Goal: Information Seeking & Learning: Learn about a topic

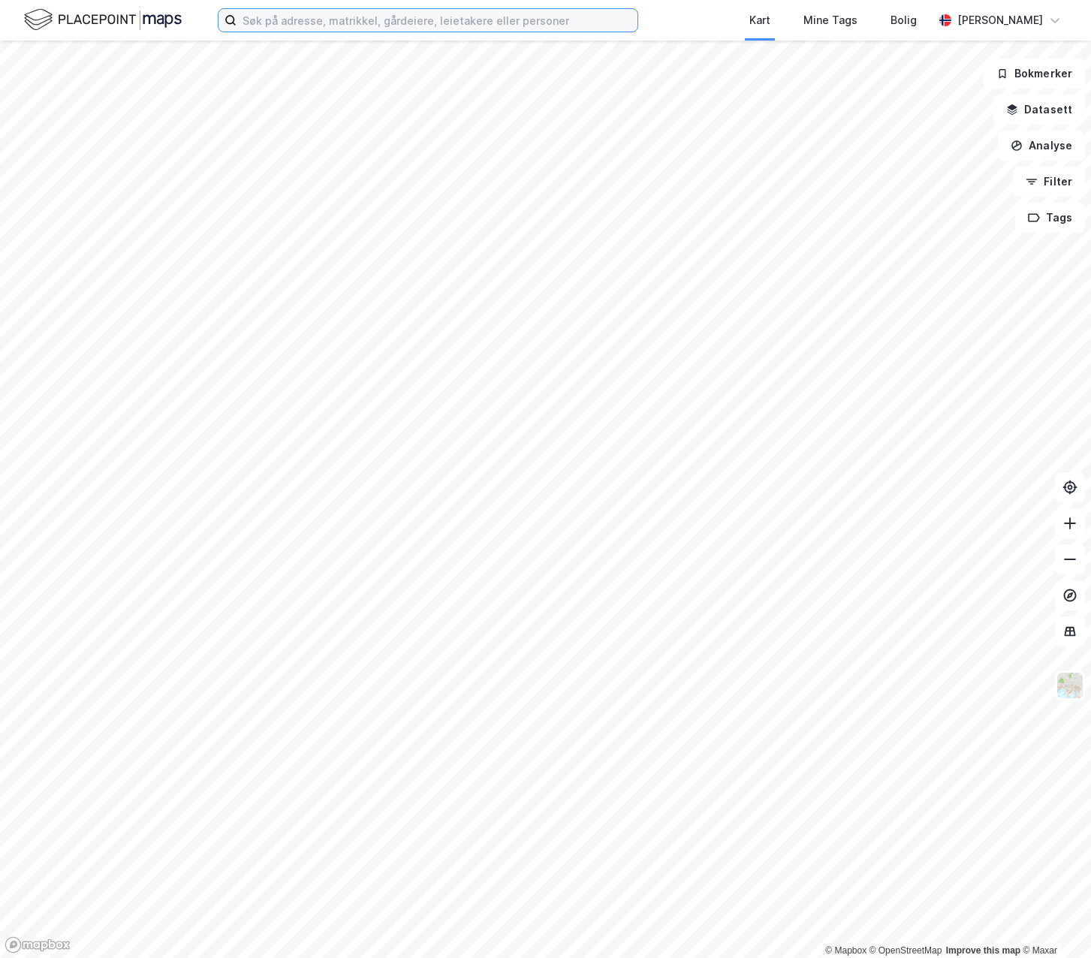
click at [317, 23] on input at bounding box center [436, 20] width 401 height 23
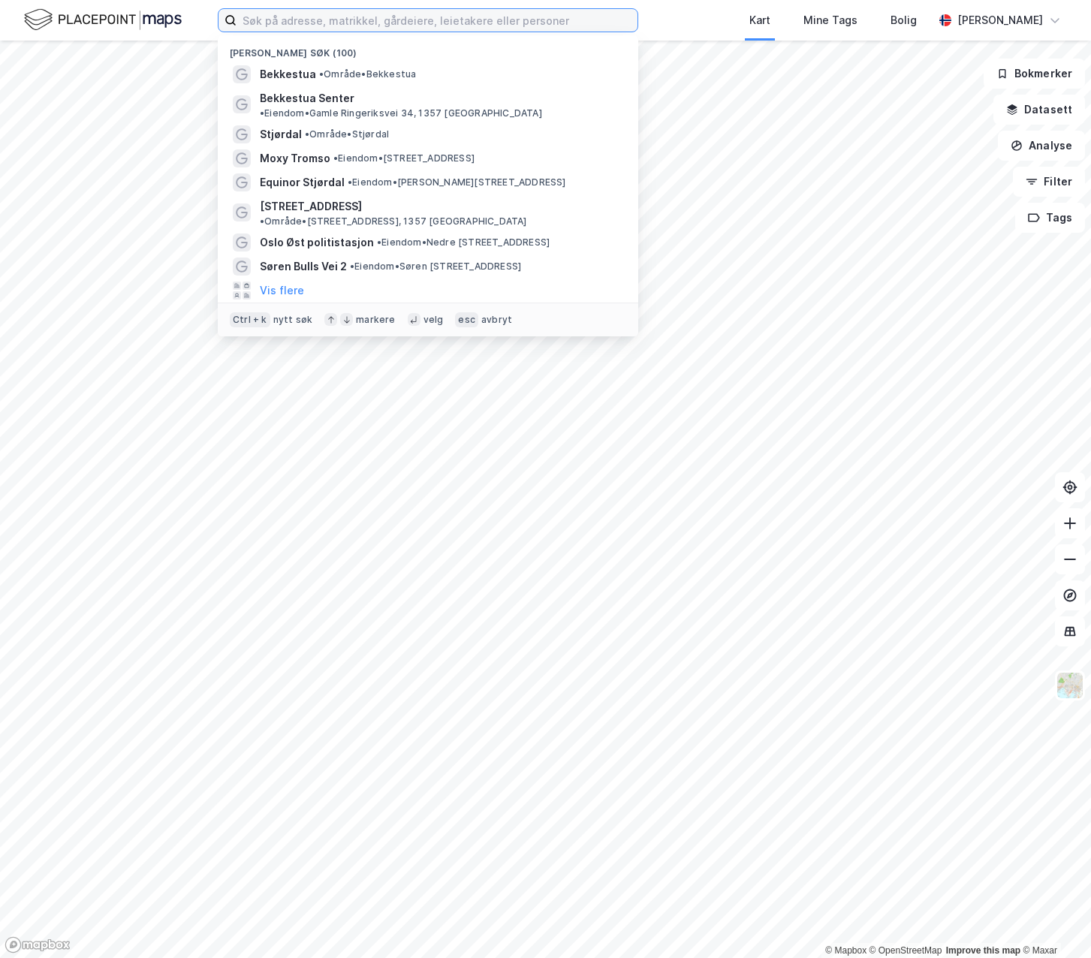
click at [399, 29] on input at bounding box center [436, 20] width 401 height 23
click at [399, 23] on input at bounding box center [436, 20] width 401 height 23
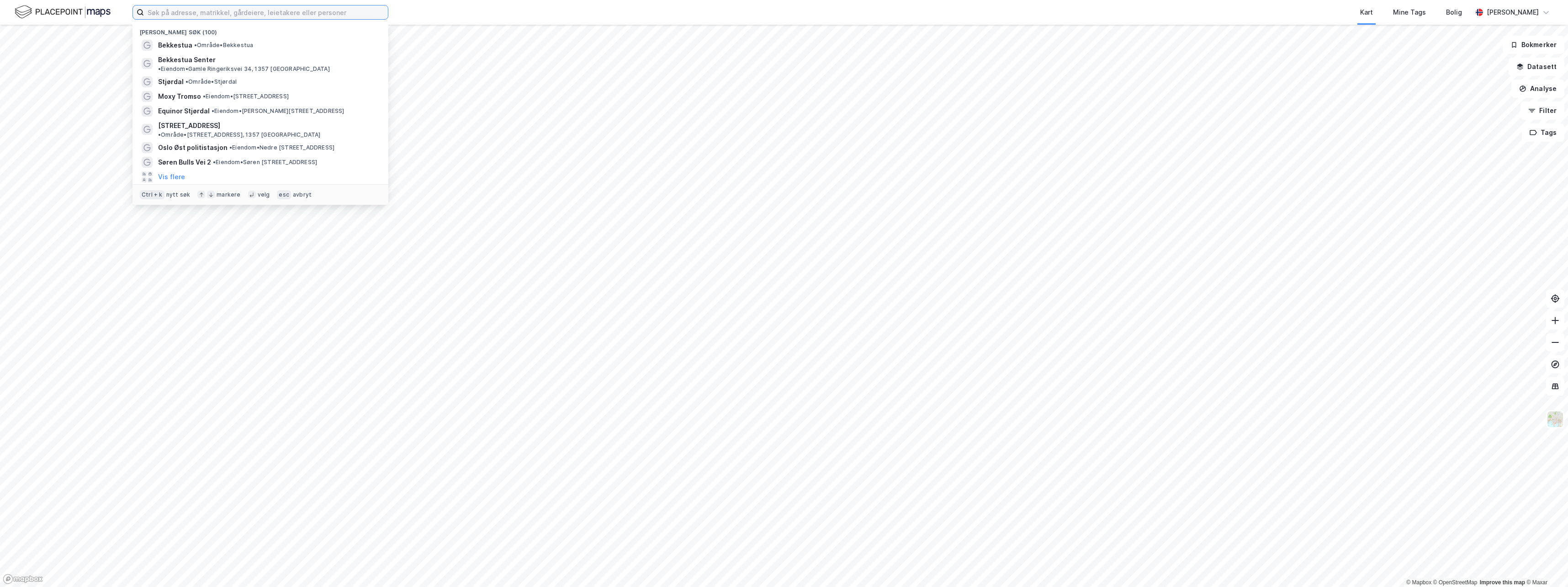
click at [318, 14] on input at bounding box center [265, 12] width 244 height 14
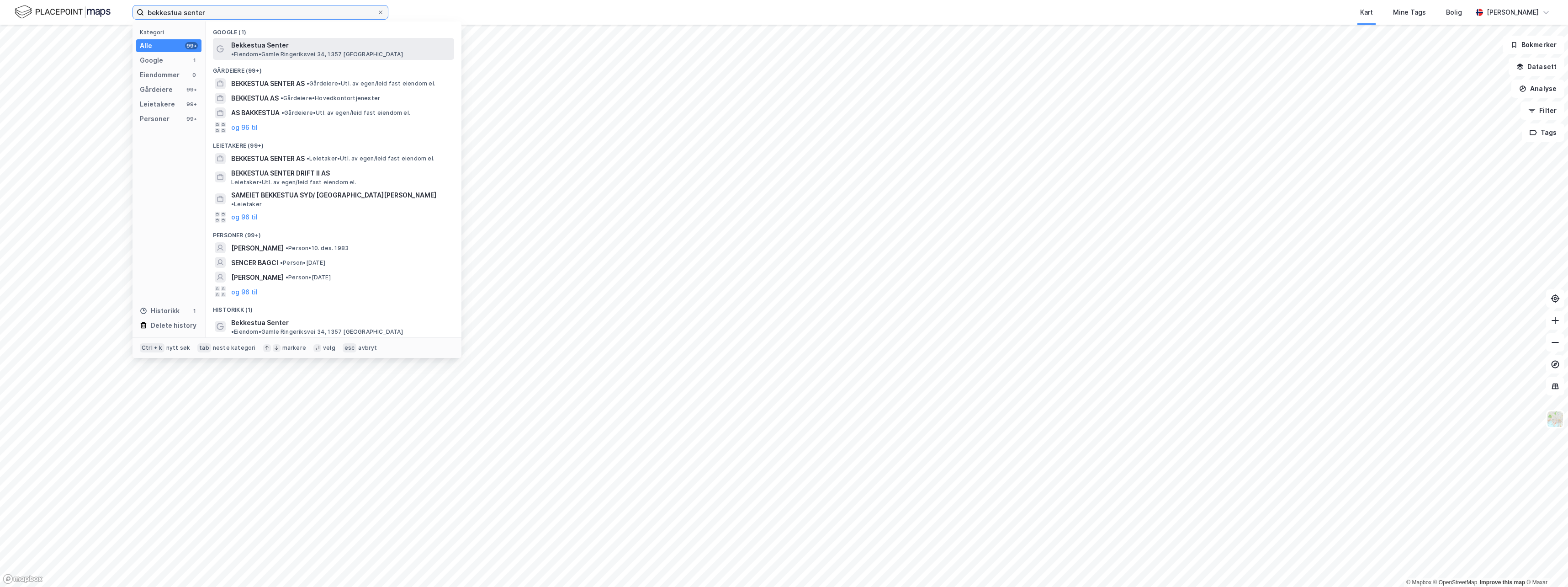
type input "bekkestua senter"
click at [308, 51] on span "• Eiendom • [STREET_ADDRESS], 1357 [GEOGRAPHIC_DATA]" at bounding box center [317, 54] width 172 height 7
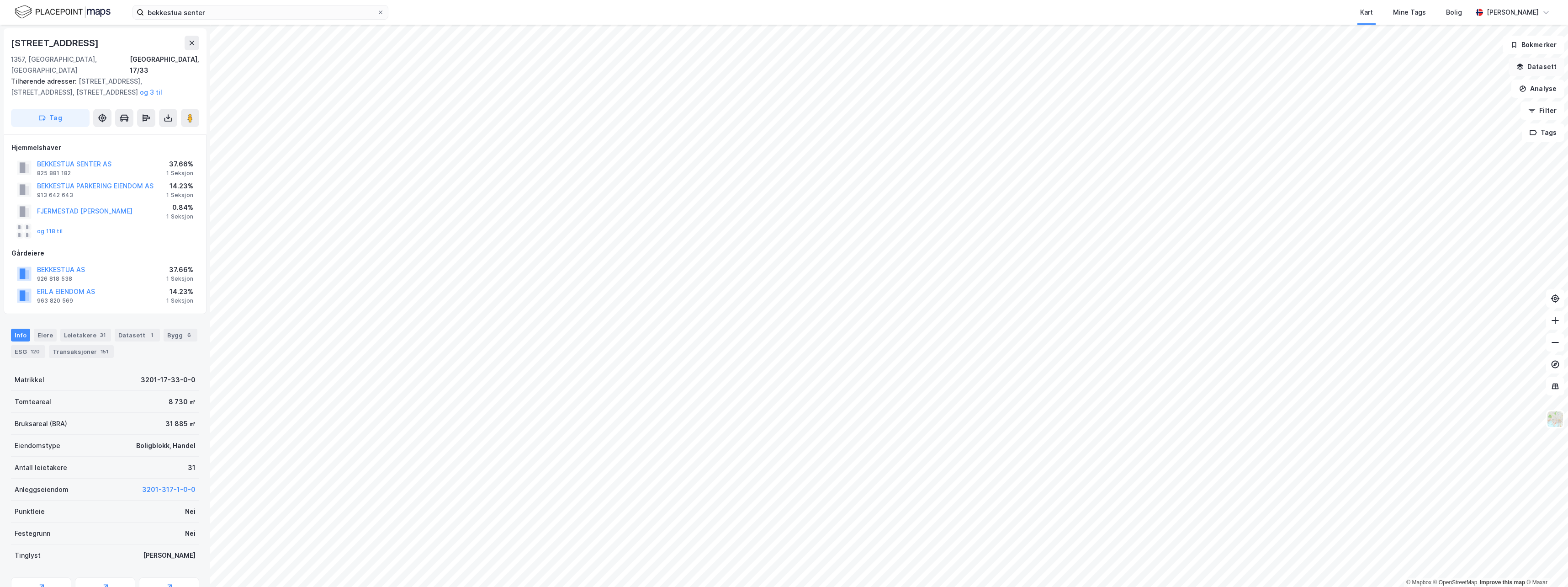
click at [663, 66] on button "Datasett" at bounding box center [1536, 67] width 56 height 18
click at [663, 47] on button at bounding box center [1549, 43] width 15 height 15
click at [663, 91] on button "Analyse" at bounding box center [1538, 89] width 53 height 18
click at [663, 147] on div "Se demografi" at bounding box center [1458, 146] width 80 height 8
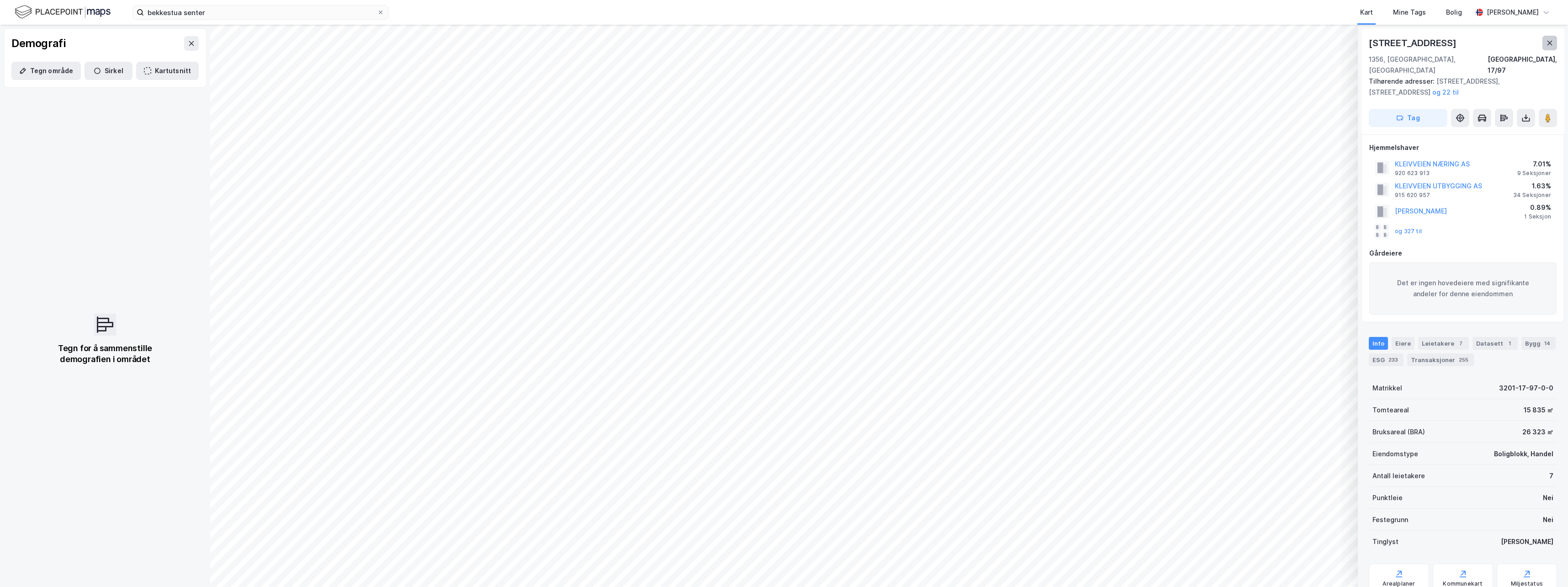
click at [663, 38] on button at bounding box center [1550, 43] width 15 height 15
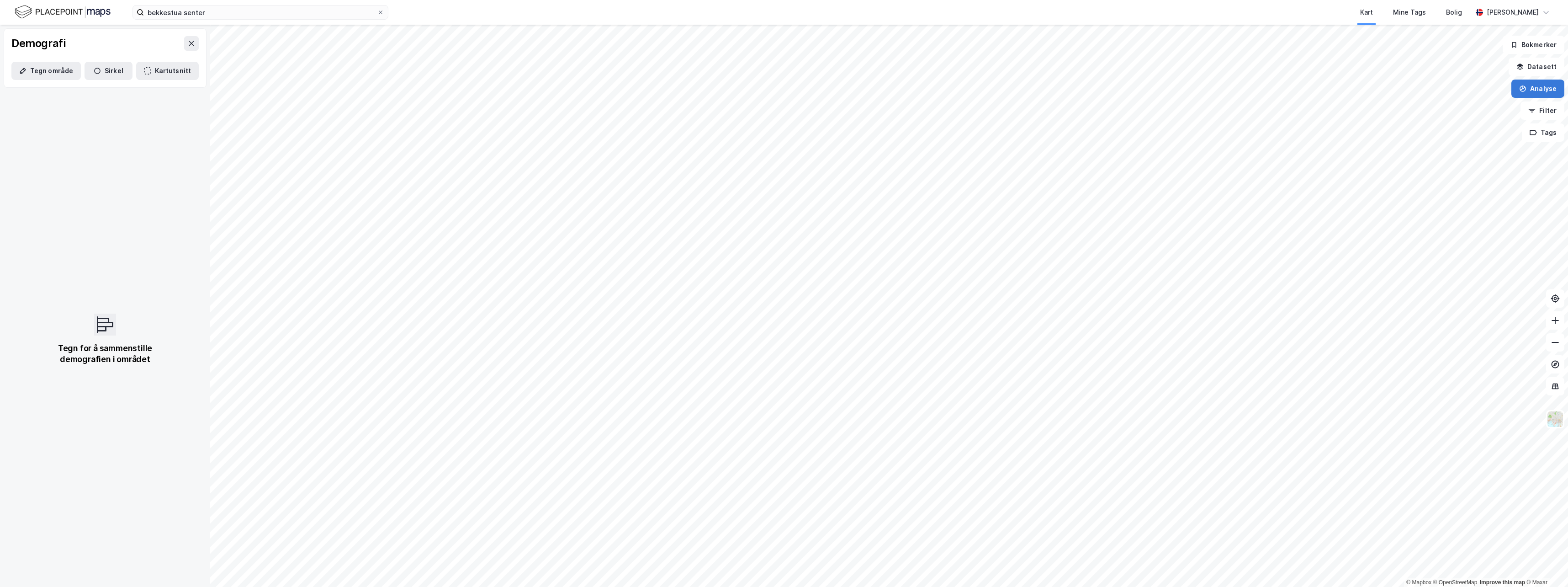
click at [663, 88] on button "Analyse" at bounding box center [1538, 89] width 53 height 18
click at [103, 71] on button "Sirkel" at bounding box center [108, 71] width 48 height 18
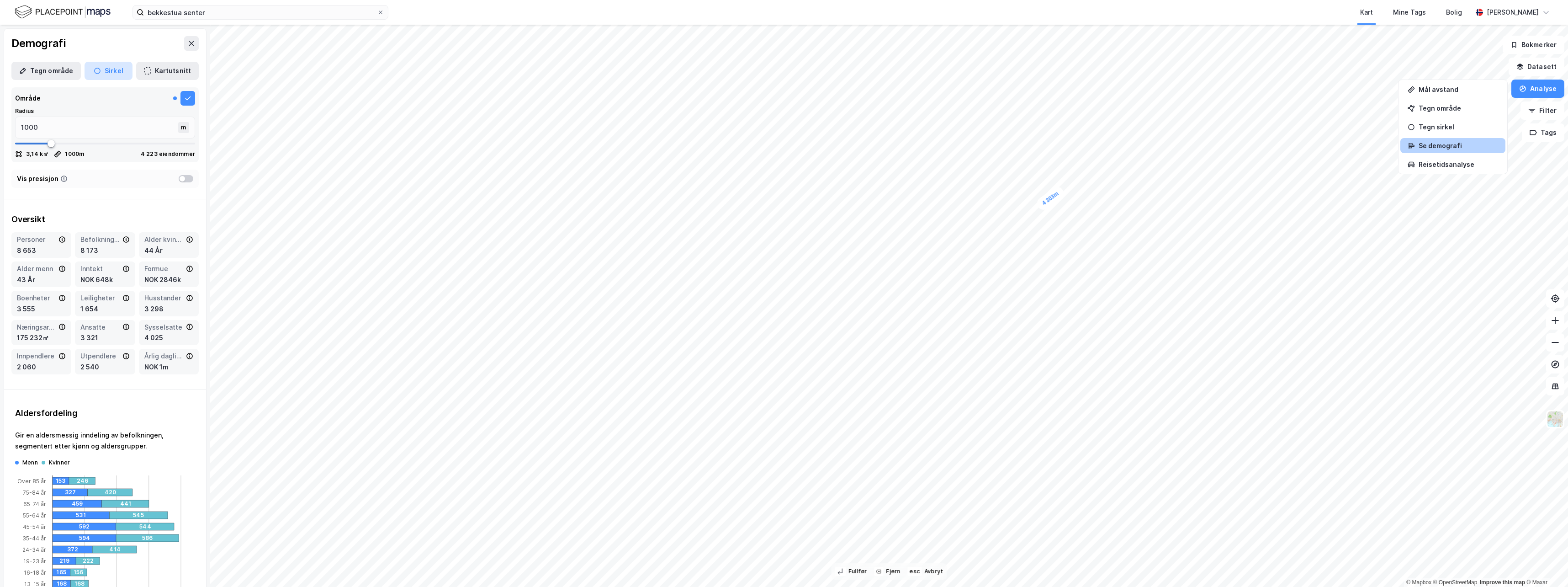
type input "4303"
type input "2620"
click at [663, 167] on div "Reisetidsanalyse" at bounding box center [1458, 164] width 80 height 8
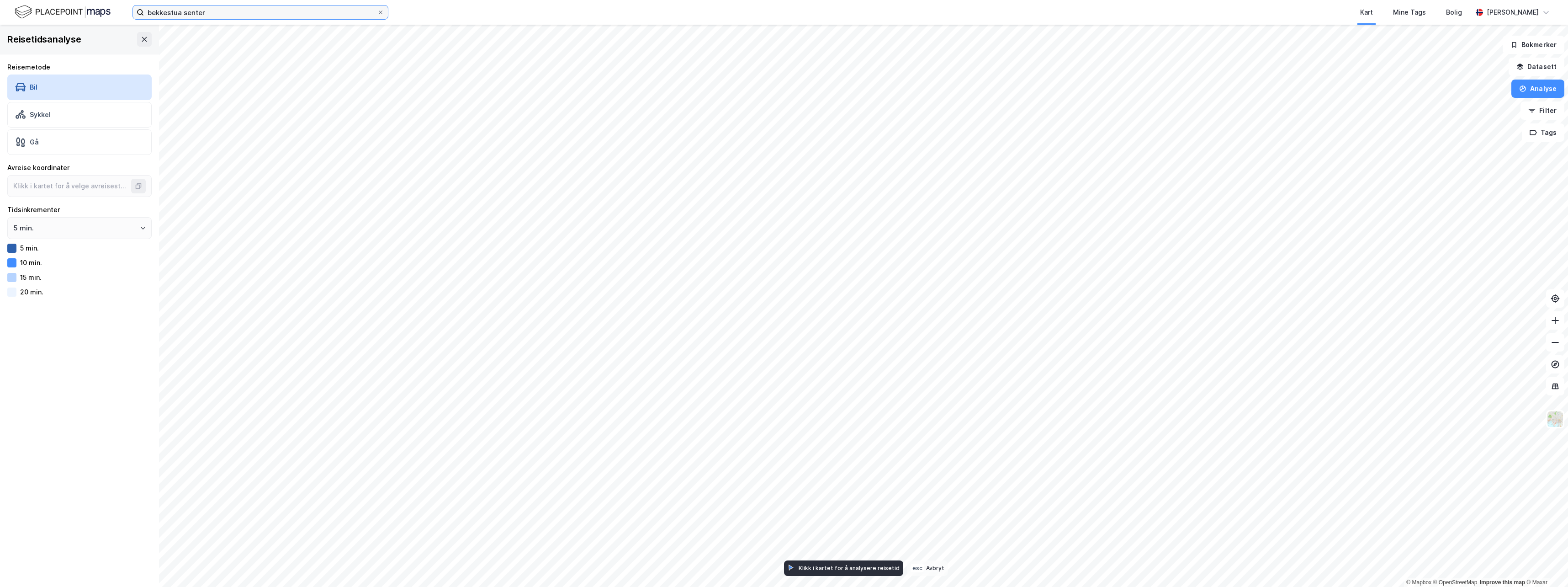
click at [243, 11] on input "bekkestua senter" at bounding box center [260, 12] width 233 height 14
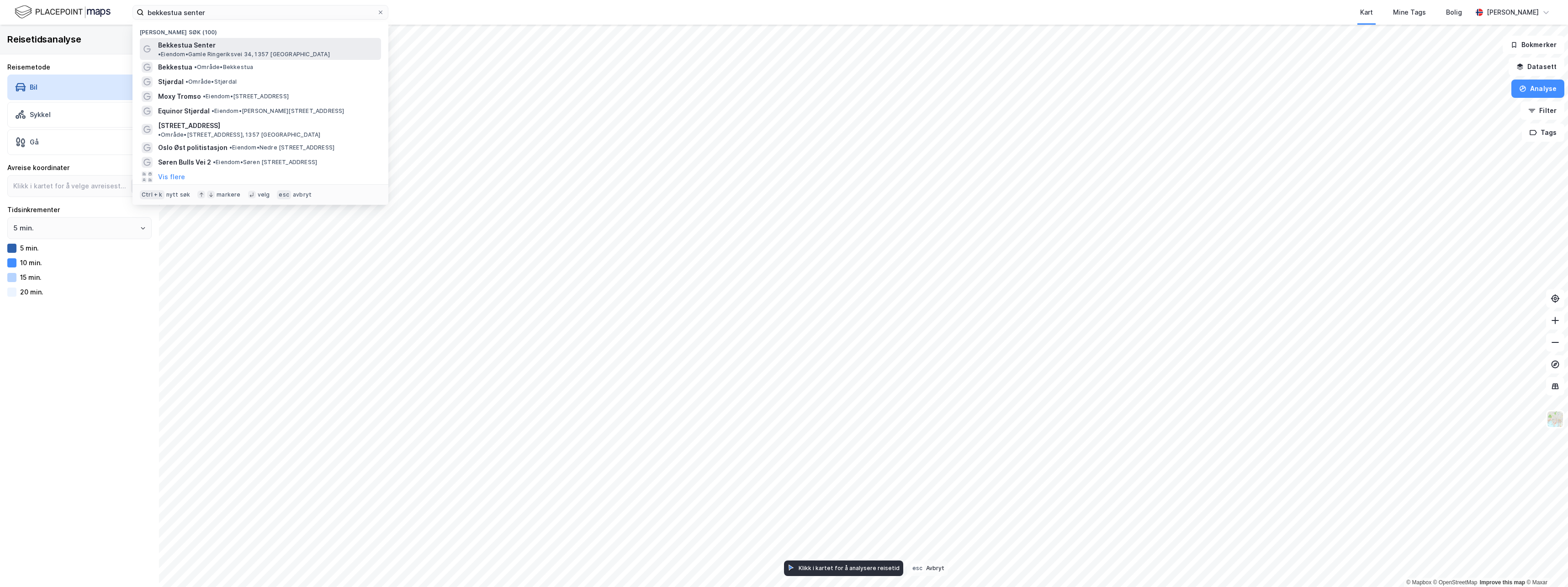
click at [236, 51] on span "• Eiendom • [STREET_ADDRESS], 1357 [GEOGRAPHIC_DATA]" at bounding box center [244, 54] width 172 height 7
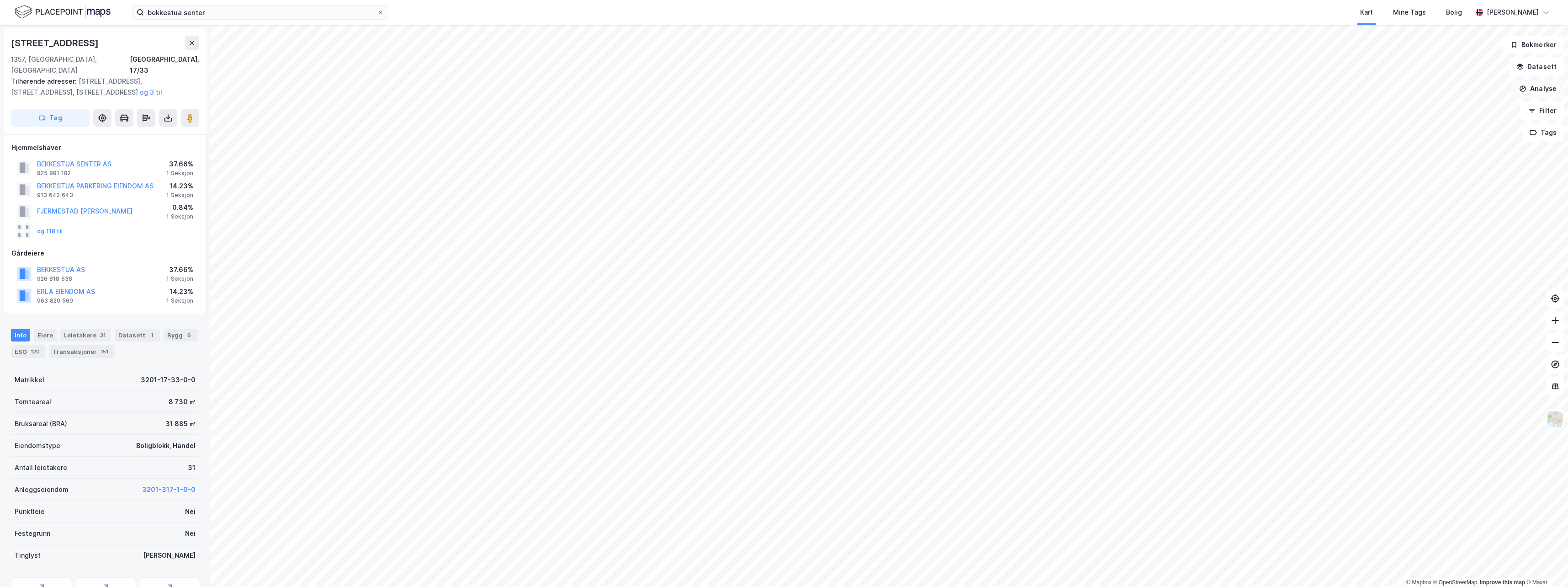
click at [663, 94] on button "Analyse" at bounding box center [1538, 89] width 53 height 18
click at [663, 163] on div "Reisetidsanalyse" at bounding box center [1458, 164] width 80 height 8
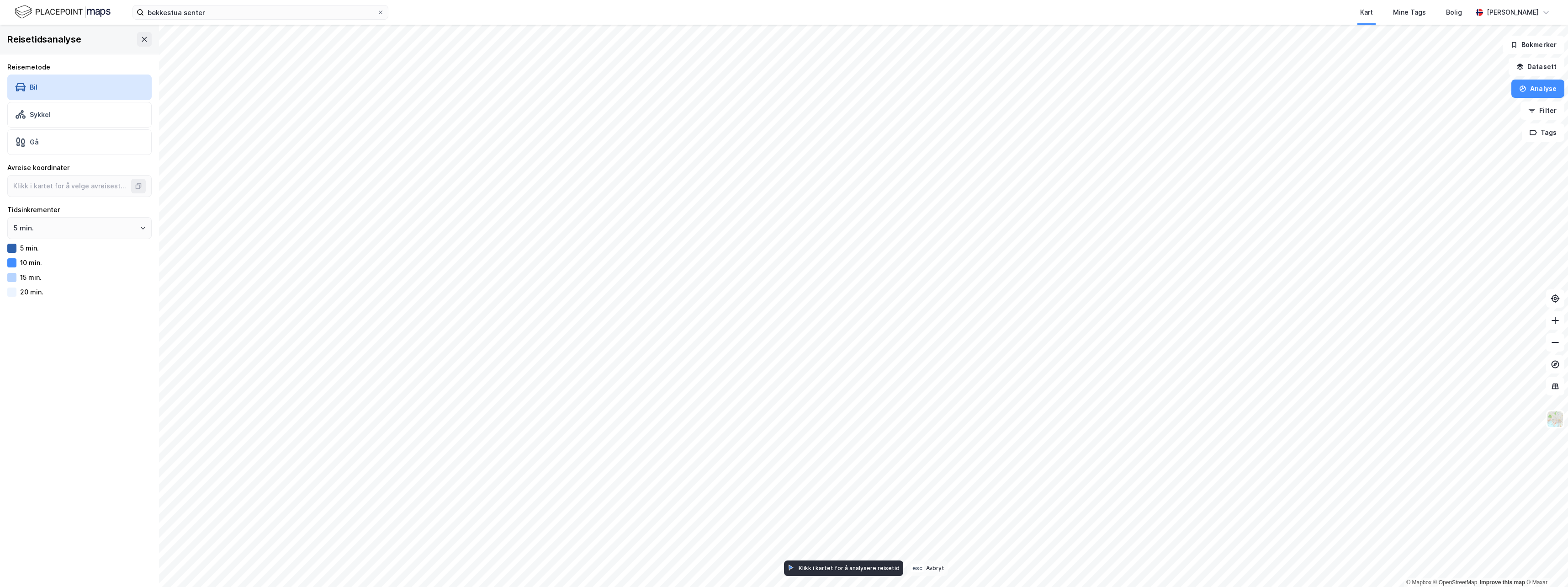
type input "59.91597942899591, 10.588054990108816"
click at [140, 229] on icon "Open" at bounding box center [142, 228] width 5 height 5
click at [23, 265] on li "10 min." at bounding box center [76, 264] width 138 height 17
click at [140, 228] on icon "Open" at bounding box center [142, 228] width 5 height 5
drag, startPoint x: 137, startPoint y: 228, endPoint x: 55, endPoint y: 256, distance: 86.6
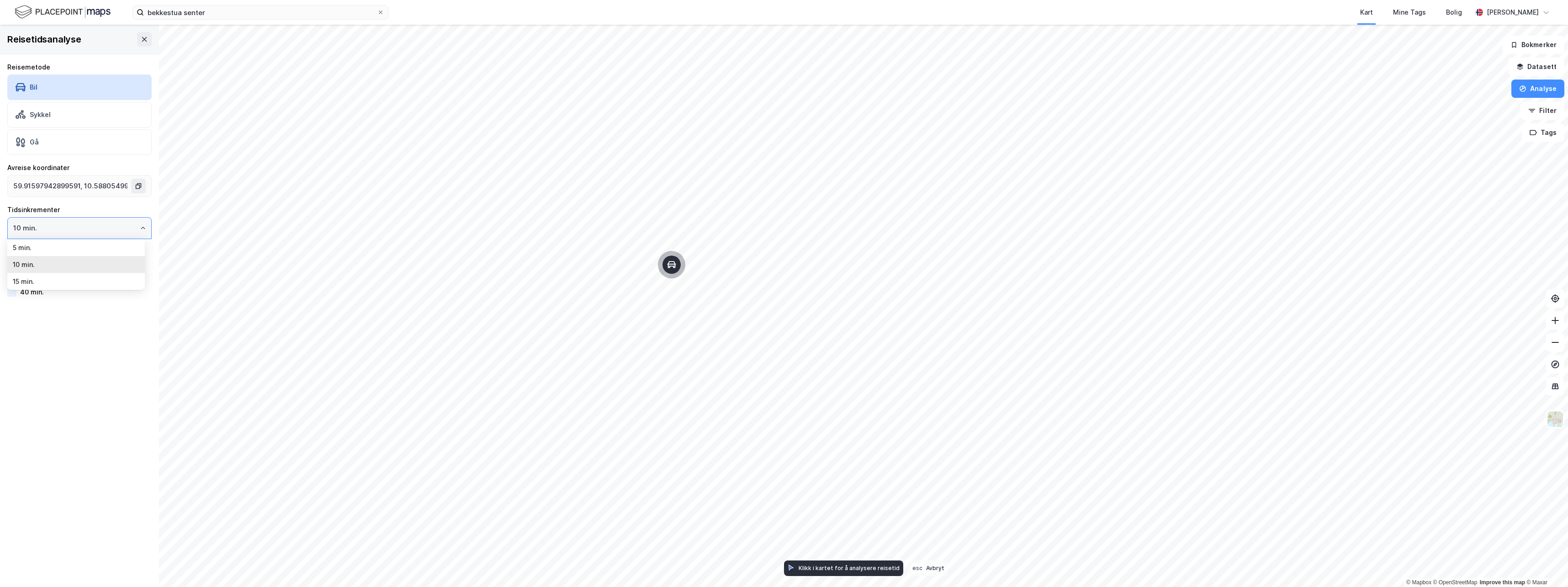
click at [75, 248] on li "5 min." at bounding box center [76, 248] width 138 height 17
type input "5 min."
click at [663, 91] on button "Analyse" at bounding box center [1538, 89] width 53 height 18
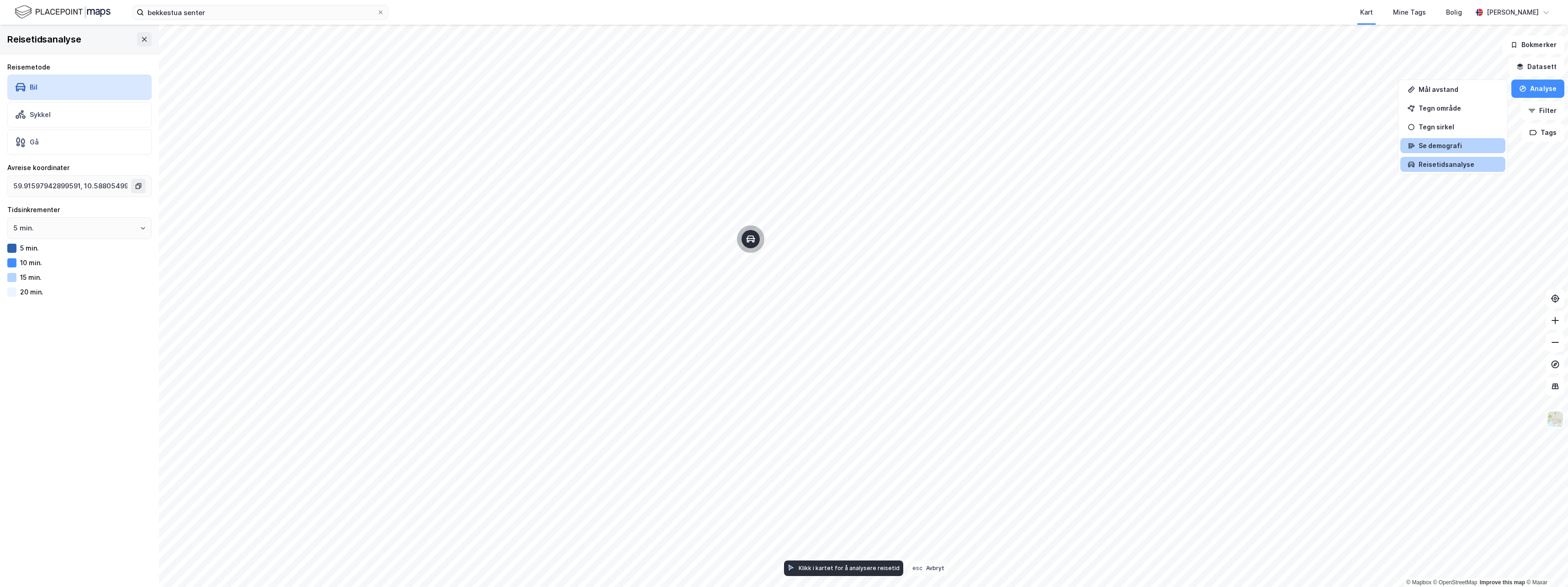
click at [663, 153] on div "Se demografi" at bounding box center [1453, 146] width 105 height 15
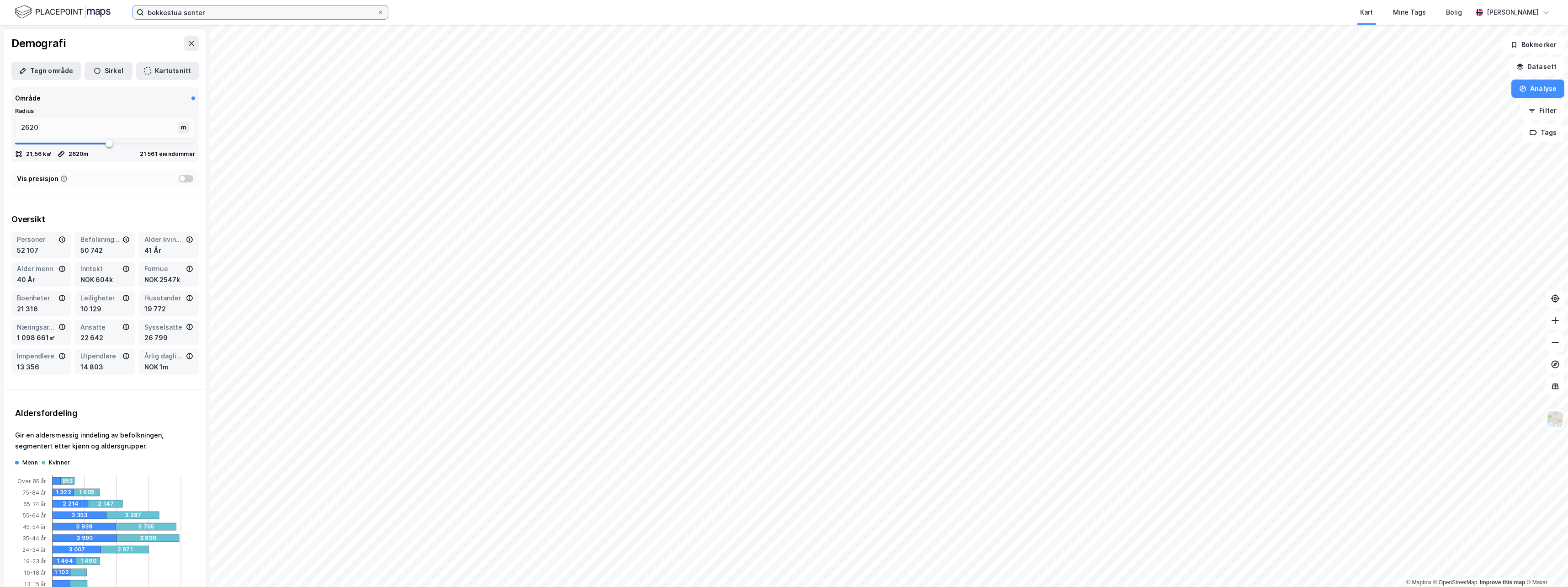
type input "bekkestua"
click at [663, 113] on button "Filter" at bounding box center [1542, 111] width 44 height 18
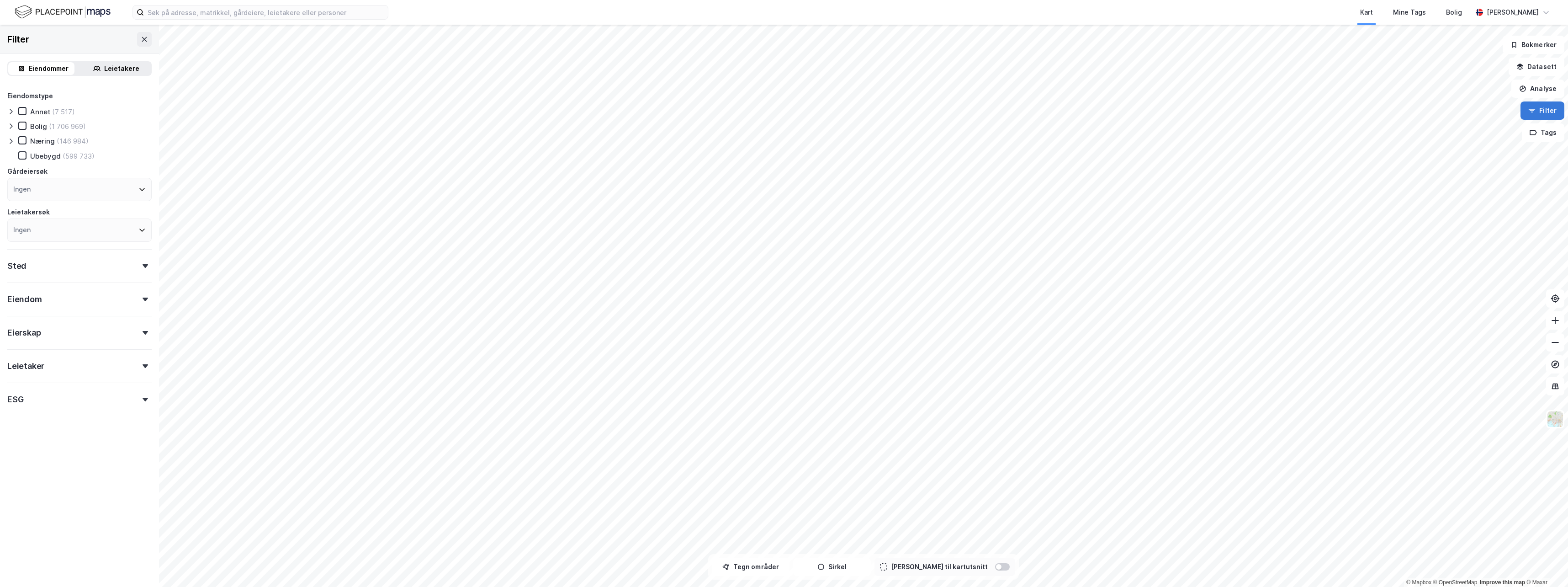
click at [663, 113] on button "Filter" at bounding box center [1542, 111] width 44 height 18
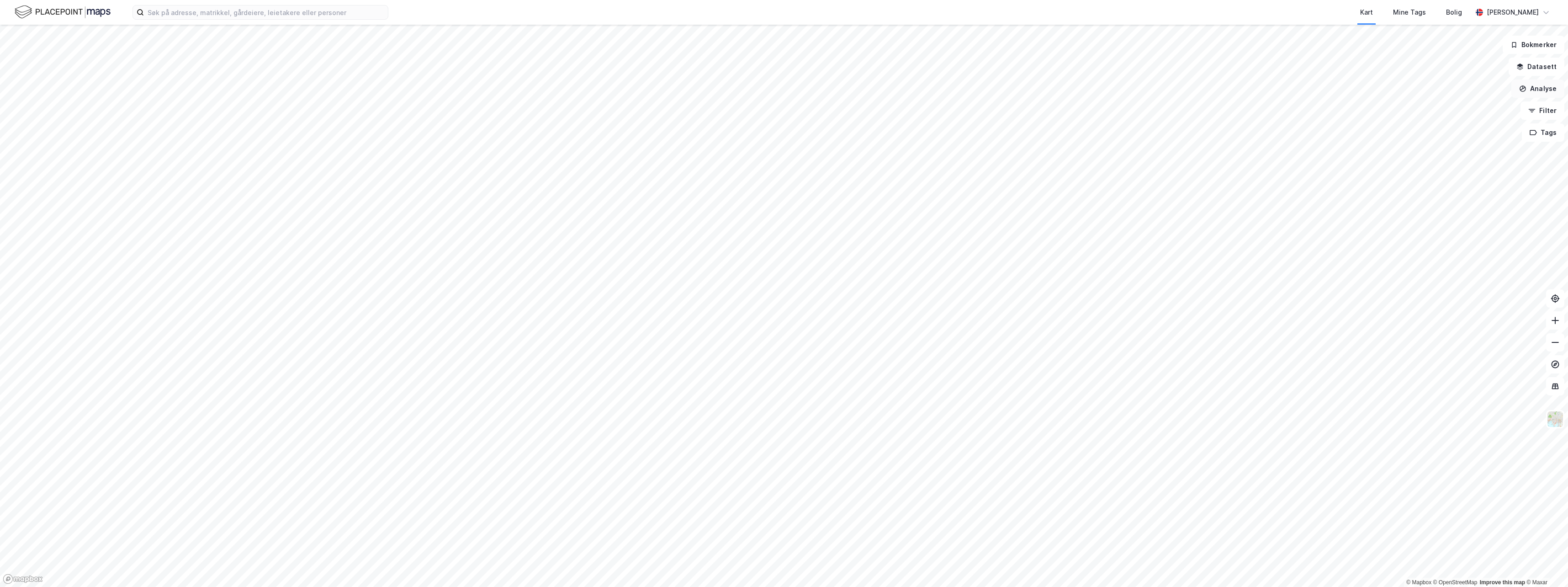
click at [663, 92] on button "Analyse" at bounding box center [1538, 89] width 53 height 18
click at [663, 166] on div "Reisetidsanalyse" at bounding box center [1458, 164] width 80 height 8
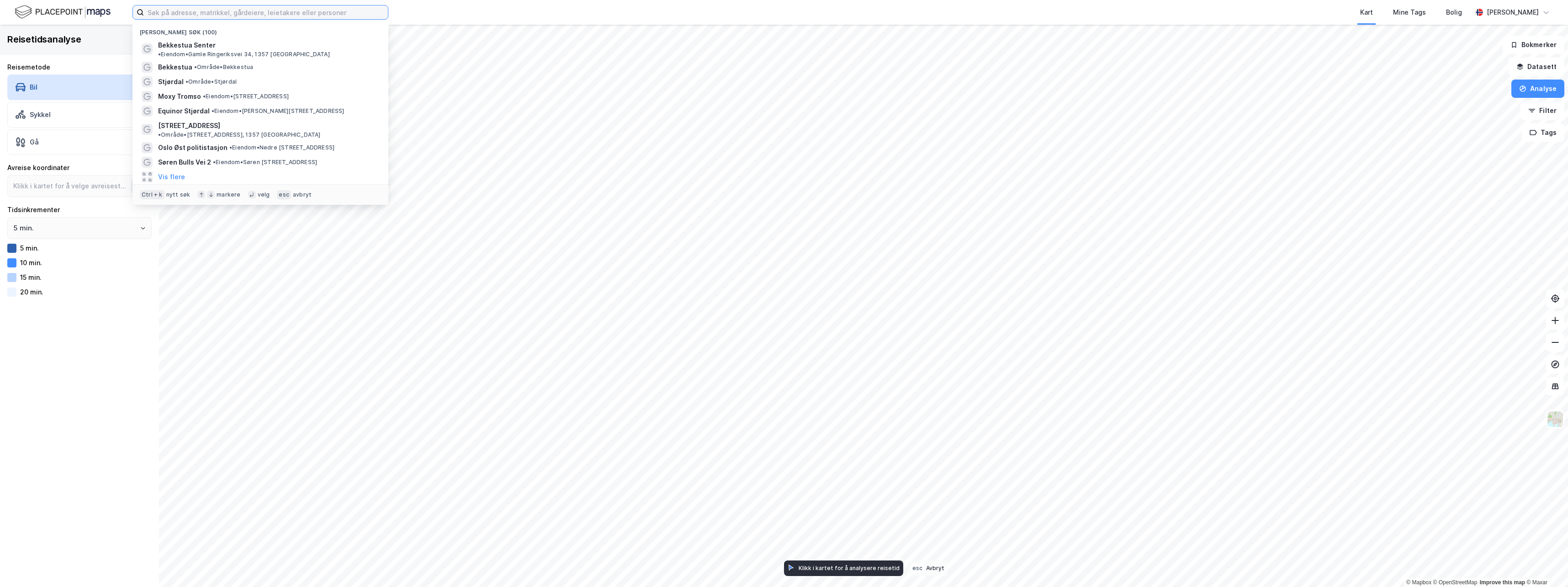
click at [316, 7] on input at bounding box center [265, 12] width 244 height 14
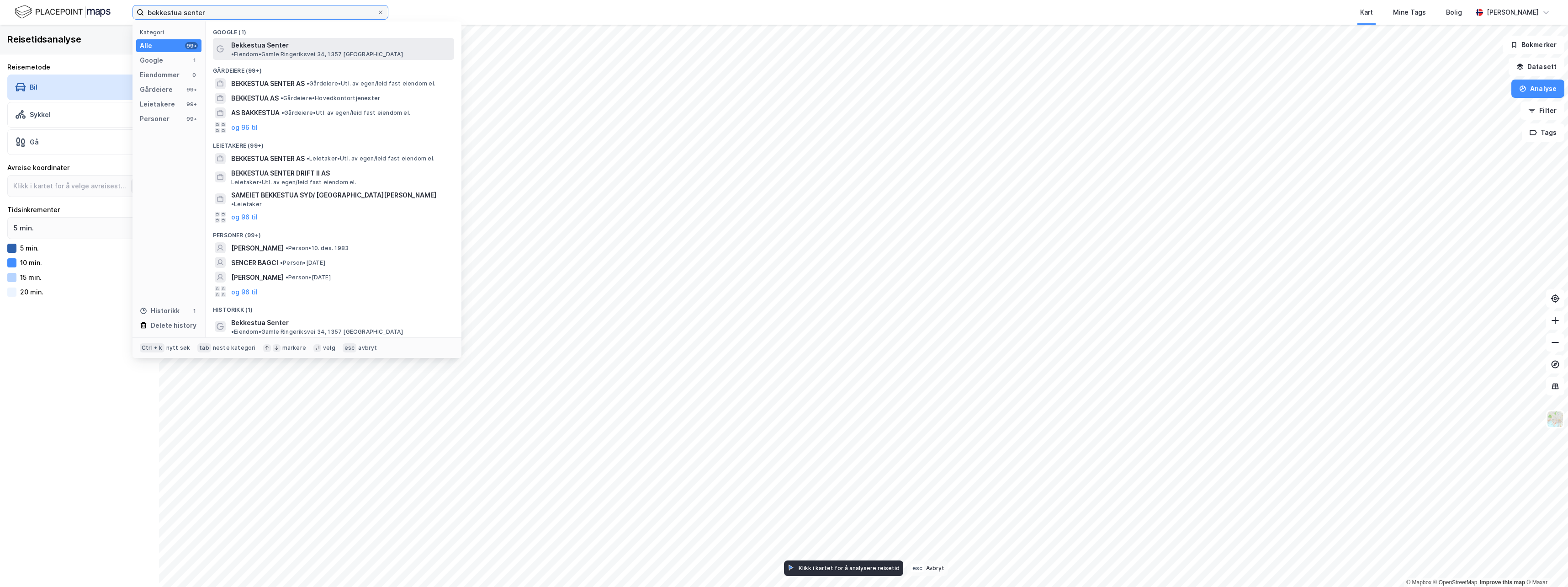
type input "bekkestua senter"
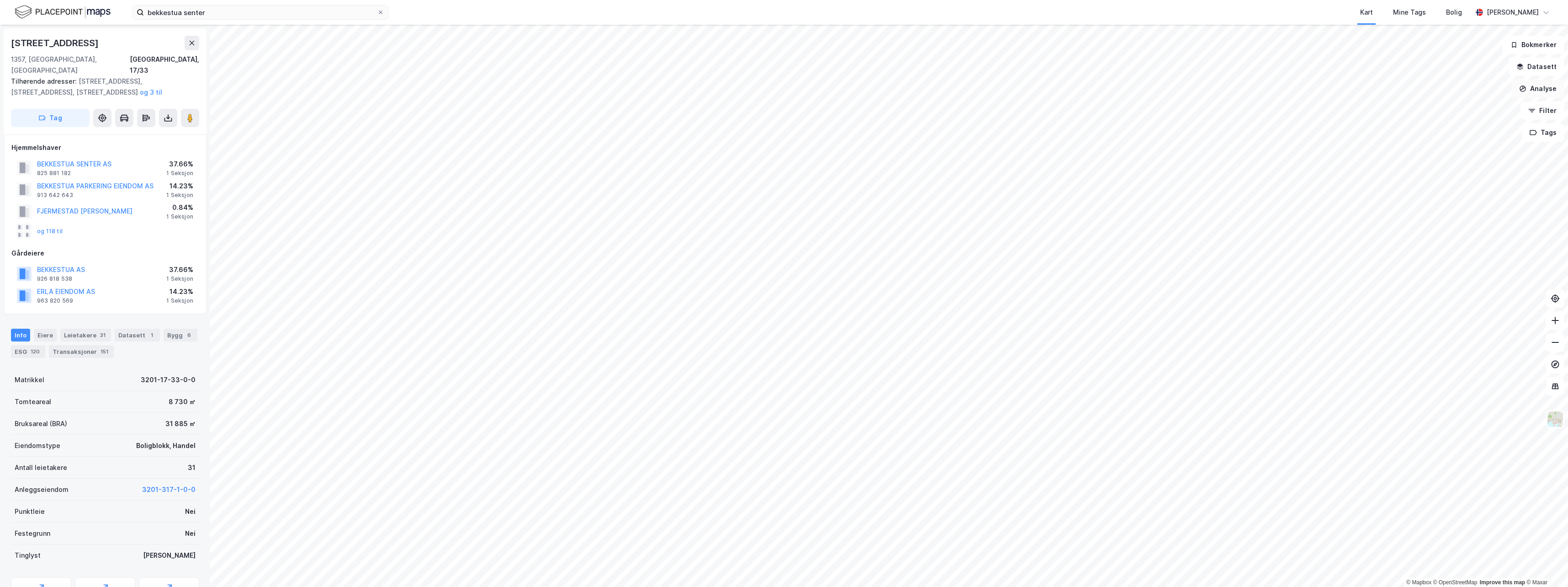
click at [663, 95] on button "Analyse" at bounding box center [1538, 89] width 53 height 18
click at [663, 109] on div "Tegn område" at bounding box center [1458, 108] width 80 height 8
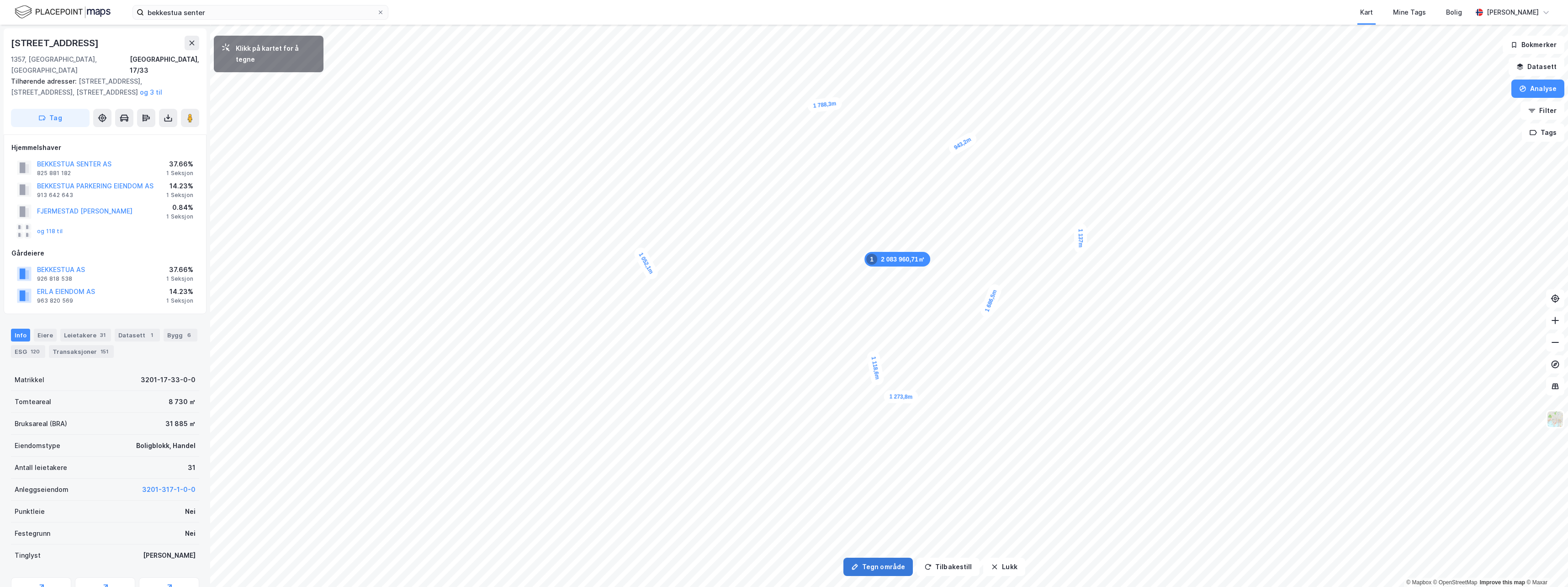
click at [663, 569] on button "Tegn område" at bounding box center [878, 567] width 69 height 18
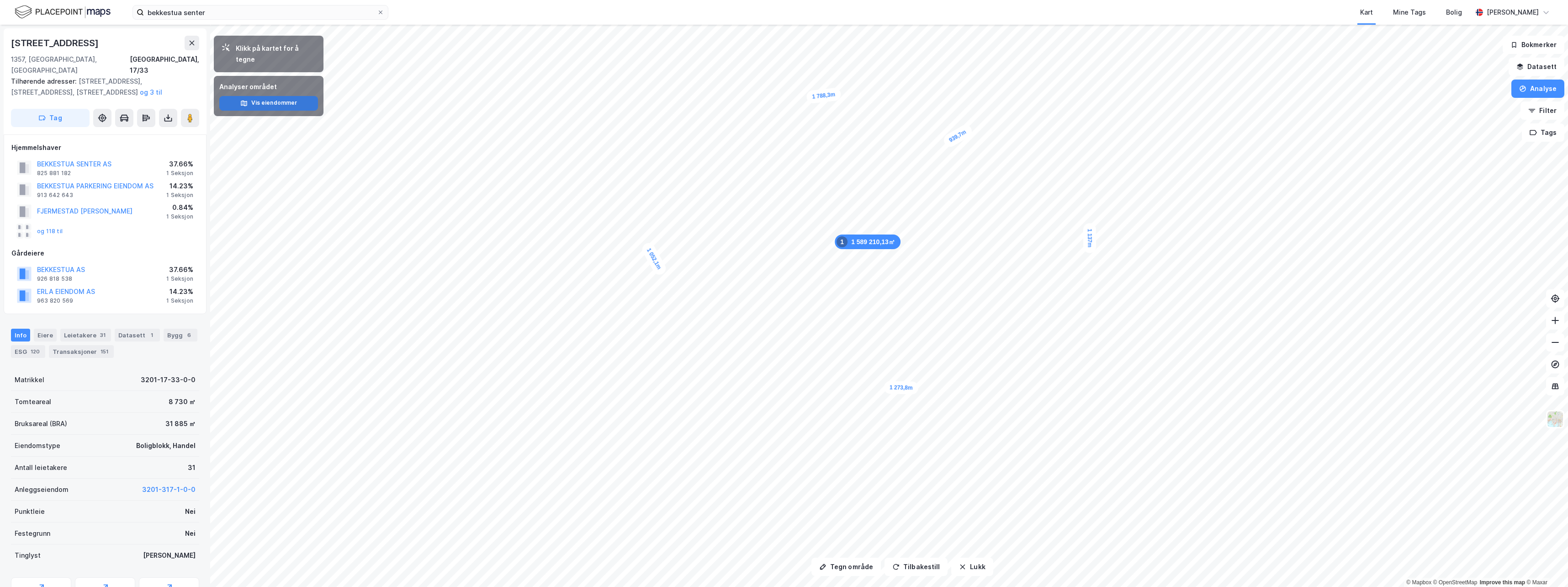
click at [247, 100] on icon "button" at bounding box center [244, 104] width 7 height 7
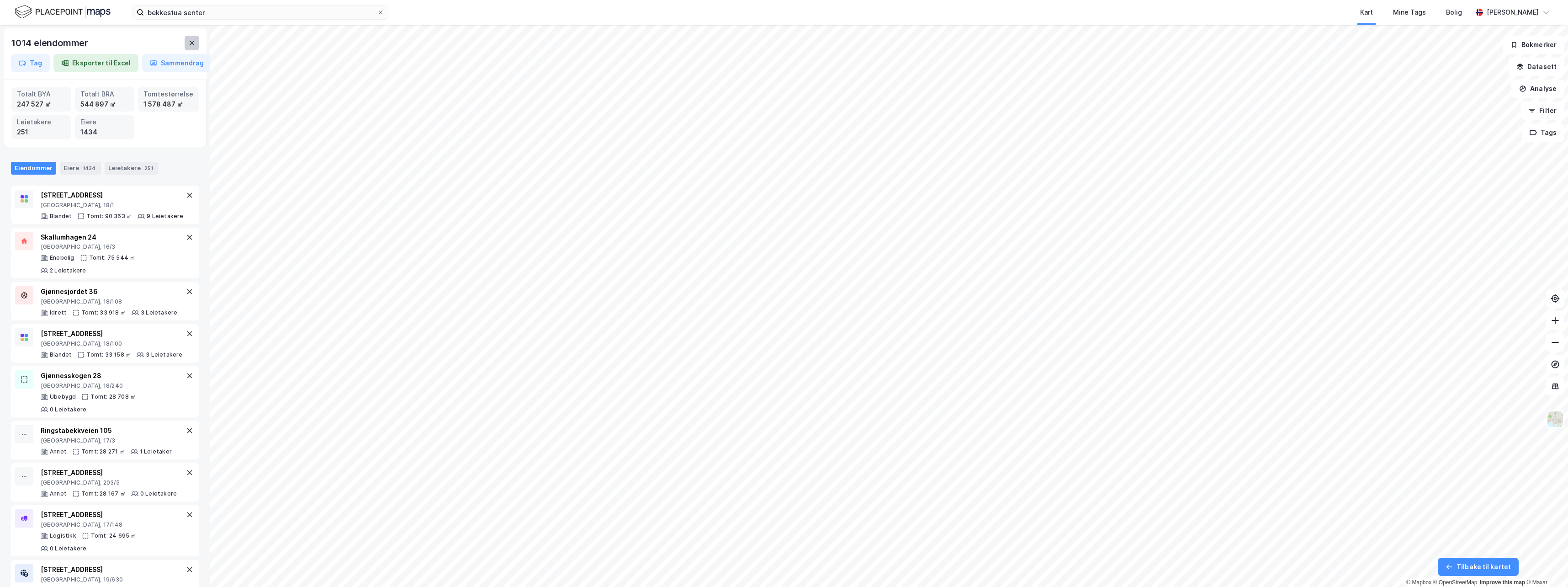
click at [189, 44] on icon at bounding box center [192, 43] width 7 height 7
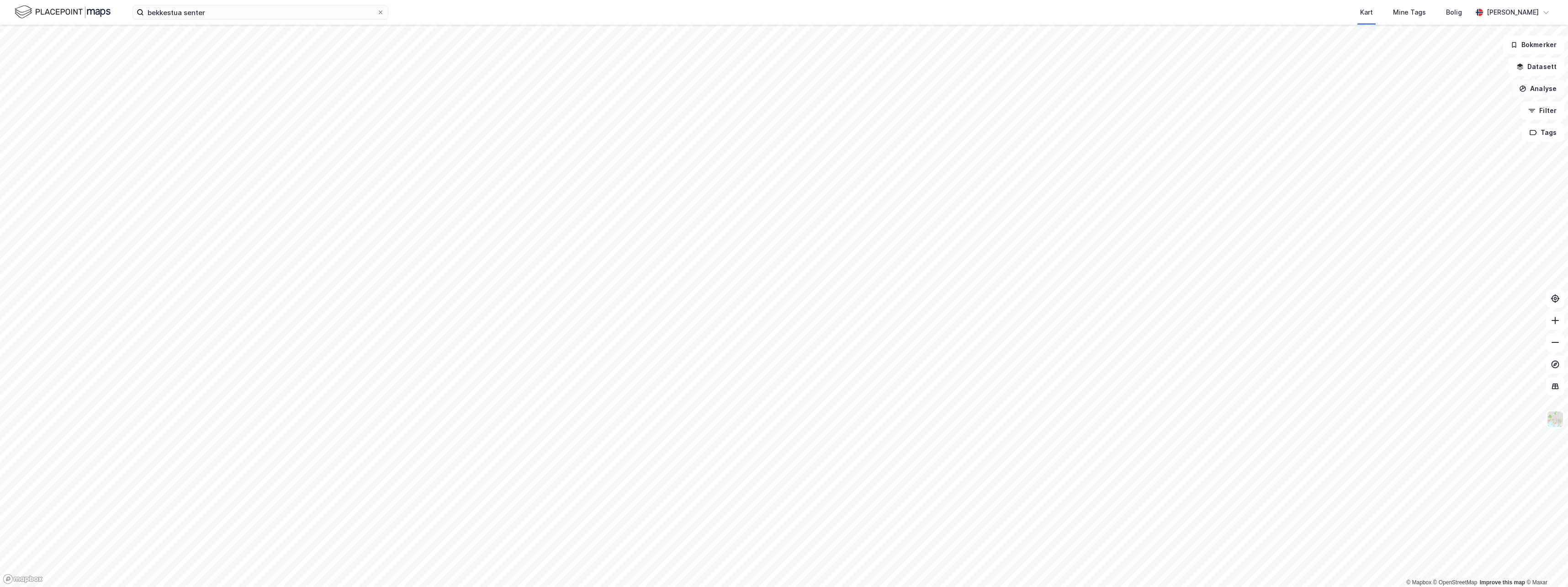
click at [663, 94] on button "Analyse" at bounding box center [1538, 89] width 53 height 18
click at [663, 150] on div "Se demografi" at bounding box center [1453, 146] width 105 height 15
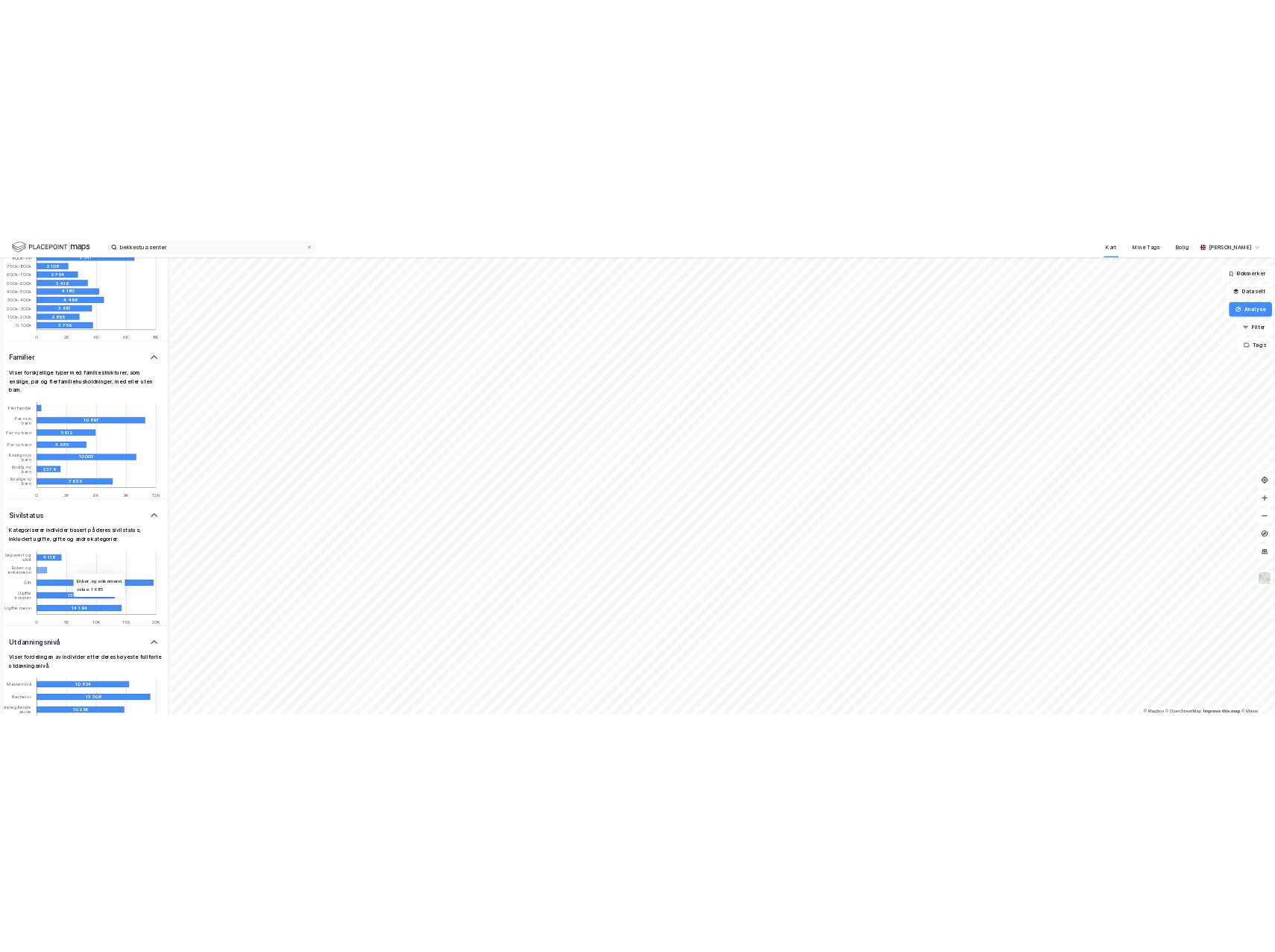
scroll to position [2582, 0]
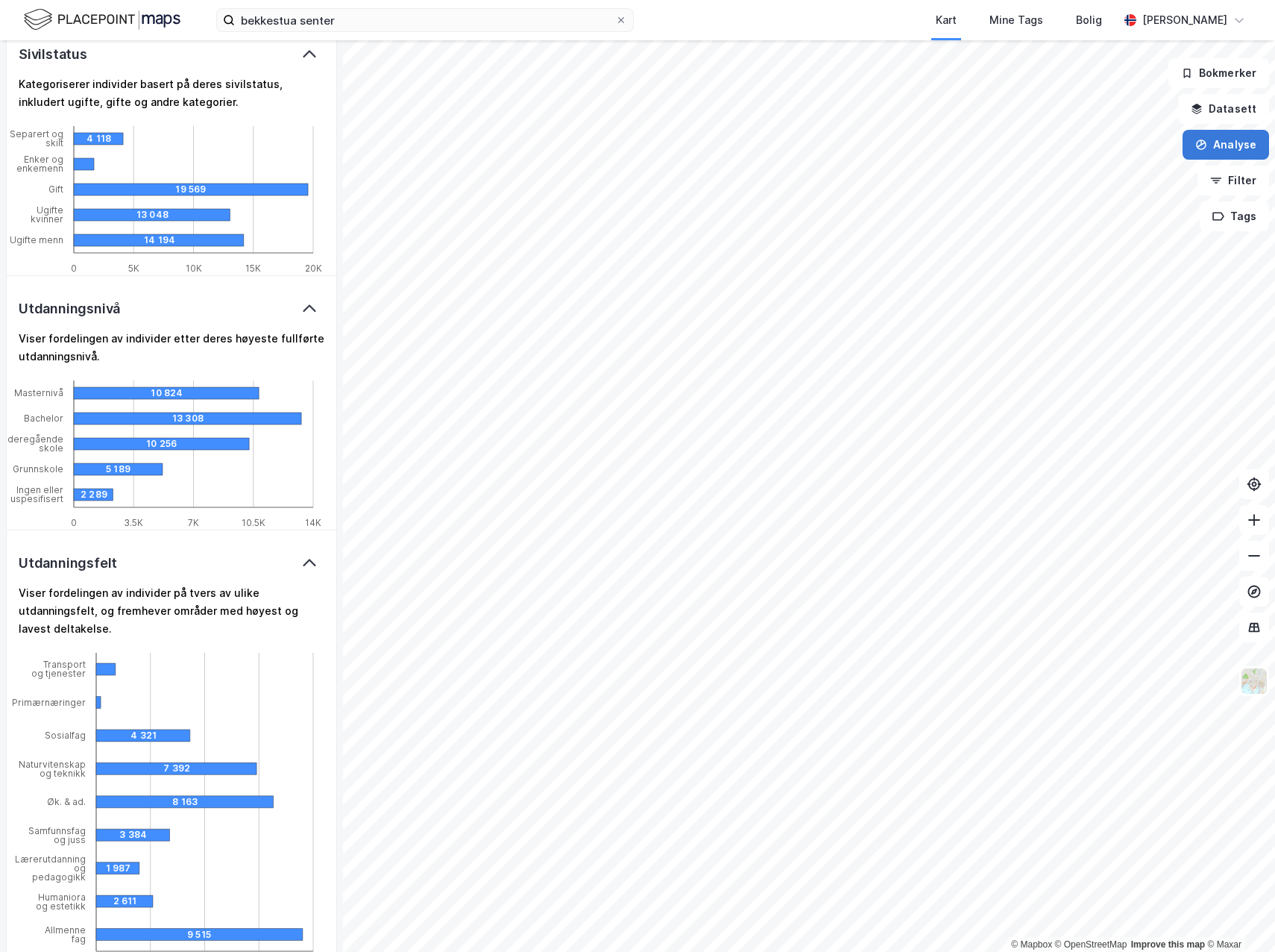
click at [1083, 141] on button "Analyse" at bounding box center [1225, 145] width 86 height 30
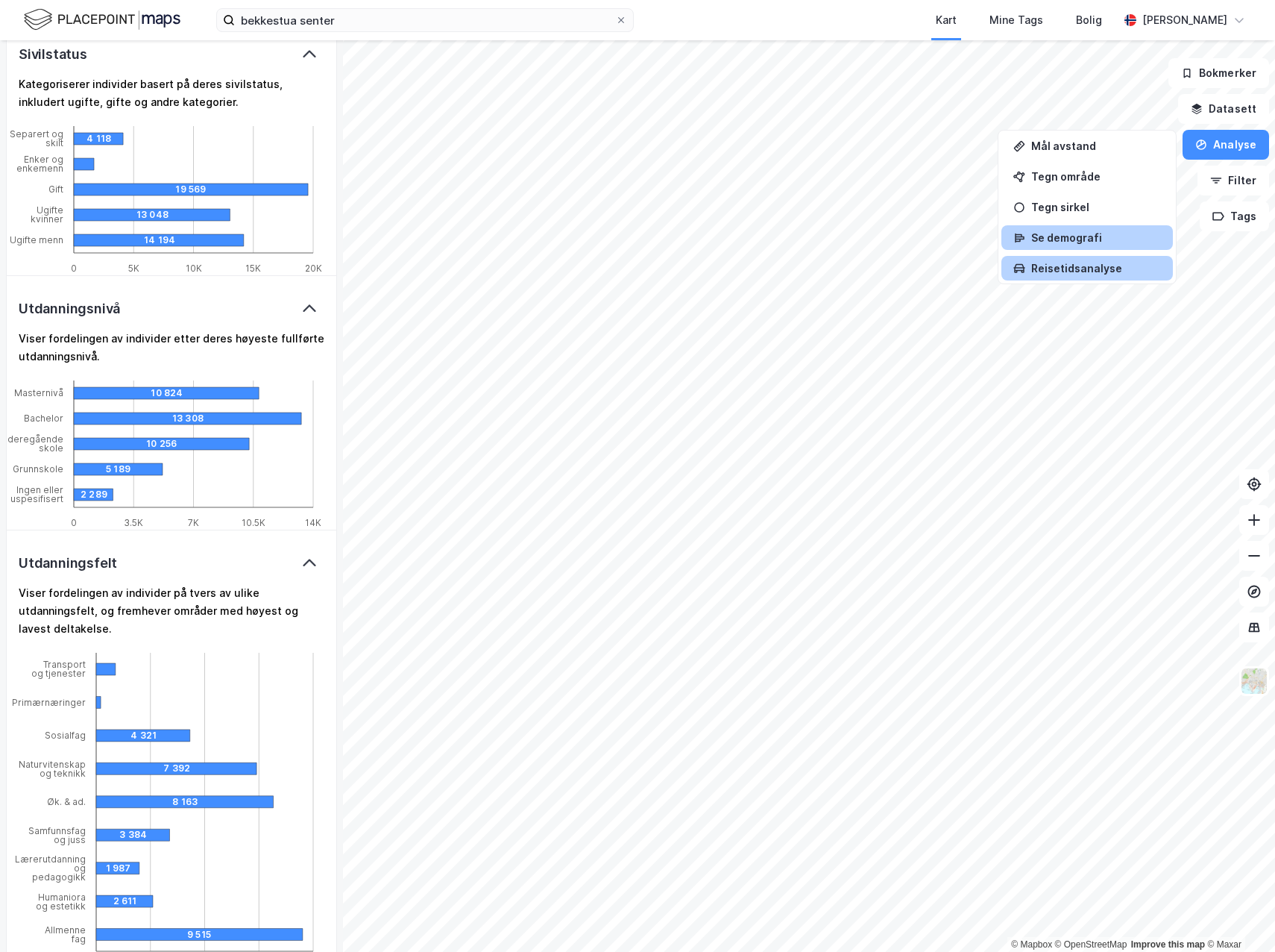
click at [1075, 270] on div "Reisetidsanalyse" at bounding box center [1096, 267] width 130 height 13
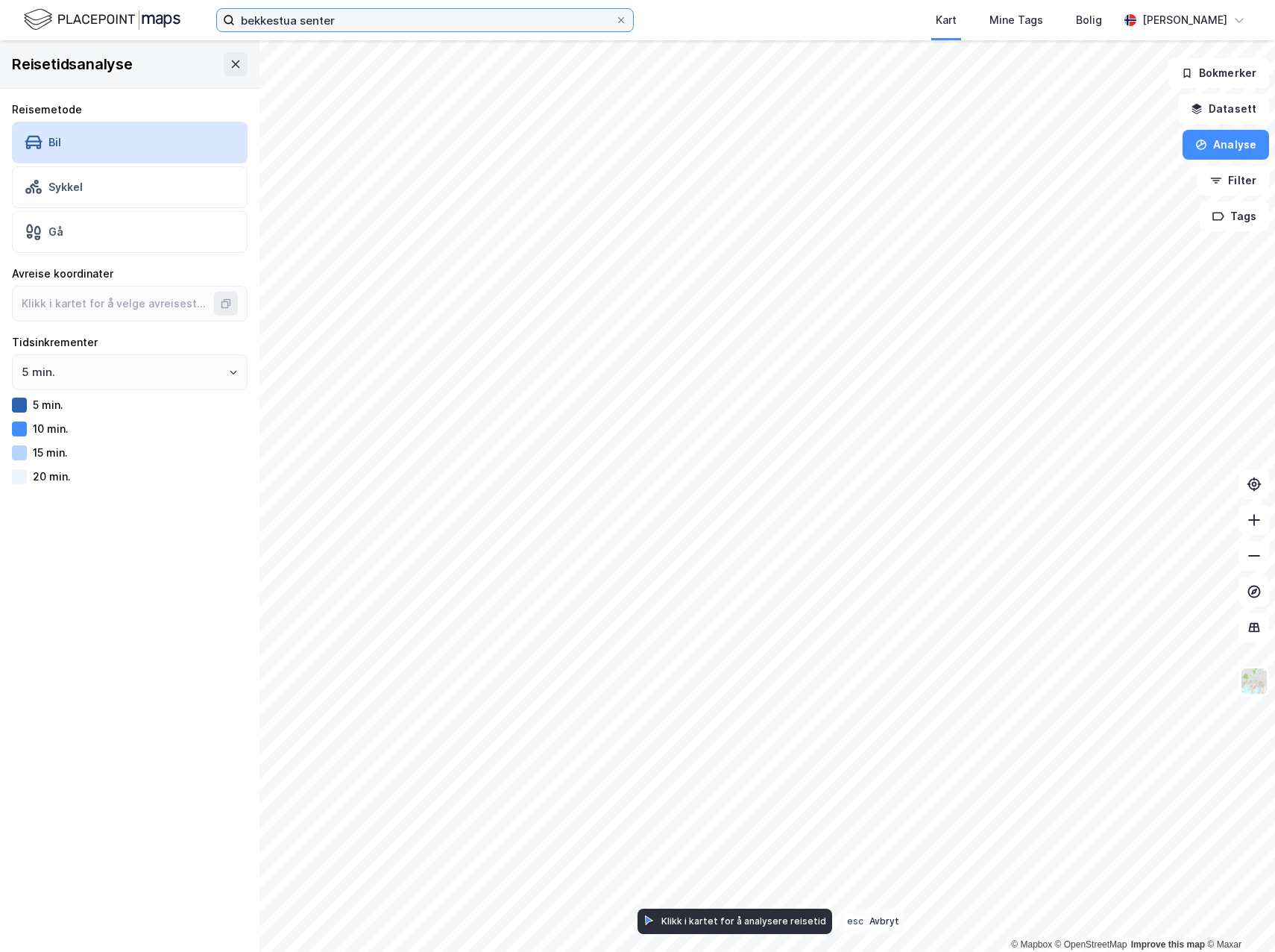
click at [373, 19] on input "bekkestua senter" at bounding box center [424, 20] width 381 height 23
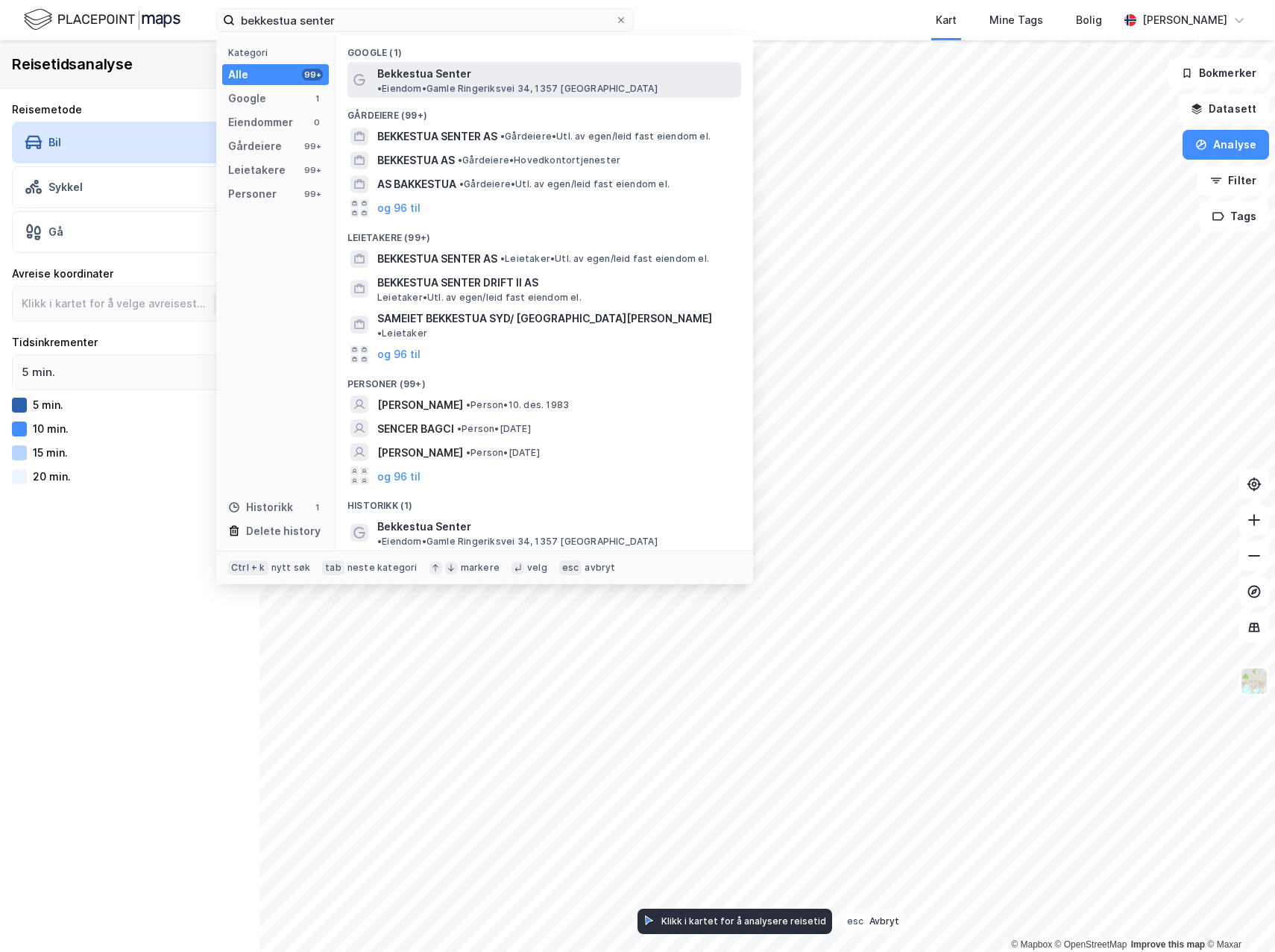
click at [444, 71] on span "Bekkestua Senter" at bounding box center [424, 74] width 94 height 18
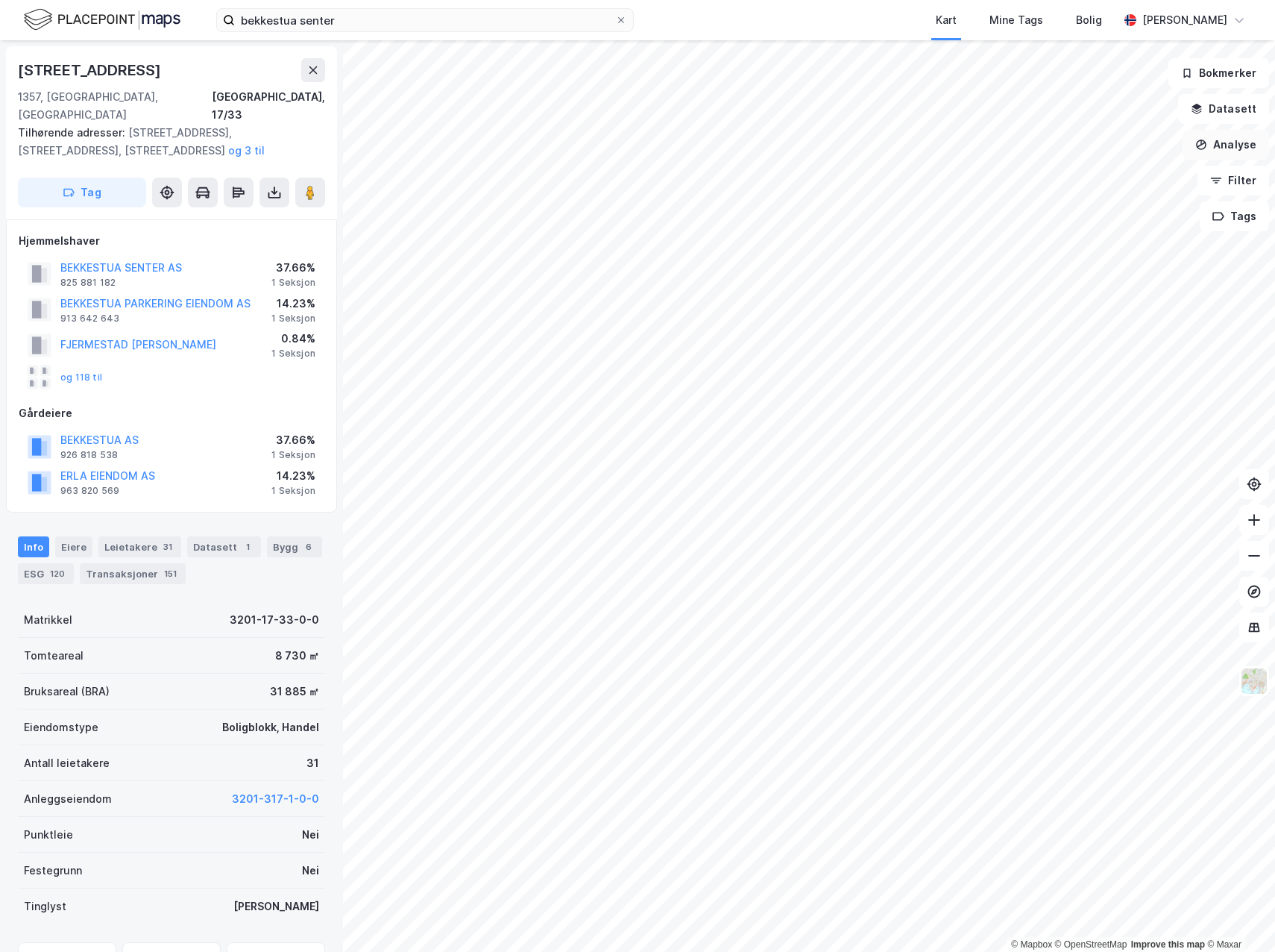
click at [1083, 151] on button "Analyse" at bounding box center [1225, 145] width 86 height 30
click at [1083, 272] on div "Reisetidsanalyse" at bounding box center [1096, 267] width 130 height 13
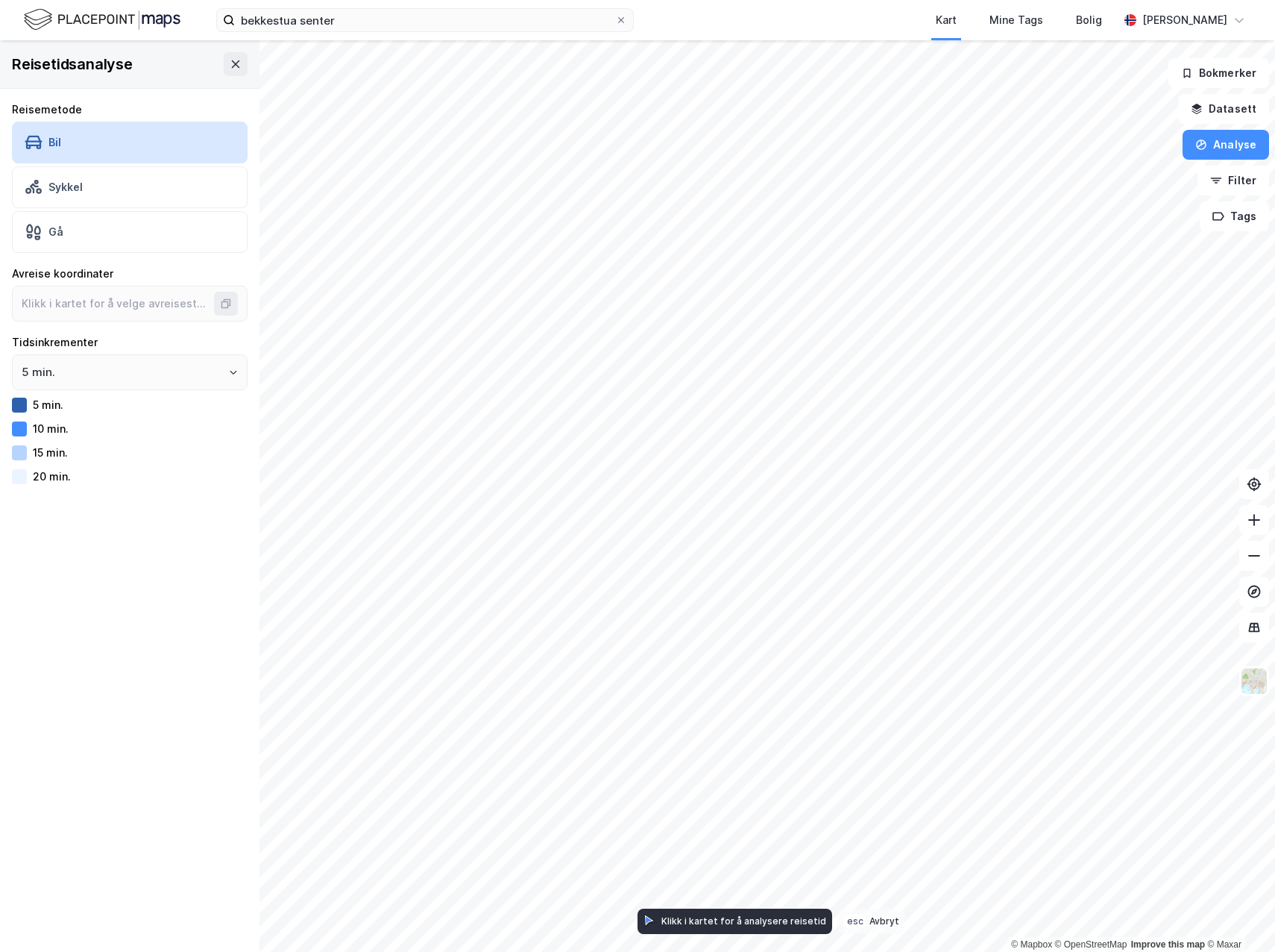
type input "59.91593279654563, 10.587953110351123"
click at [229, 372] on icon "Open" at bounding box center [233, 372] width 9 height 9
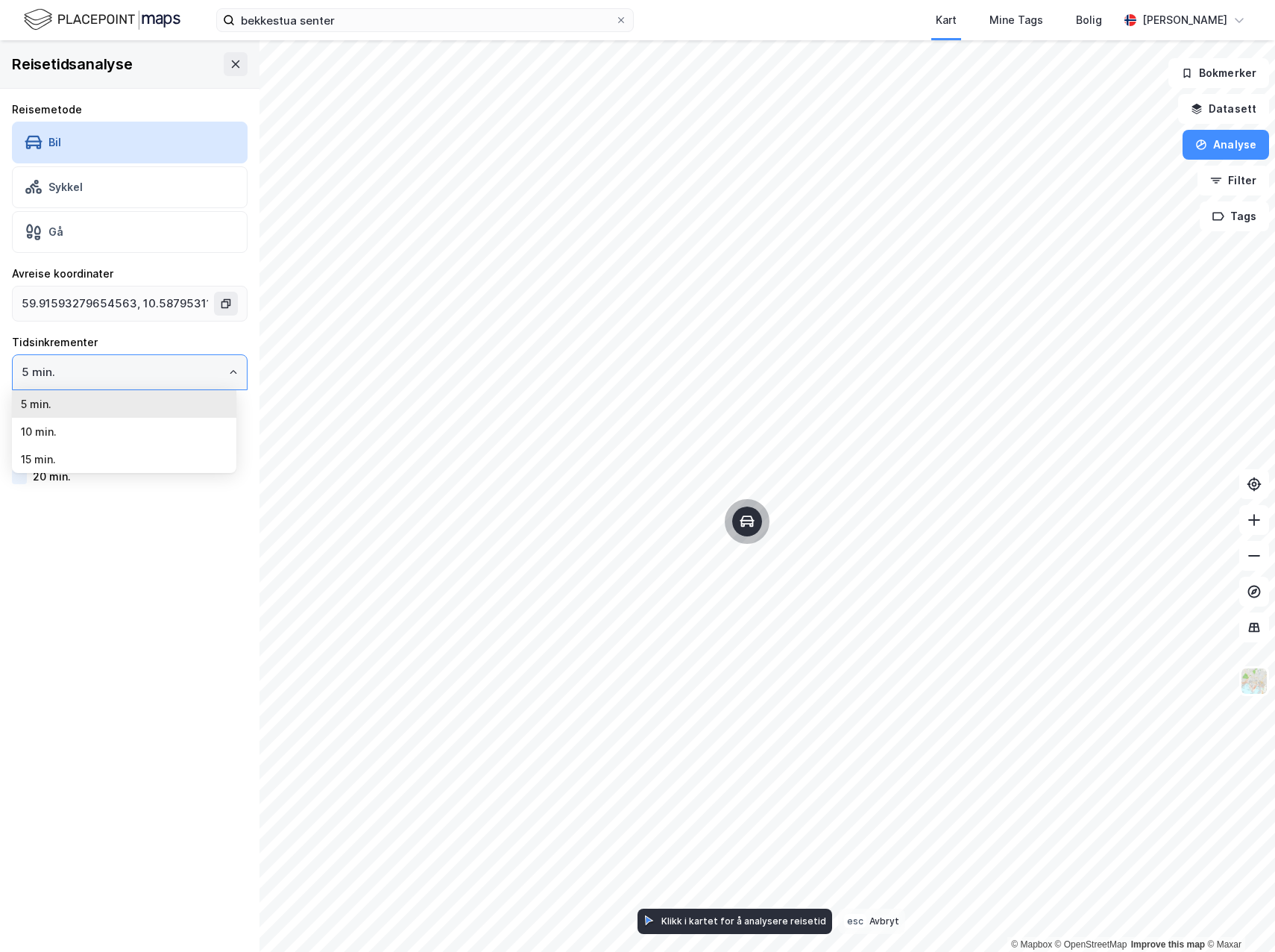
click at [229, 372] on icon "Close" at bounding box center [233, 372] width 9 height 9
click at [228, 372] on button "5 min." at bounding box center [234, 373] width 12 height 12
click at [120, 433] on li "10 min." at bounding box center [124, 431] width 225 height 28
click at [172, 378] on input "10 min." at bounding box center [130, 372] width 235 height 35
click at [41, 465] on li "15 min." at bounding box center [124, 459] width 225 height 28
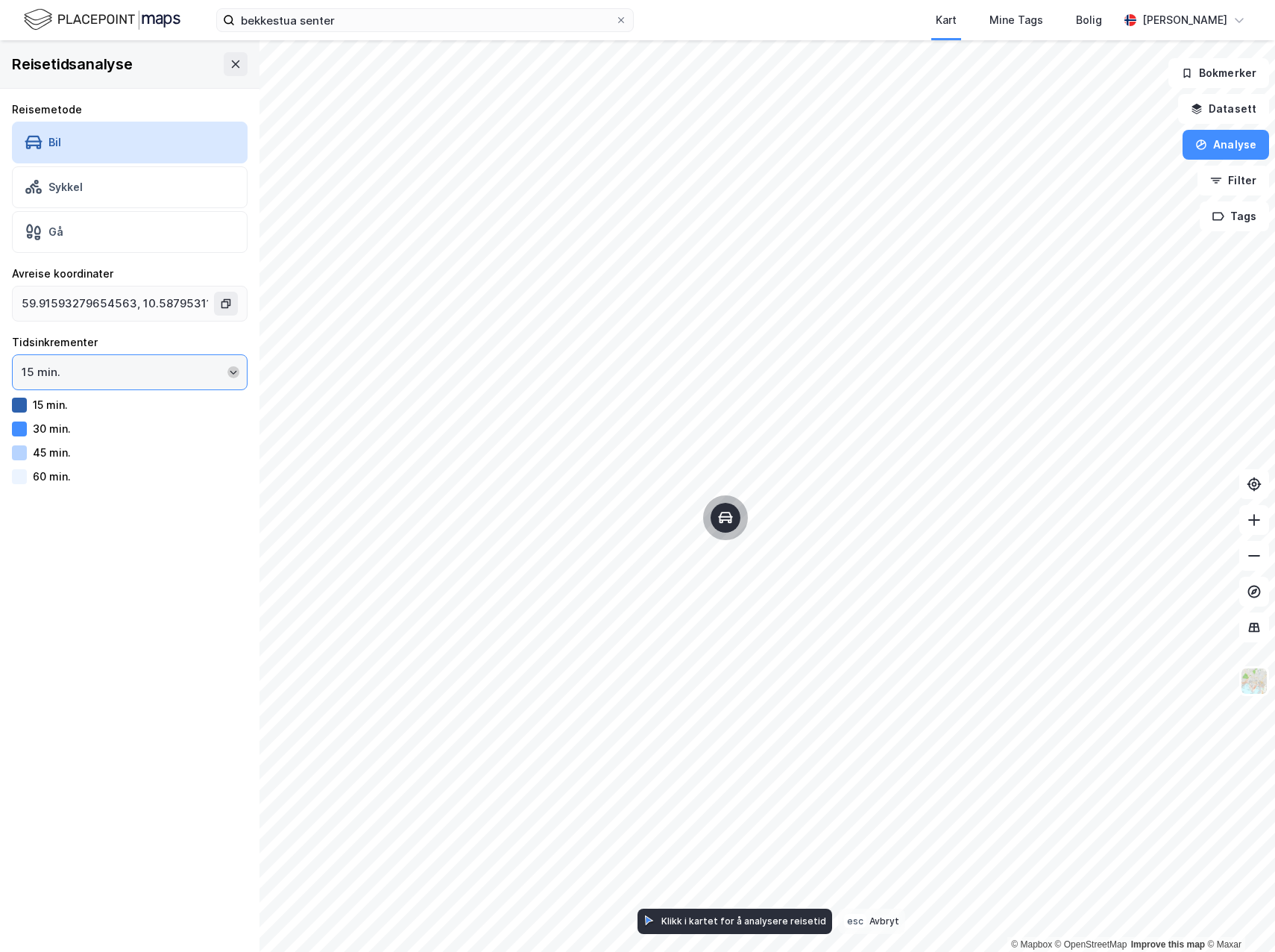
click at [229, 370] on icon "Open" at bounding box center [233, 372] width 9 height 9
click at [61, 407] on li "5 min." at bounding box center [124, 404] width 225 height 28
type input "5 min."
drag, startPoint x: 788, startPoint y: 391, endPoint x: 793, endPoint y: 445, distance: 54.2
click at [793, 445] on icon "Map marker" at bounding box center [789, 447] width 15 height 15
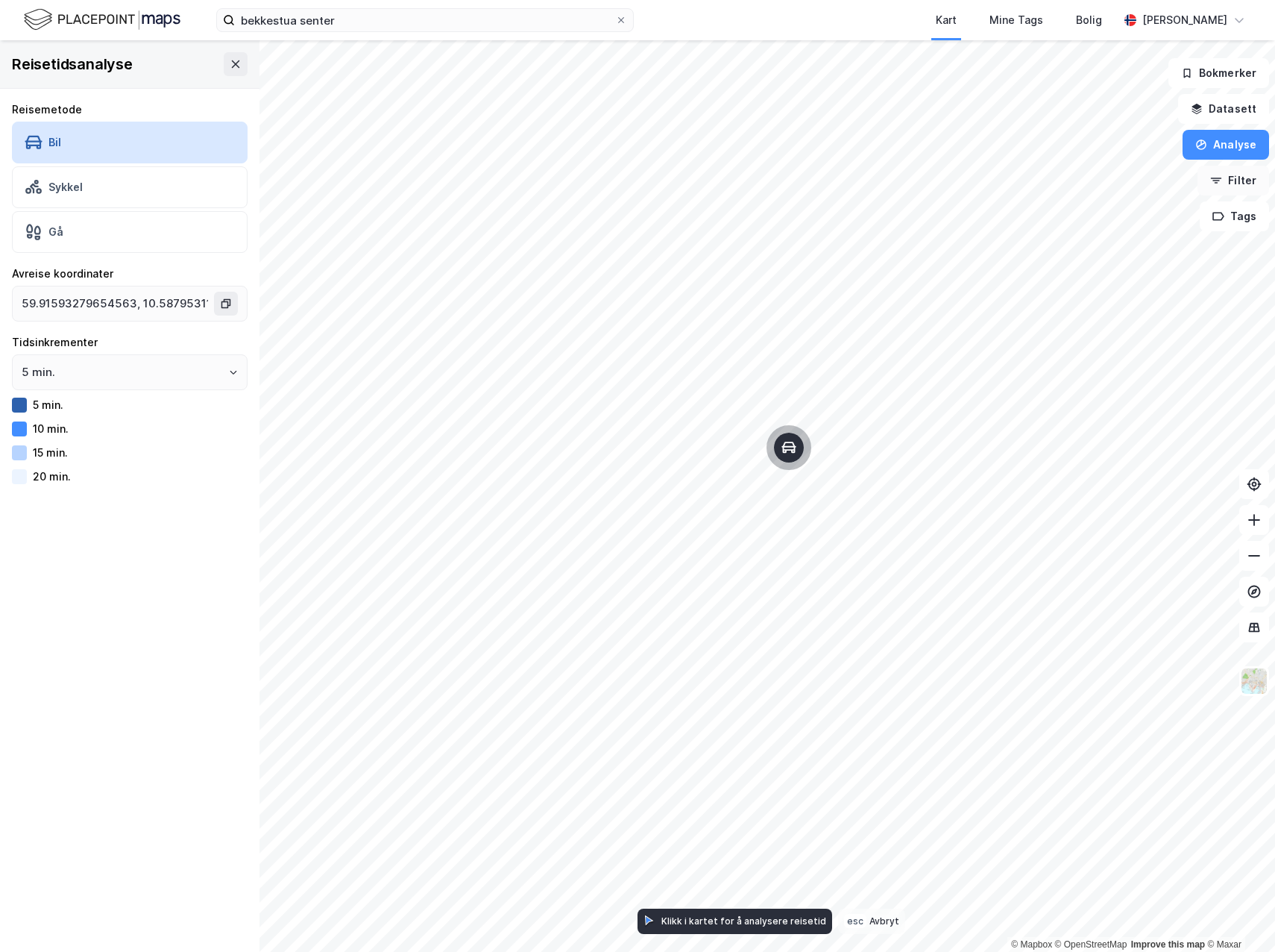
click at [1083, 180] on button "Filter" at bounding box center [1233, 181] width 72 height 30
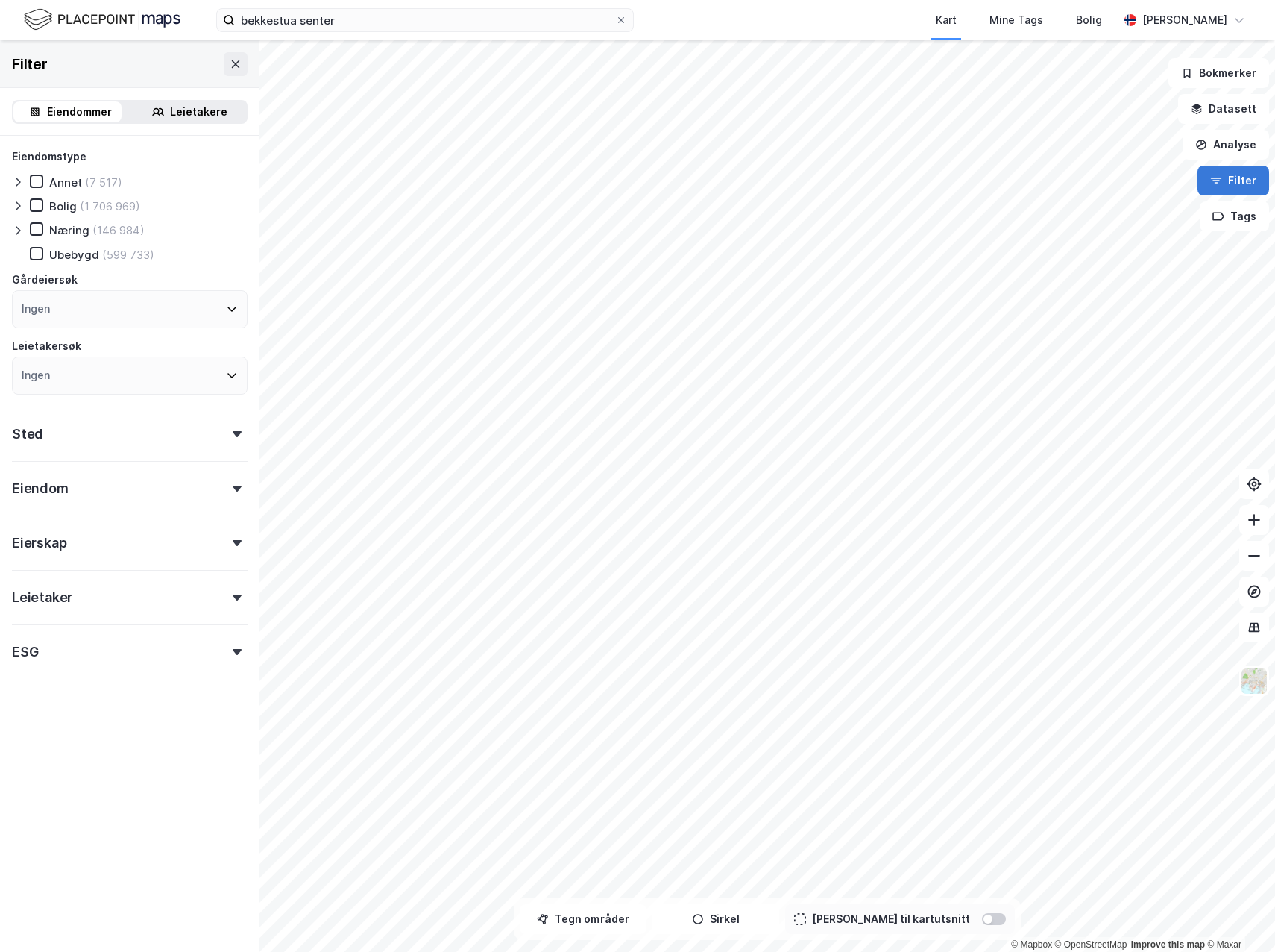
click at [1083, 181] on icon "button" at bounding box center [1216, 181] width 12 height 12
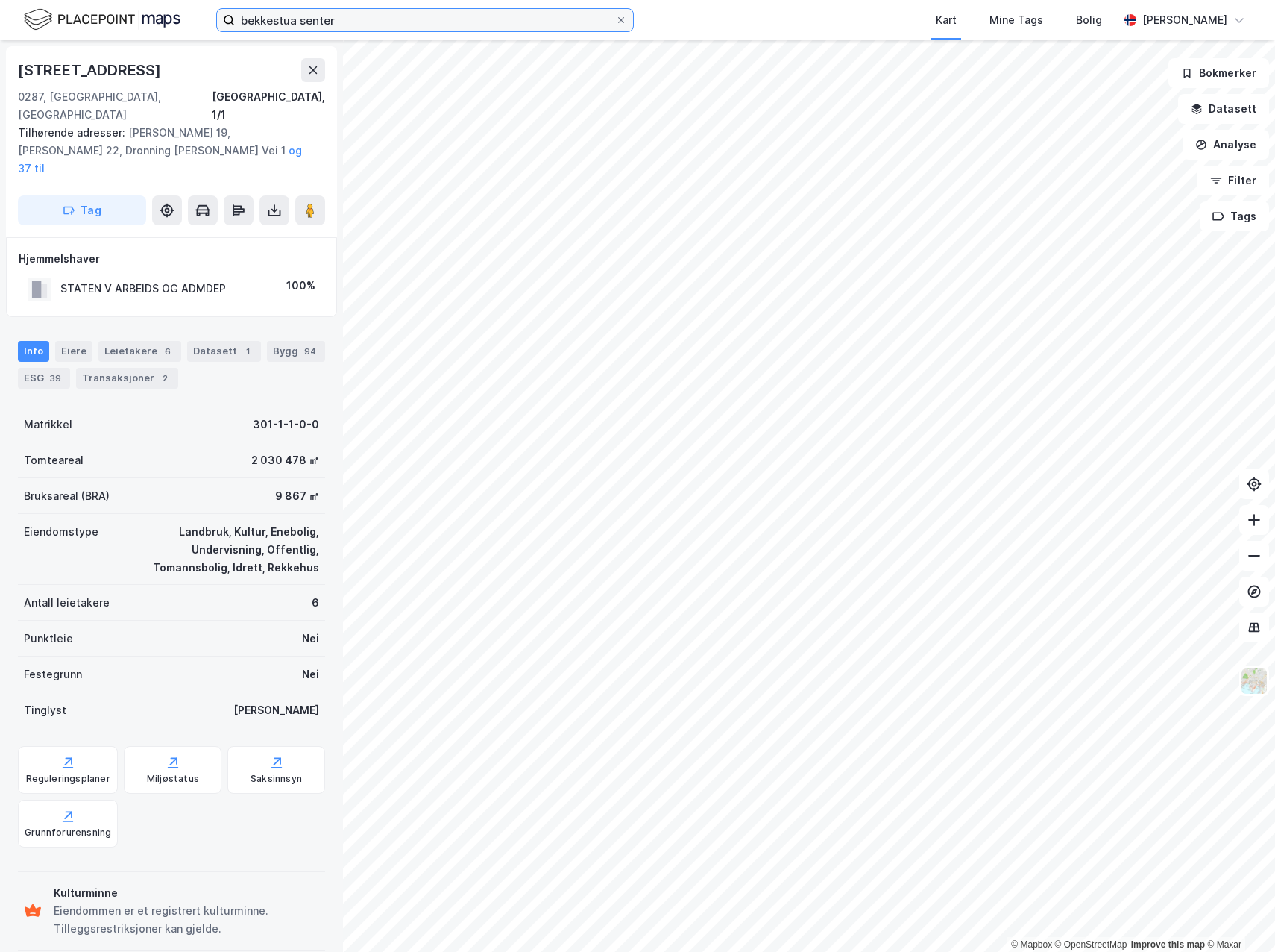
click at [462, 27] on input "bekkestua senter" at bounding box center [424, 20] width 381 height 23
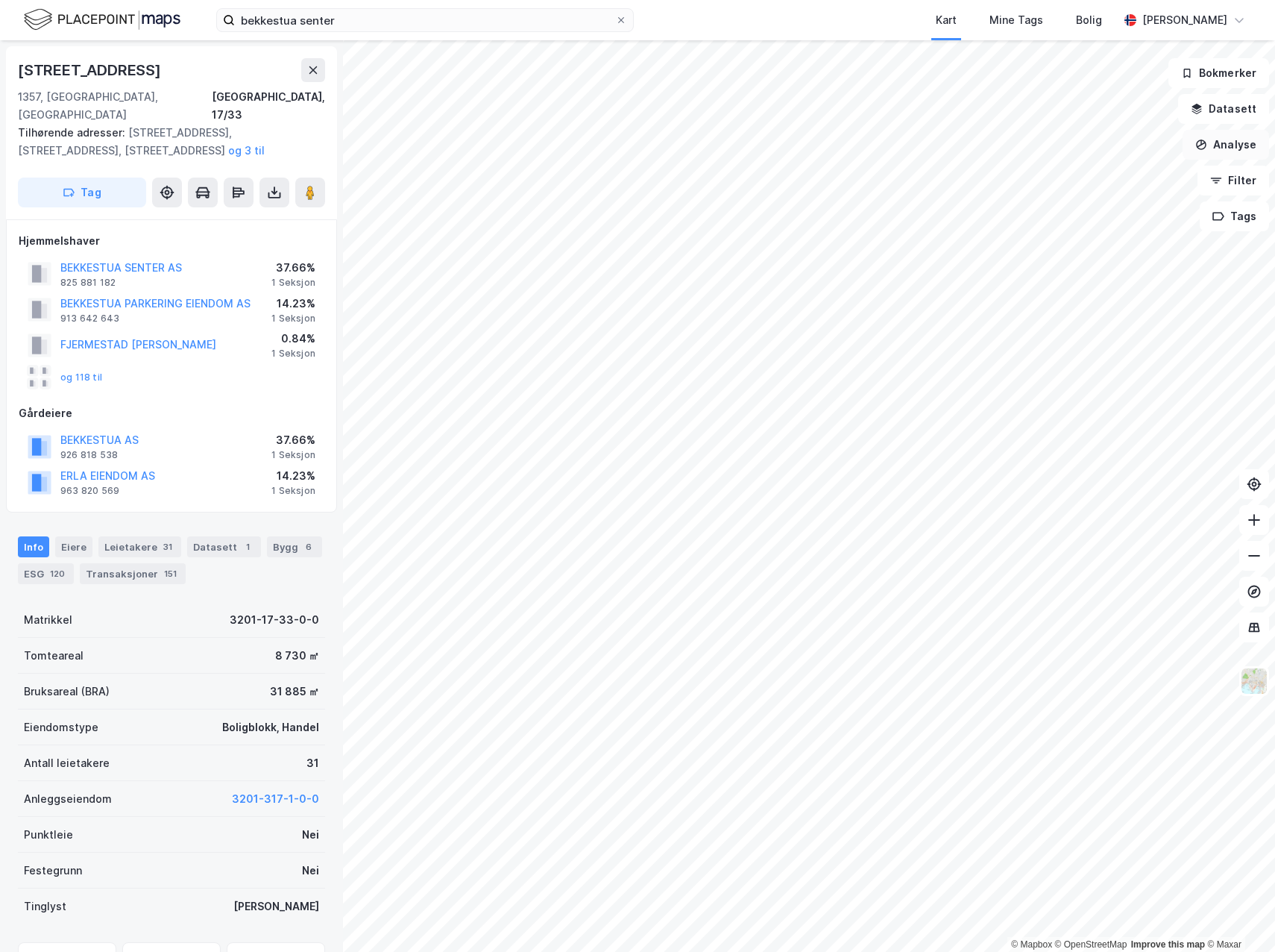
click at [1083, 148] on button "Analyse" at bounding box center [1225, 145] width 86 height 30
click at [1070, 262] on div "Reisetidsanalyse" at bounding box center [1096, 267] width 130 height 13
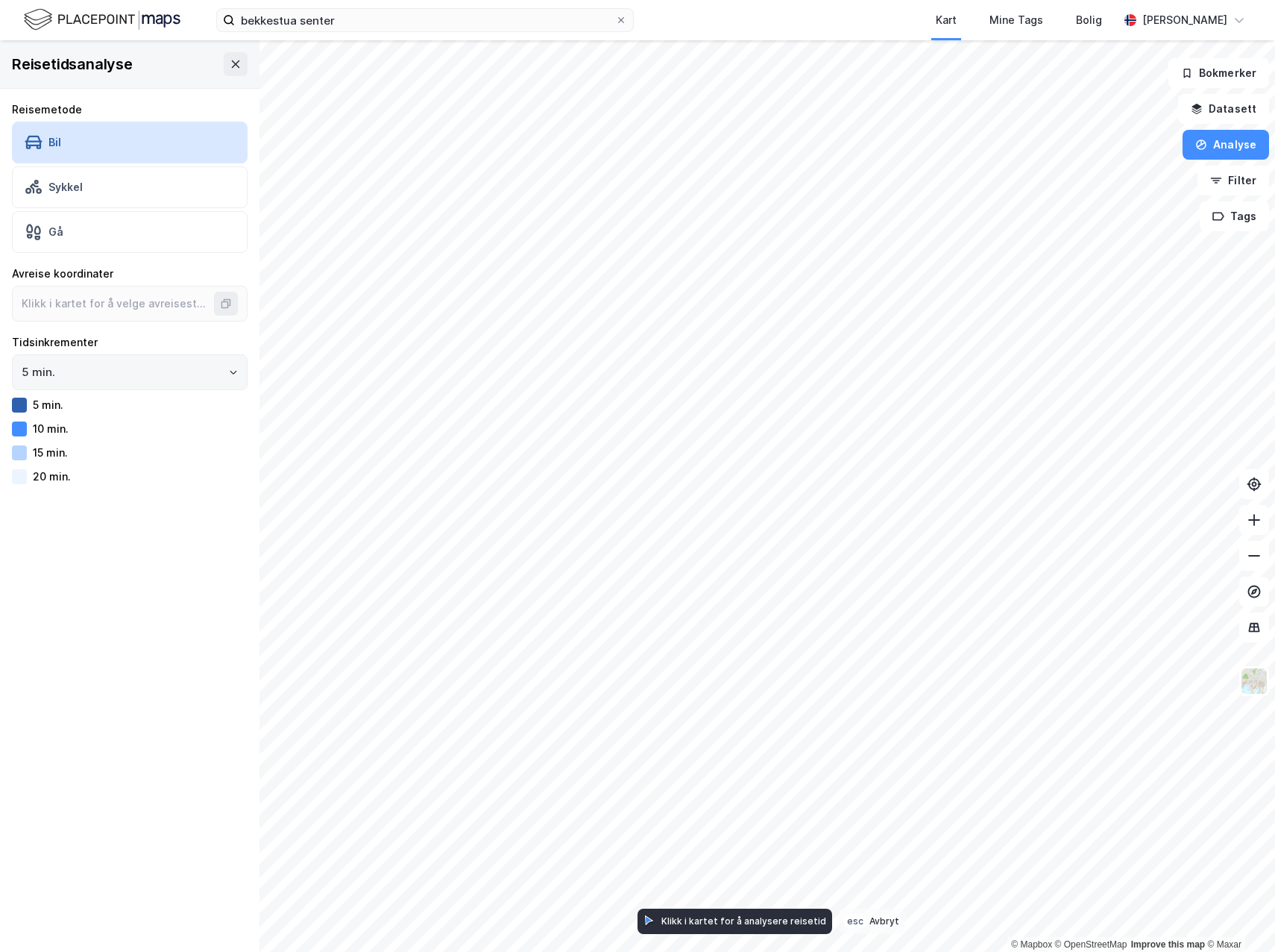
type input "59.917447430481786, 10.588329100990052"
click at [1083, 113] on button "Datasett" at bounding box center [1224, 109] width 91 height 30
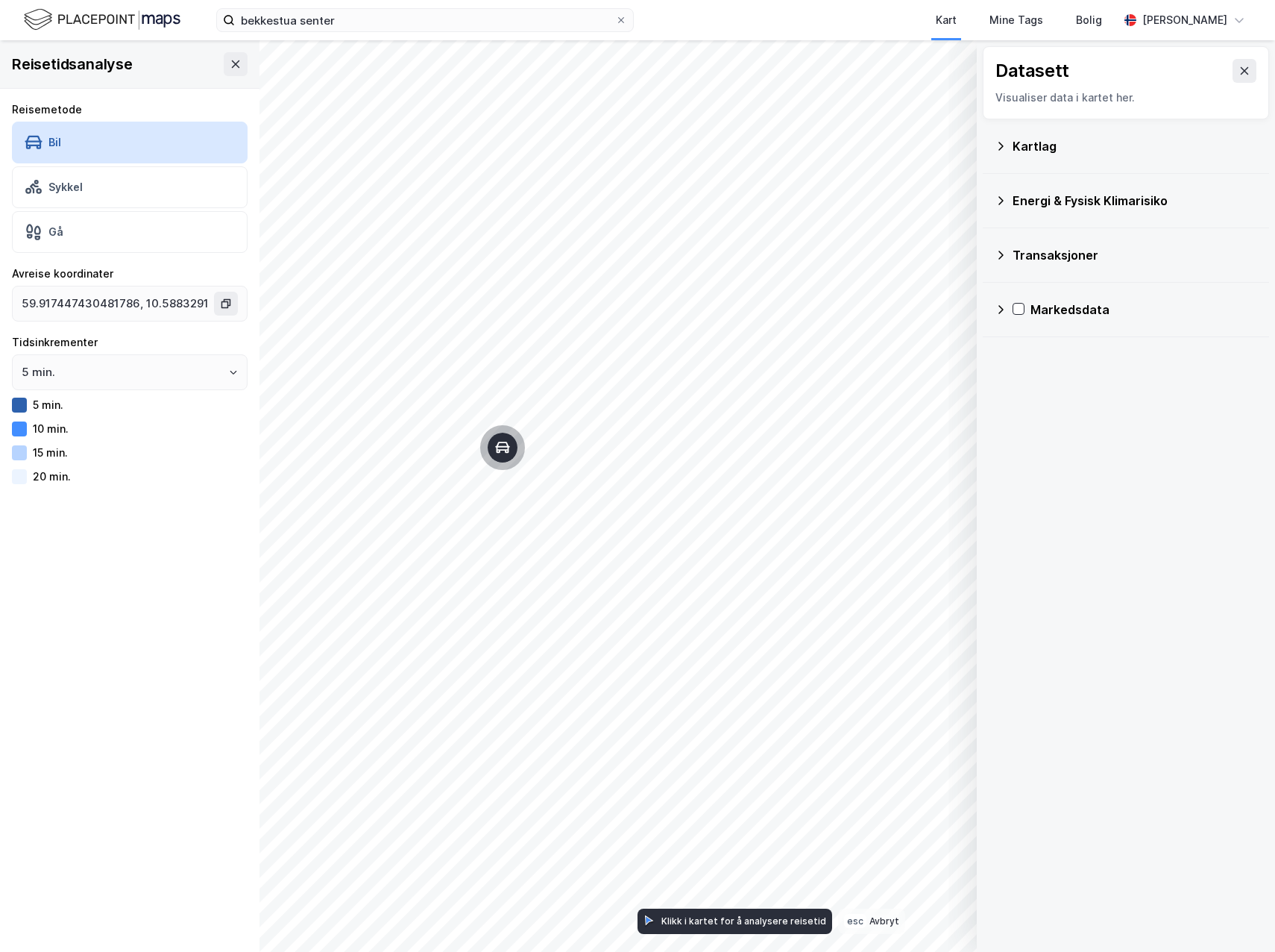
click at [1083, 163] on div "Kartlag" at bounding box center [1126, 146] width 262 height 36
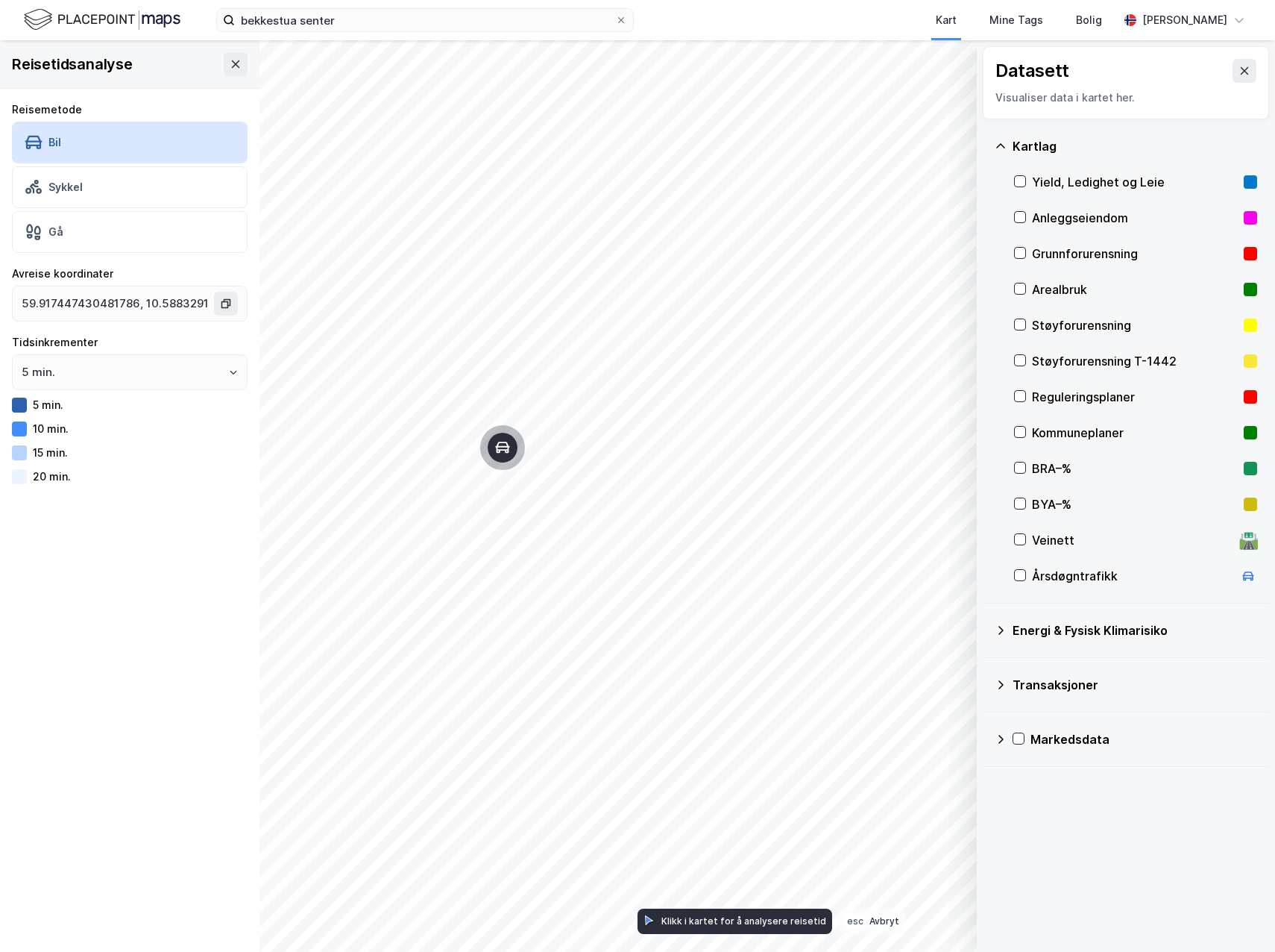
click at [1014, 141] on div "Kartlag" at bounding box center [1135, 146] width 244 height 18
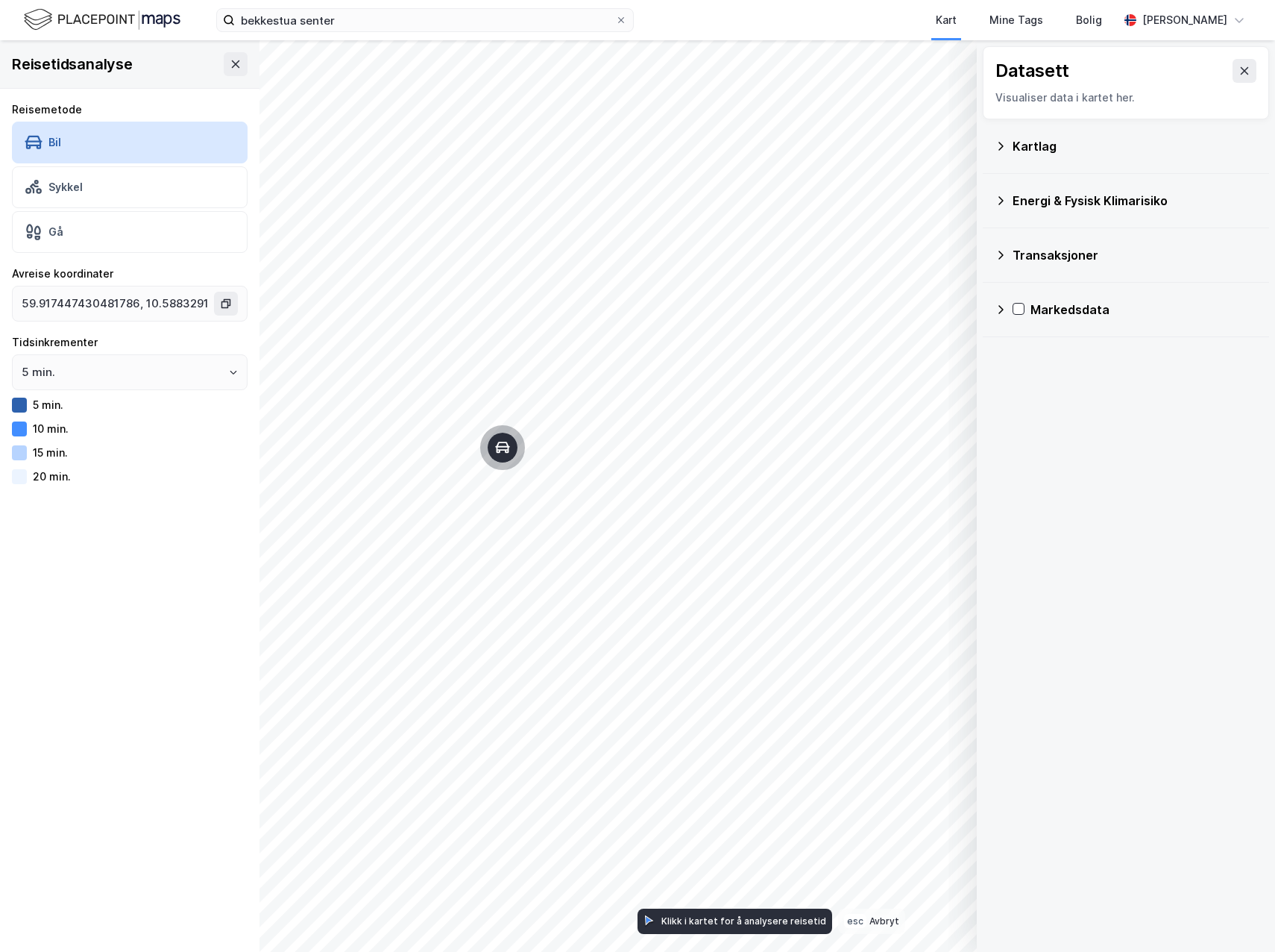
click at [1074, 210] on div "Energi & Fysisk Klimarisiko" at bounding box center [1126, 201] width 262 height 36
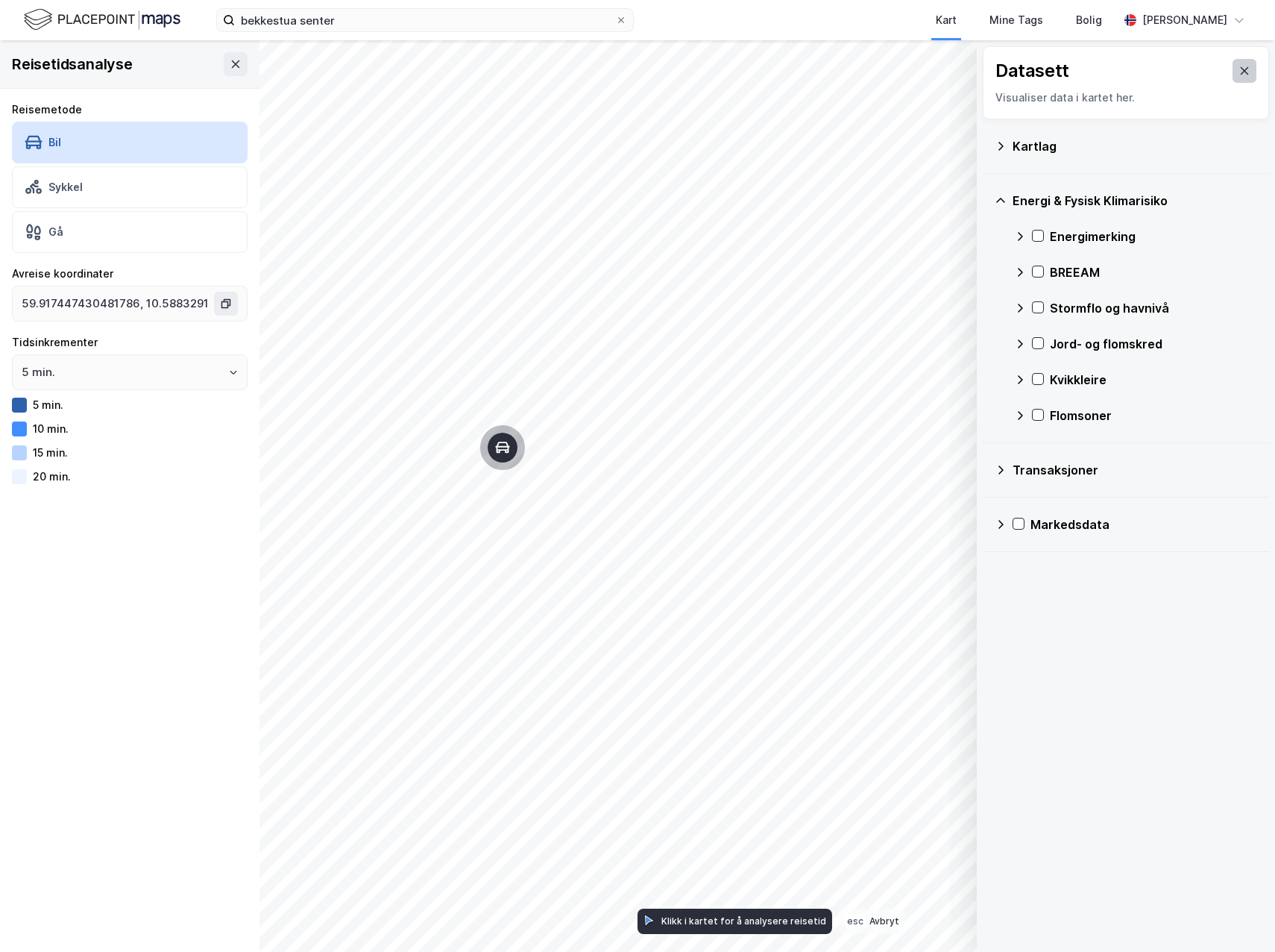
click at [1083, 69] on icon at bounding box center [1245, 71] width 12 height 12
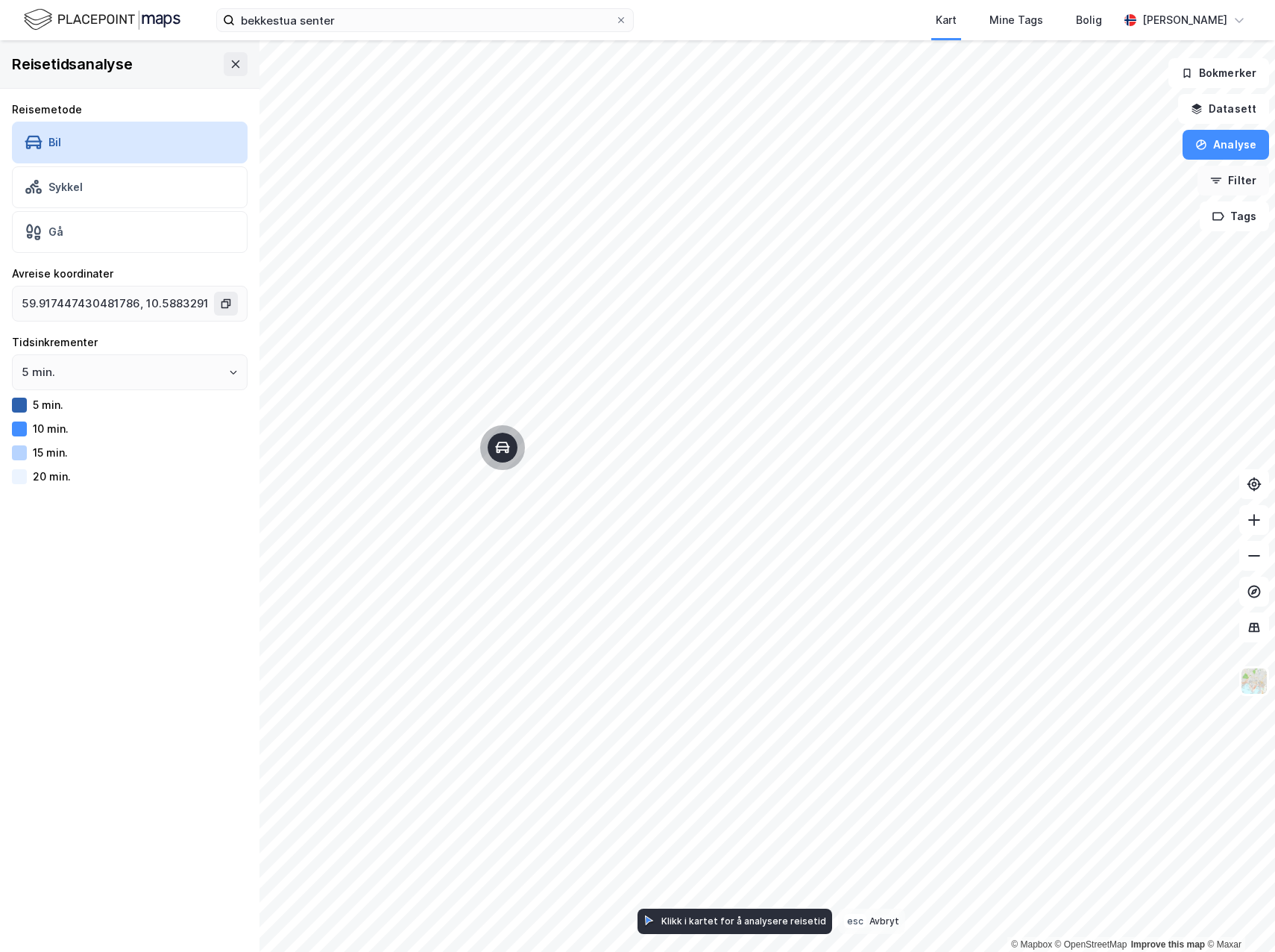
click at [1083, 183] on button "Filter" at bounding box center [1233, 181] width 72 height 30
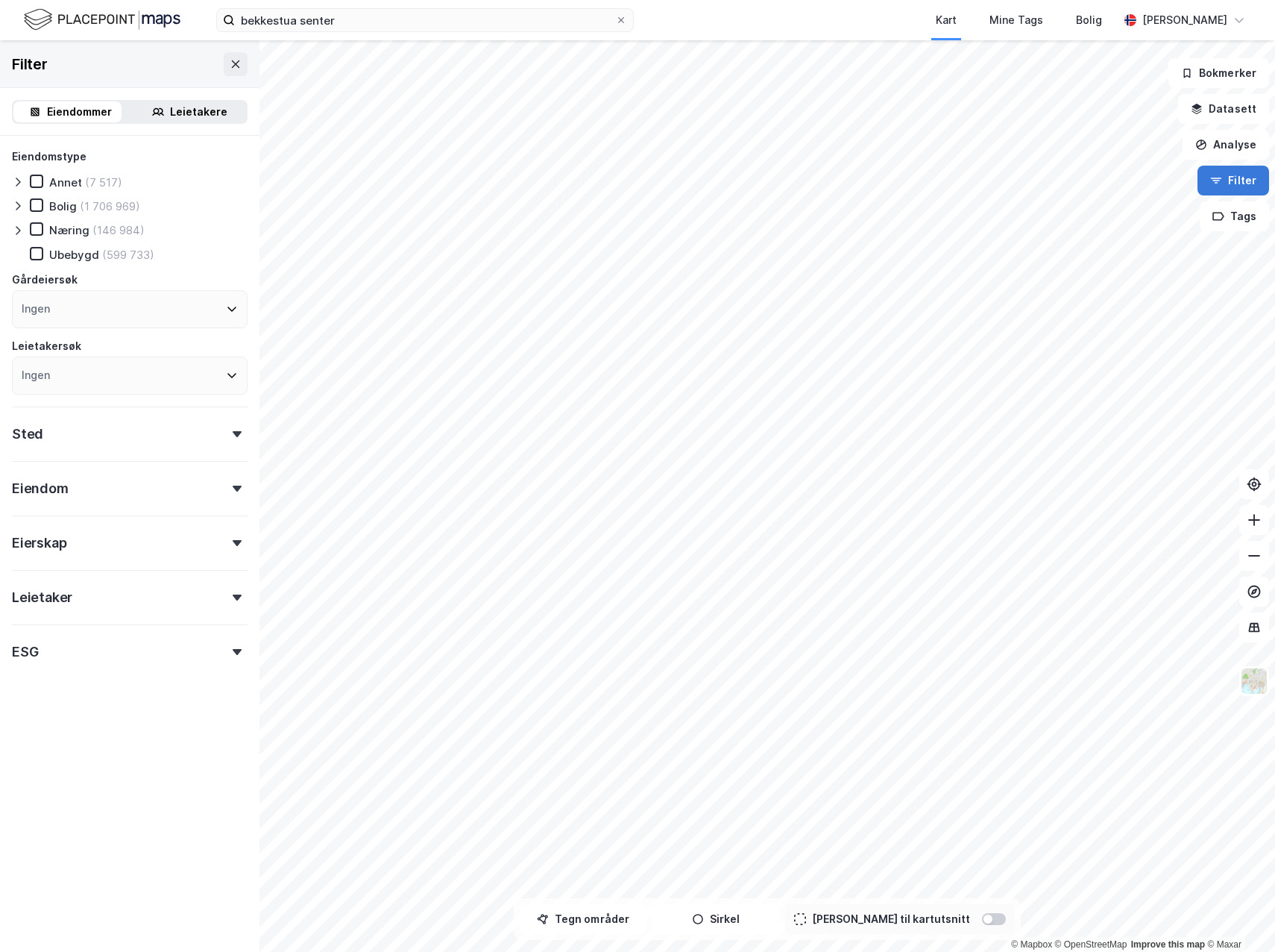
click at [1083, 179] on button "Filter" at bounding box center [1233, 181] width 72 height 30
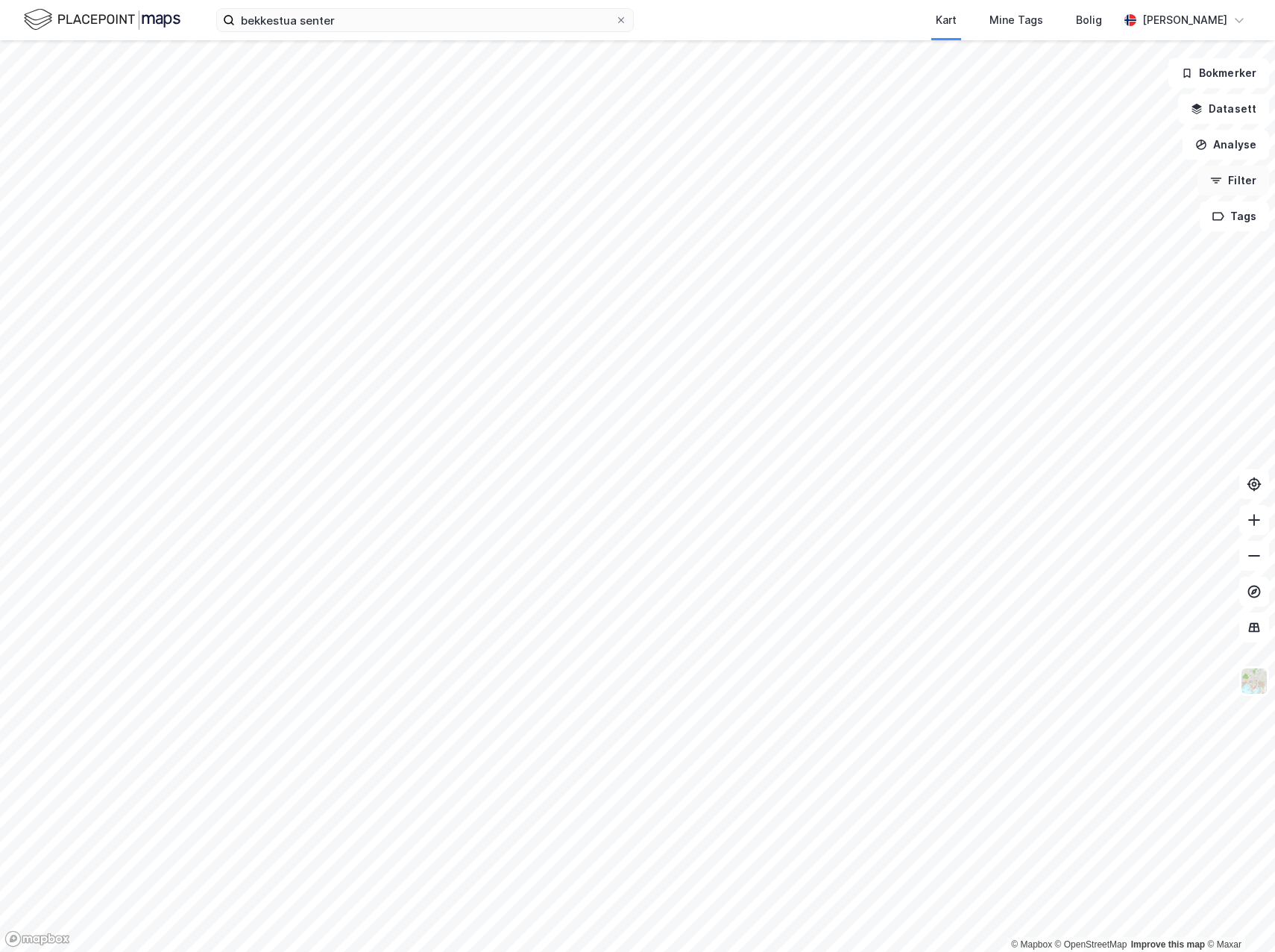
click at [1083, 179] on button "Filter" at bounding box center [1233, 181] width 72 height 30
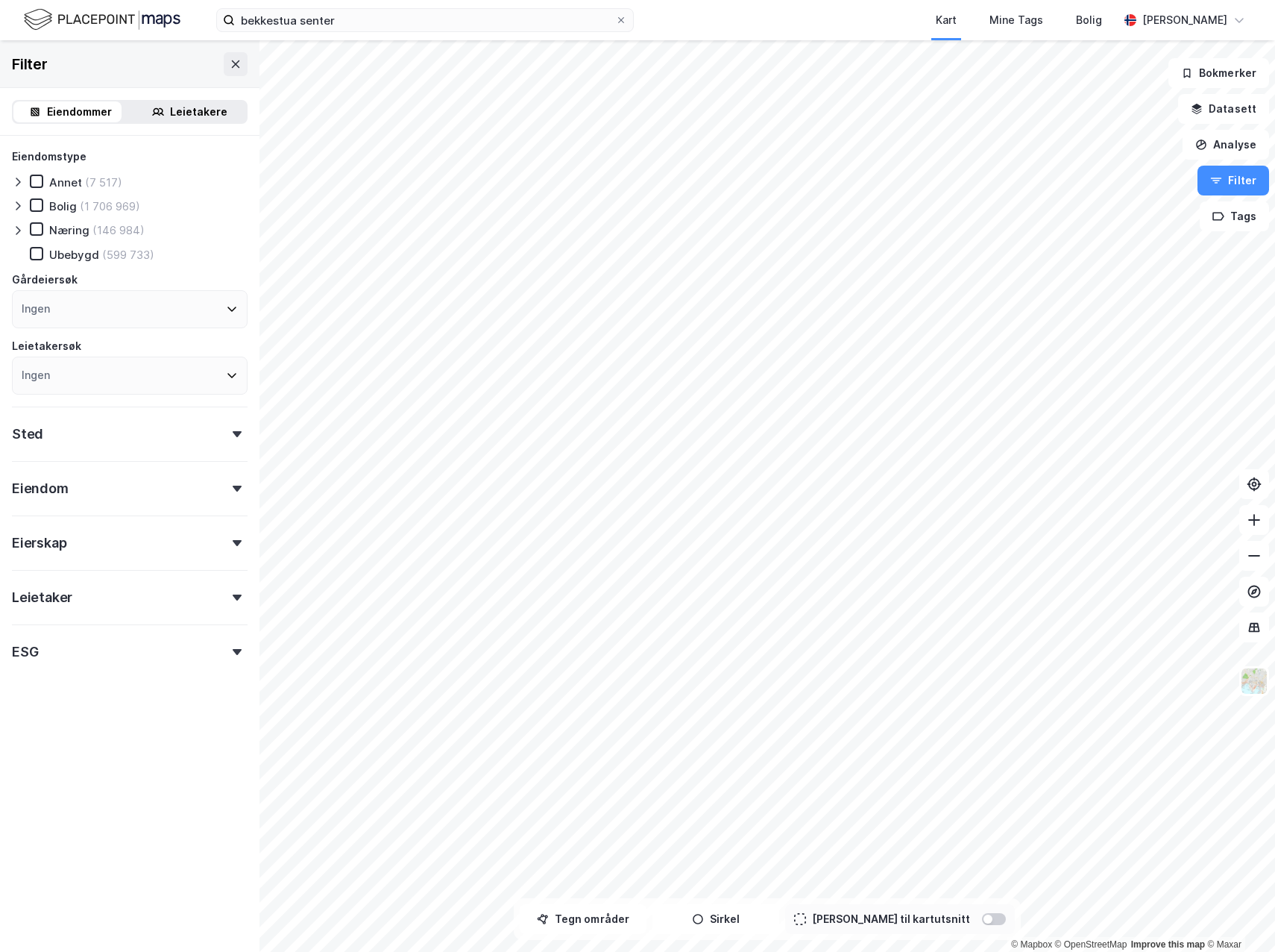
click at [182, 441] on div "Sted" at bounding box center [129, 427] width 236 height 43
click at [181, 445] on div "Sted" at bounding box center [129, 427] width 236 height 43
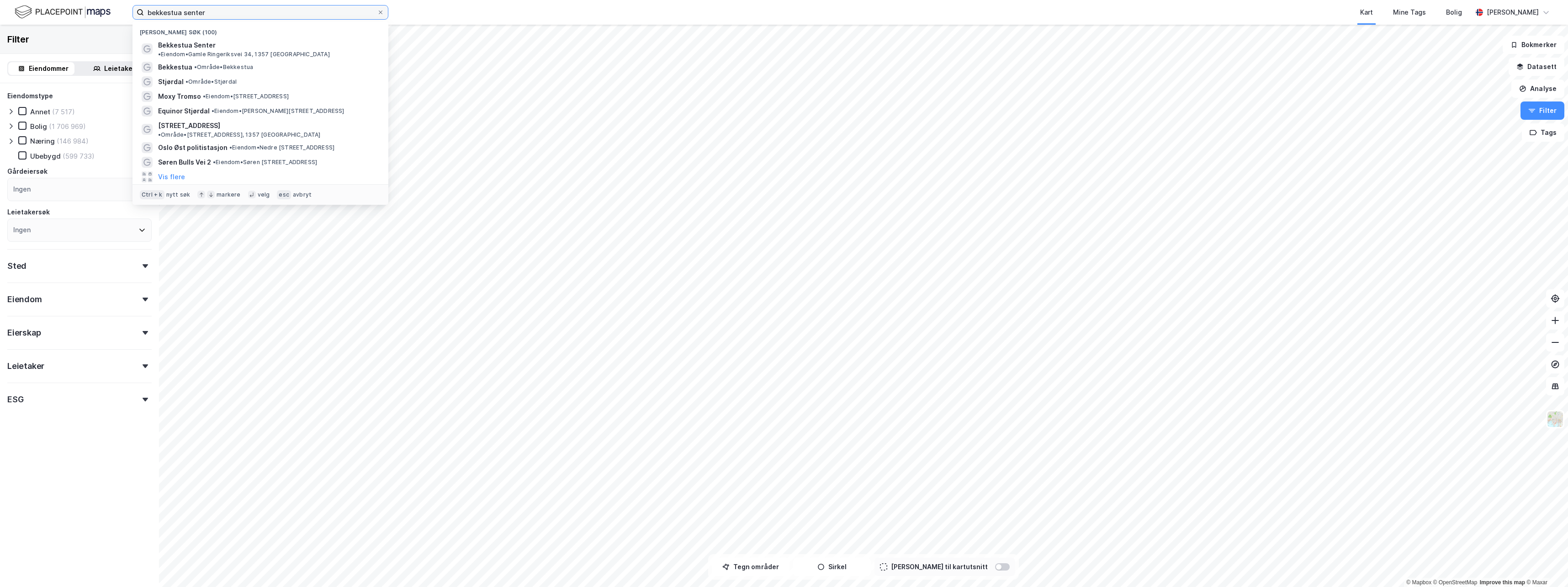
click at [259, 17] on input "bekkestua senter" at bounding box center [260, 12] width 233 height 14
click at [184, 41] on span "Bekkestua Senter" at bounding box center [187, 45] width 58 height 11
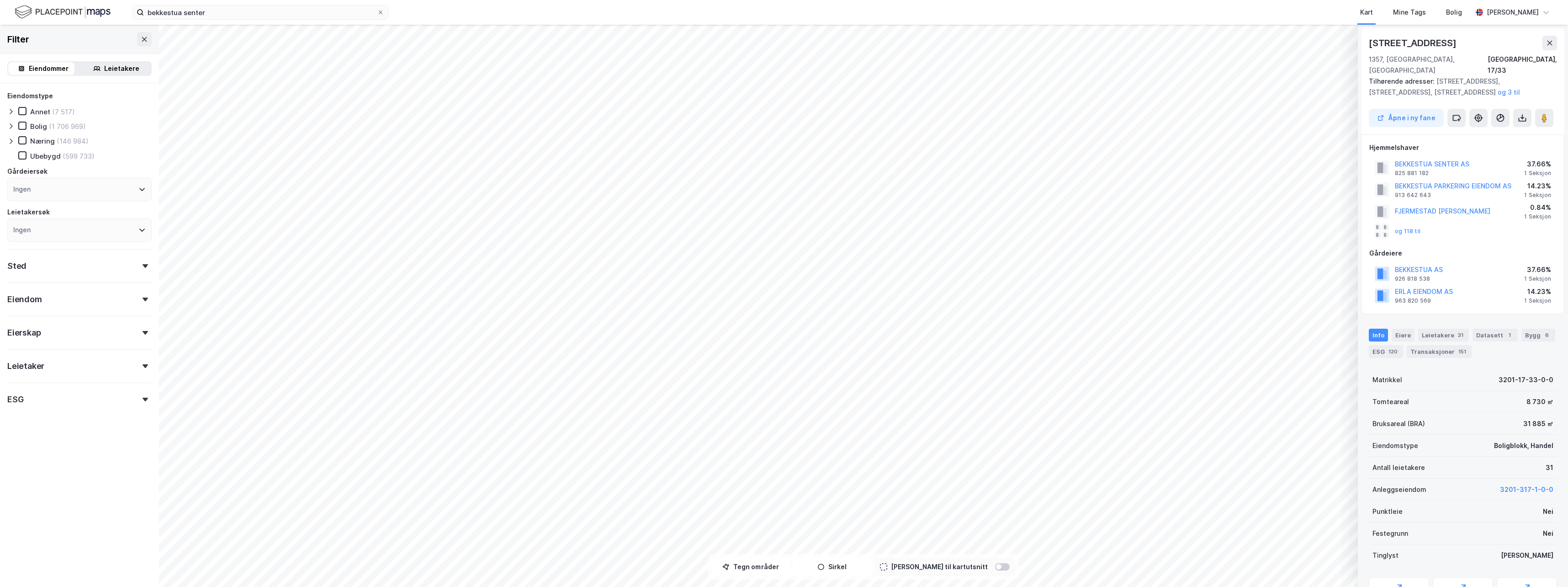
click at [663, 37] on div "Gamle Ringeriksvei 34 1357, [STREET_ADDRESS] Tilhørende adresser: [STREET_ADDRE…" at bounding box center [1463, 82] width 203 height 106
click at [663, 38] on button at bounding box center [1550, 43] width 15 height 15
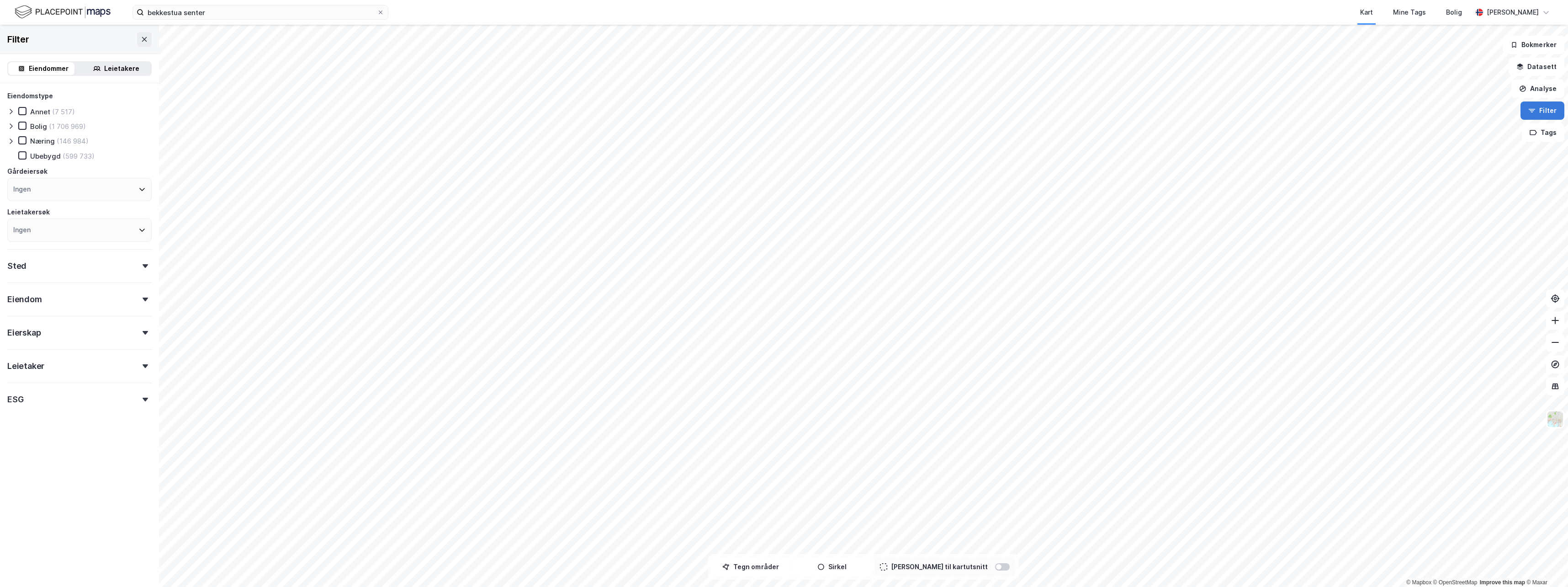
click at [663, 109] on button "Filter" at bounding box center [1542, 111] width 44 height 18
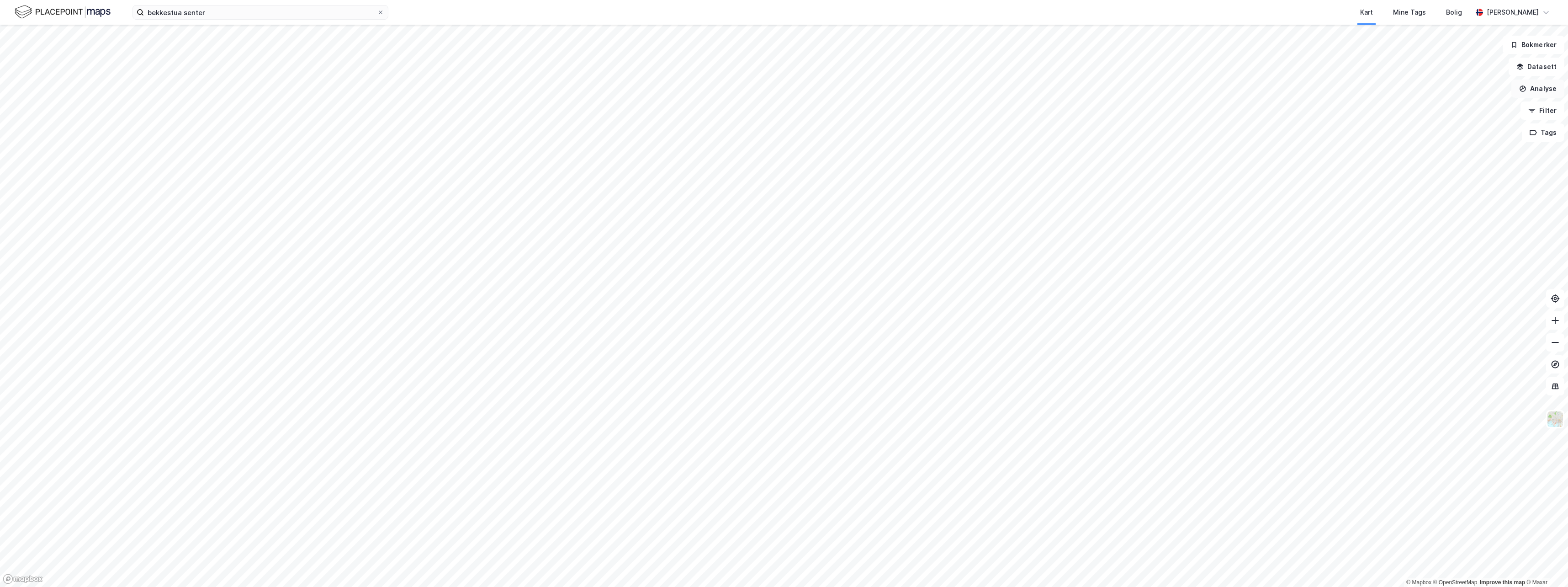
click at [663, 93] on button "Analyse" at bounding box center [1538, 89] width 53 height 18
click at [258, 16] on input "bekkestua senter" at bounding box center [260, 12] width 233 height 14
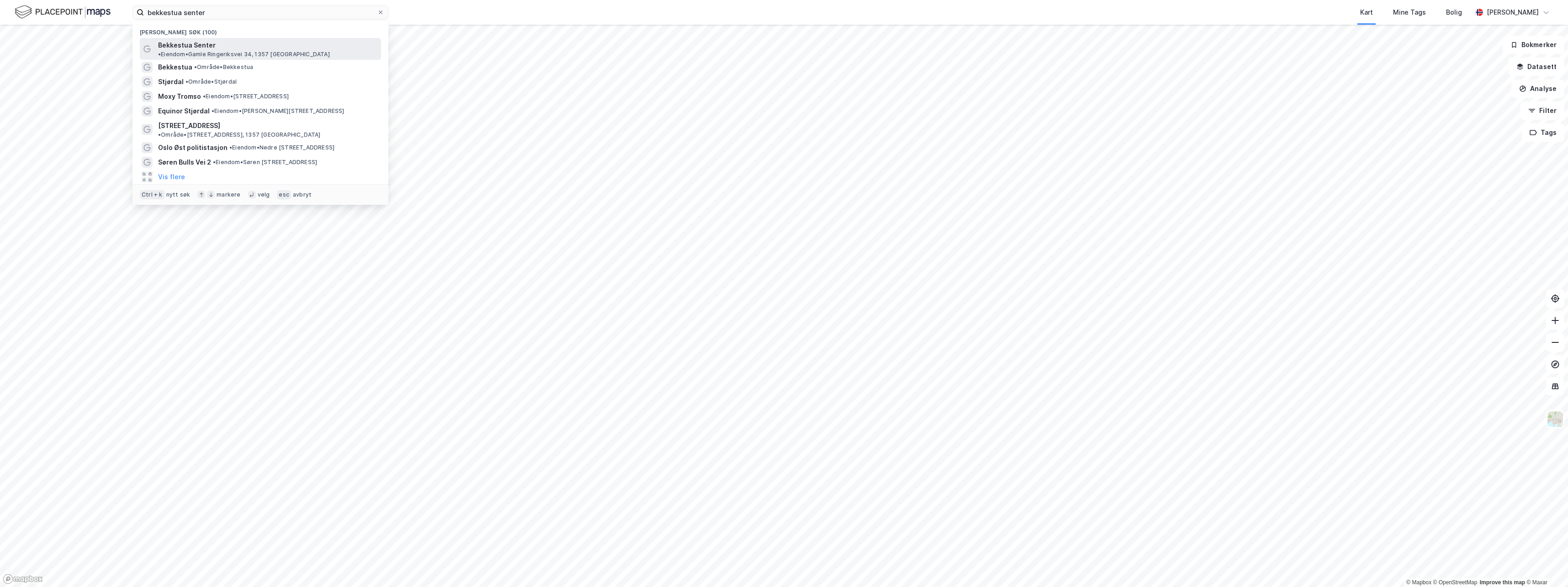
click at [187, 43] on span "Bekkestua Senter" at bounding box center [187, 45] width 58 height 11
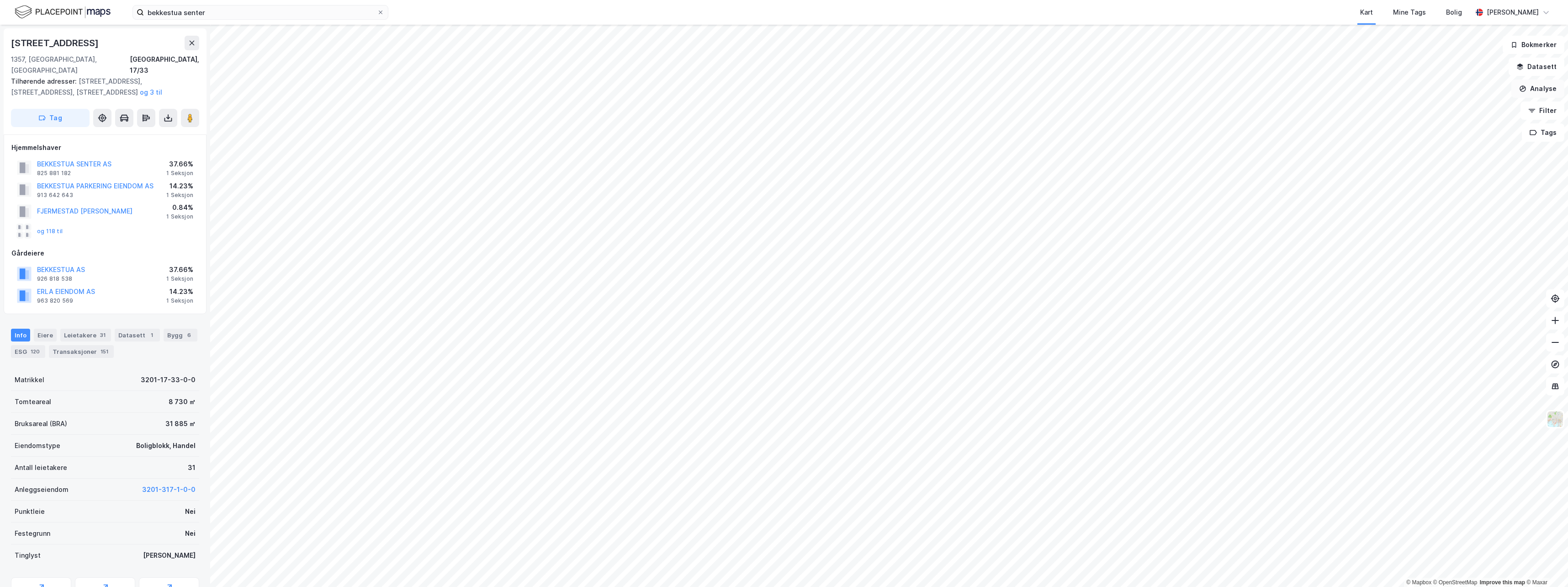
click at [663, 90] on button "Analyse" at bounding box center [1538, 89] width 53 height 18
click at [663, 168] on div "Reisetidsanalyse" at bounding box center [1453, 164] width 105 height 15
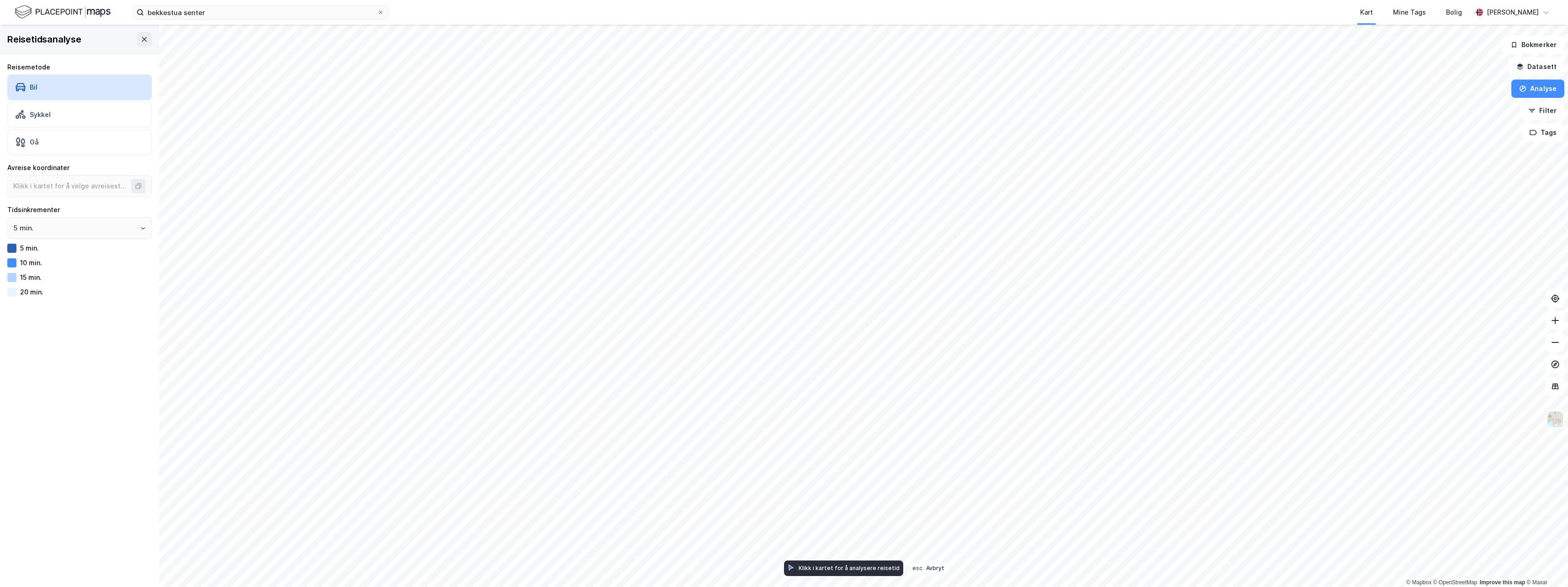
type input "59.9166478630612, 10.587609160058236"
click at [82, 138] on div "Gå" at bounding box center [79, 142] width 144 height 26
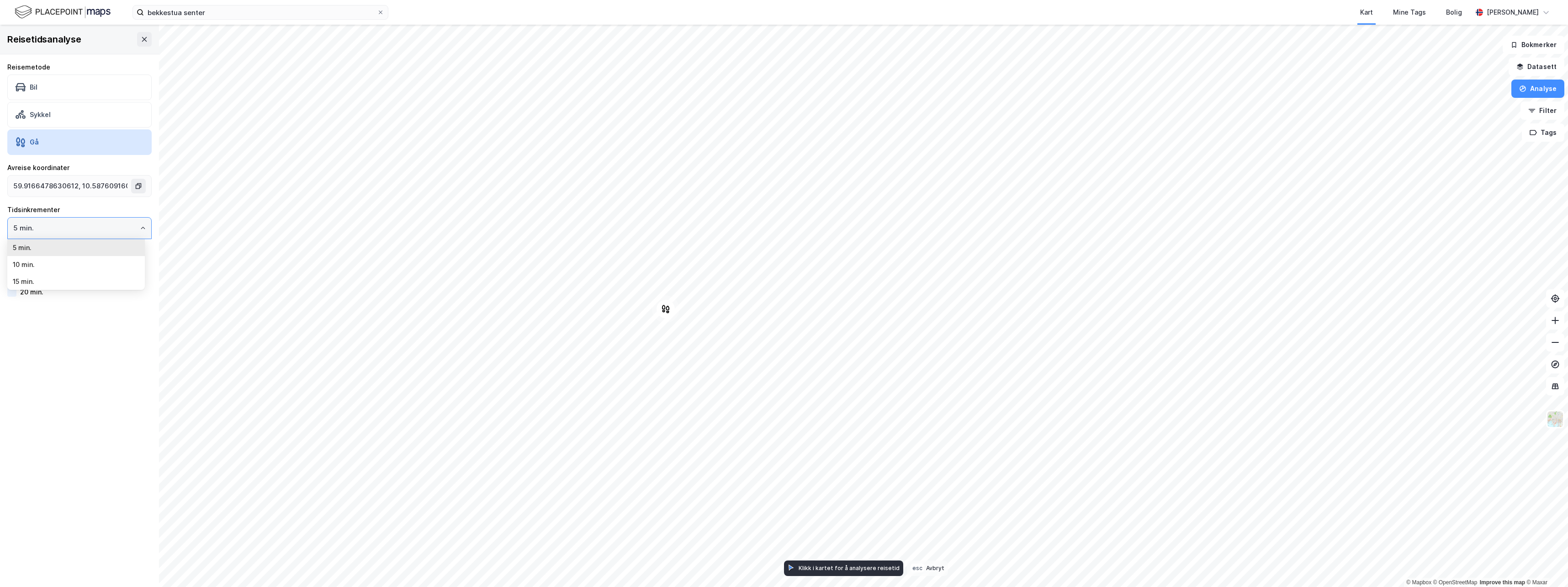
click at [130, 233] on input "5 min." at bounding box center [80, 228] width 144 height 21
click at [18, 262] on li "10 min." at bounding box center [76, 264] width 138 height 17
type input "10 min."
click at [663, 87] on button "Analyse" at bounding box center [1538, 89] width 53 height 18
click at [663, 162] on div "Reisetidsanalyse" at bounding box center [1458, 164] width 80 height 8
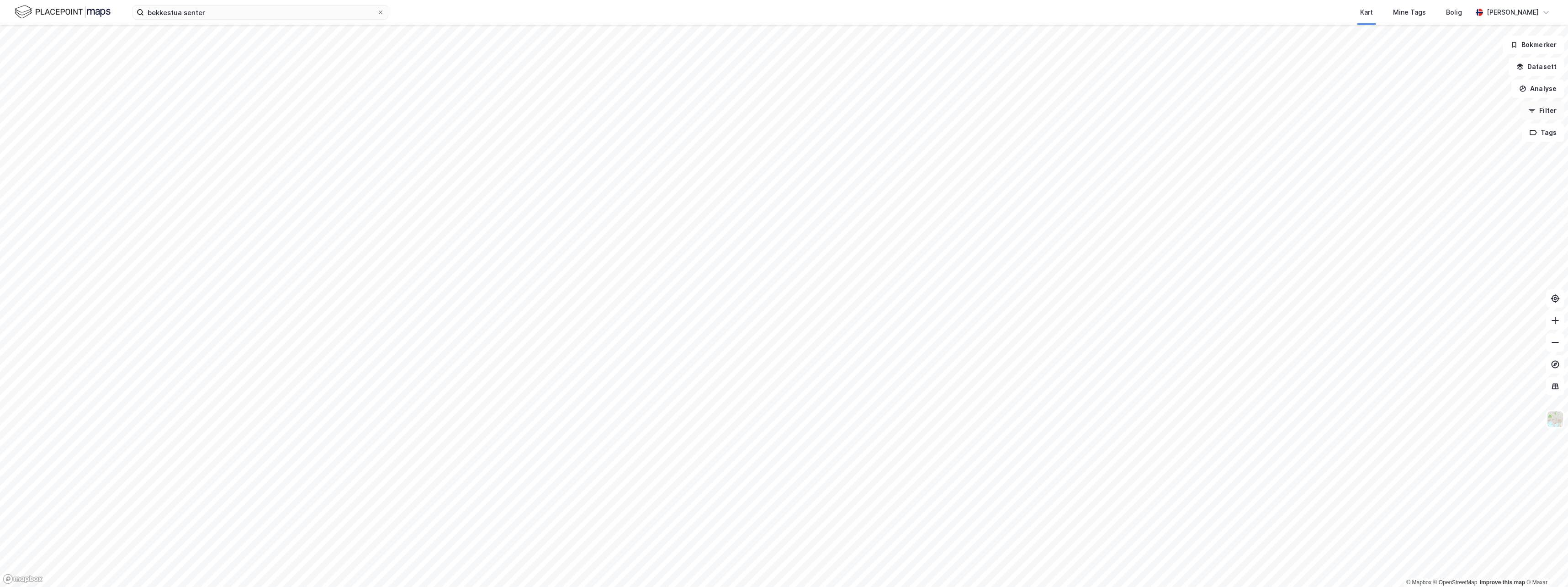
click at [663, 113] on button "Filter" at bounding box center [1542, 111] width 44 height 18
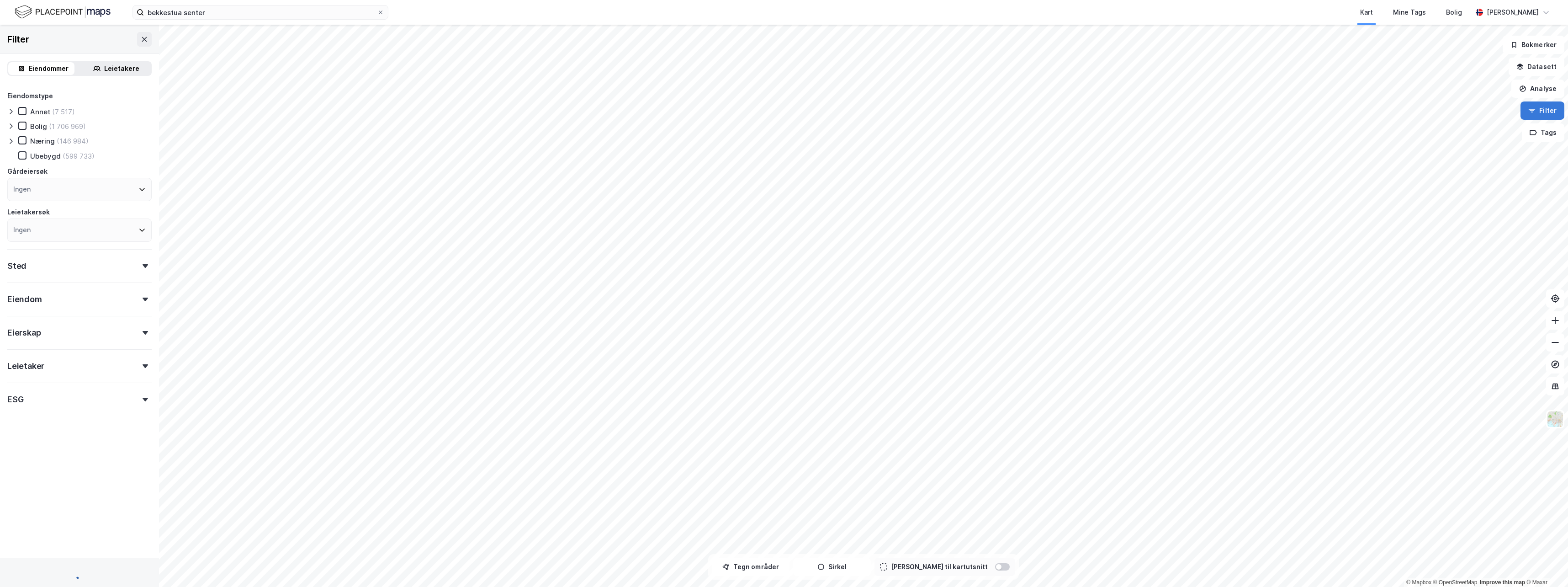
click at [663, 113] on button "Filter" at bounding box center [1542, 111] width 44 height 18
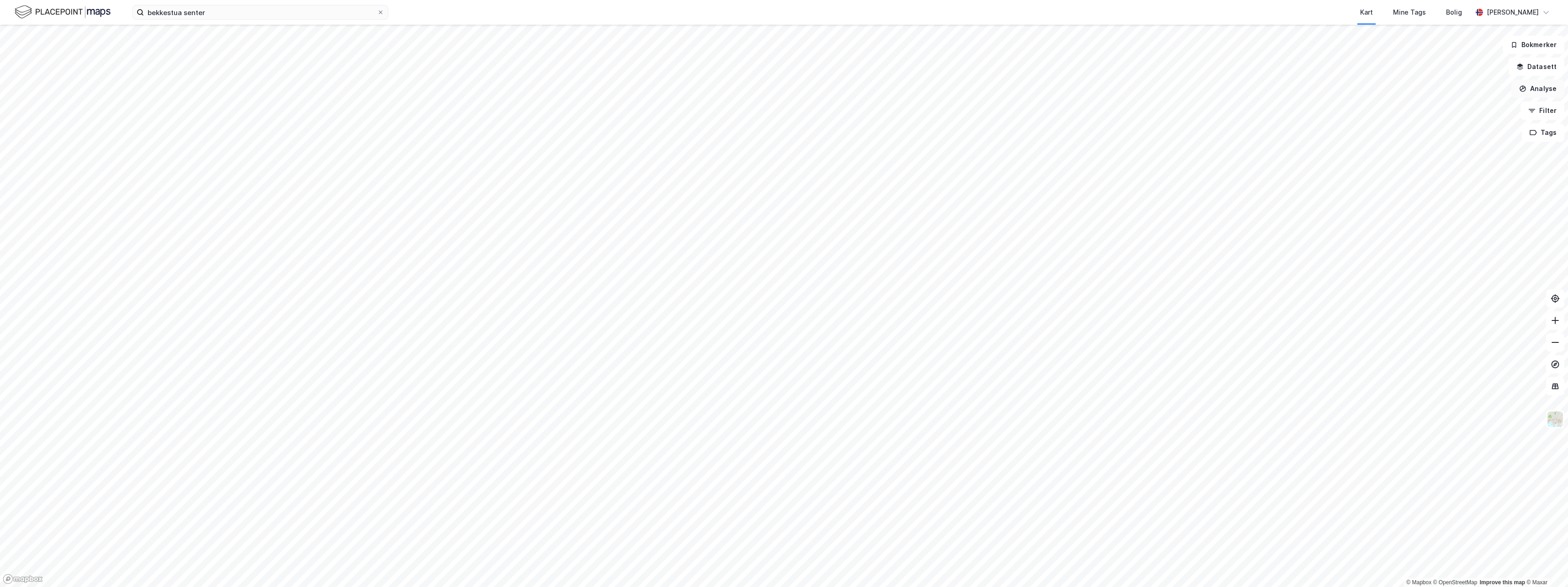
click at [663, 87] on button "Analyse" at bounding box center [1538, 89] width 53 height 18
click at [663, 163] on div "Reisetidsanalyse" at bounding box center [1458, 164] width 80 height 8
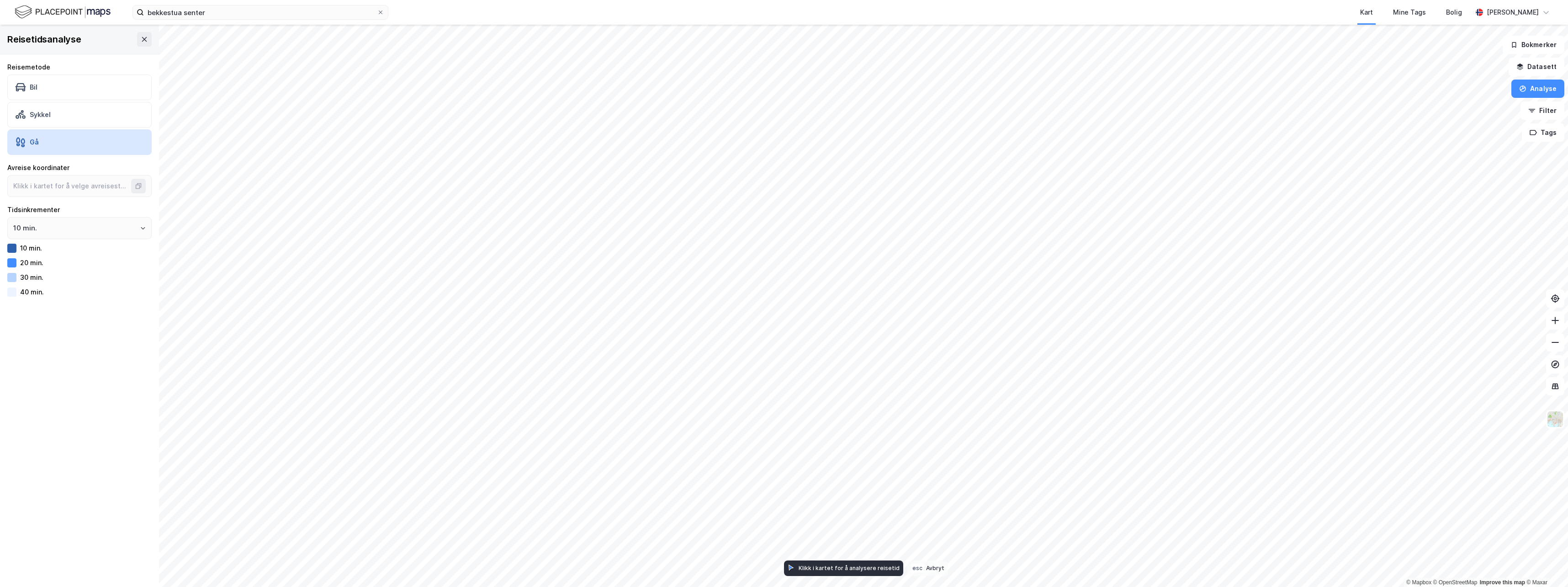
type input "59.917213818595314, 10.587279501629041"
click at [37, 225] on input "10 min." at bounding box center [80, 228] width 144 height 21
drag, startPoint x: 37, startPoint y: 225, endPoint x: 42, endPoint y: 248, distance: 23.5
click at [42, 248] on li "5 min." at bounding box center [76, 248] width 138 height 17
type input "5 min."
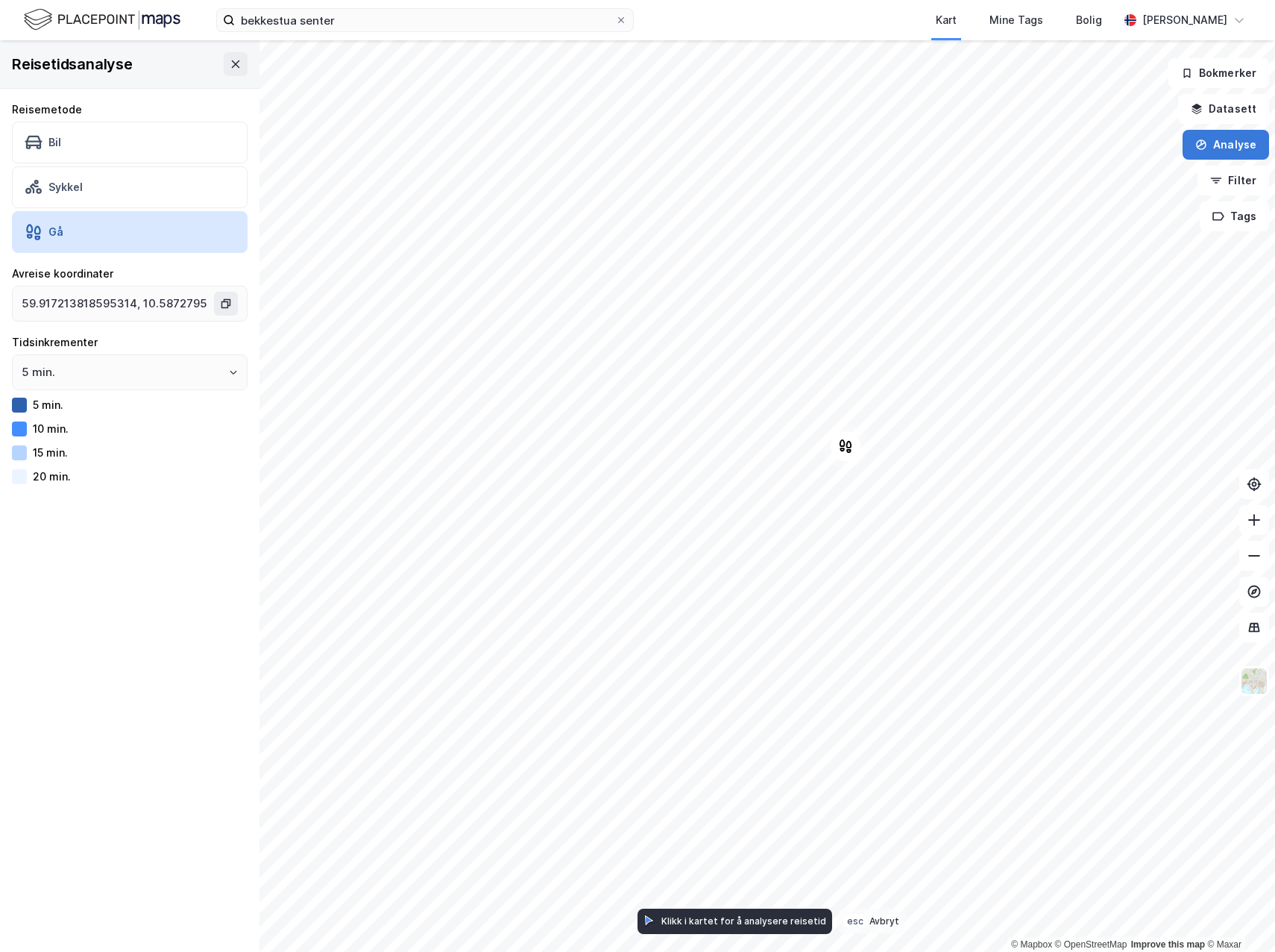
click at [1083, 149] on button "Analyse" at bounding box center [1225, 145] width 86 height 30
click at [1060, 266] on div "Reisetidsanalyse" at bounding box center [1096, 267] width 130 height 13
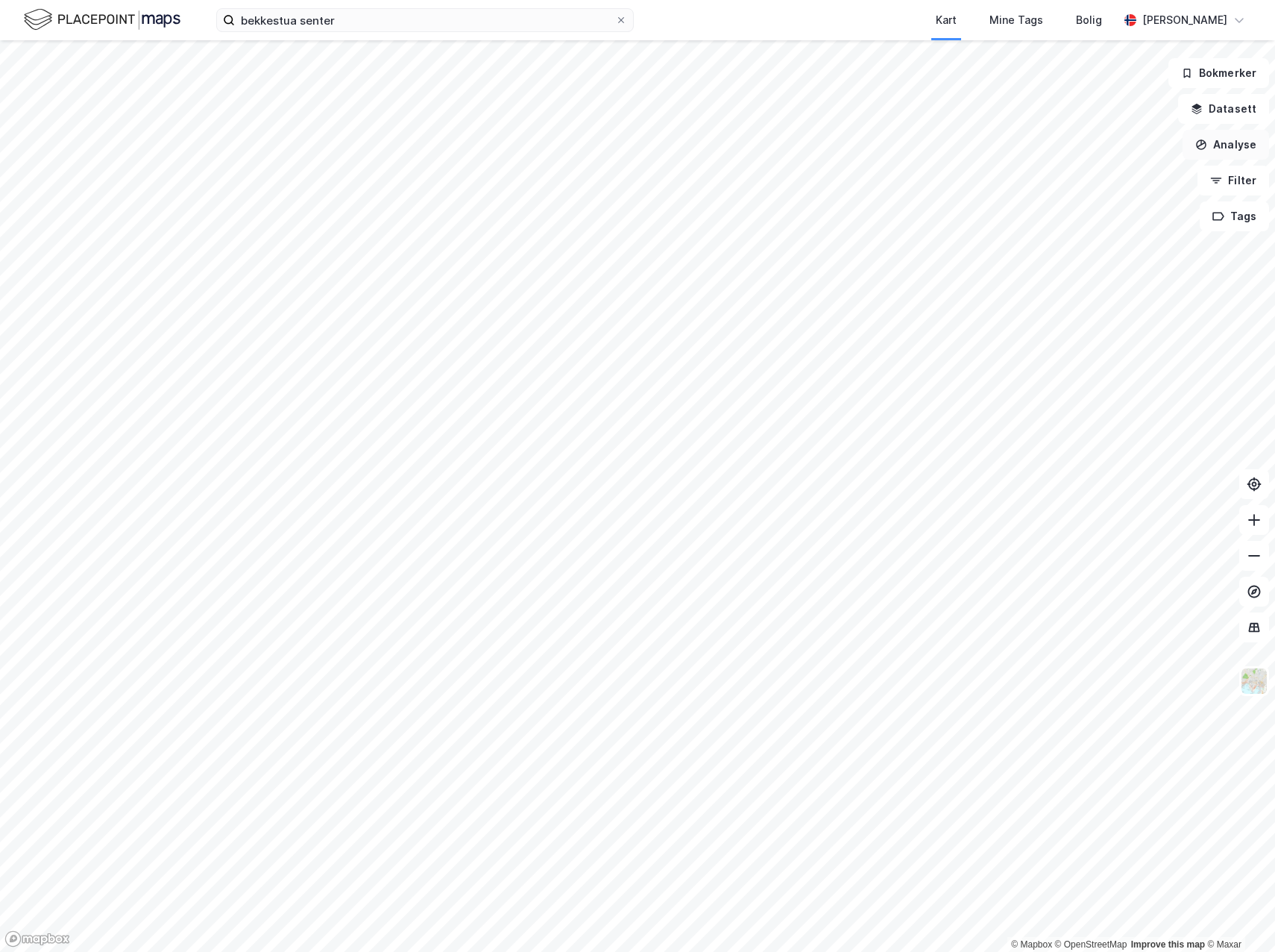
click at [1083, 149] on button "Analyse" at bounding box center [1225, 145] width 86 height 30
click at [1065, 265] on div "Reisetidsanalyse" at bounding box center [1096, 267] width 130 height 13
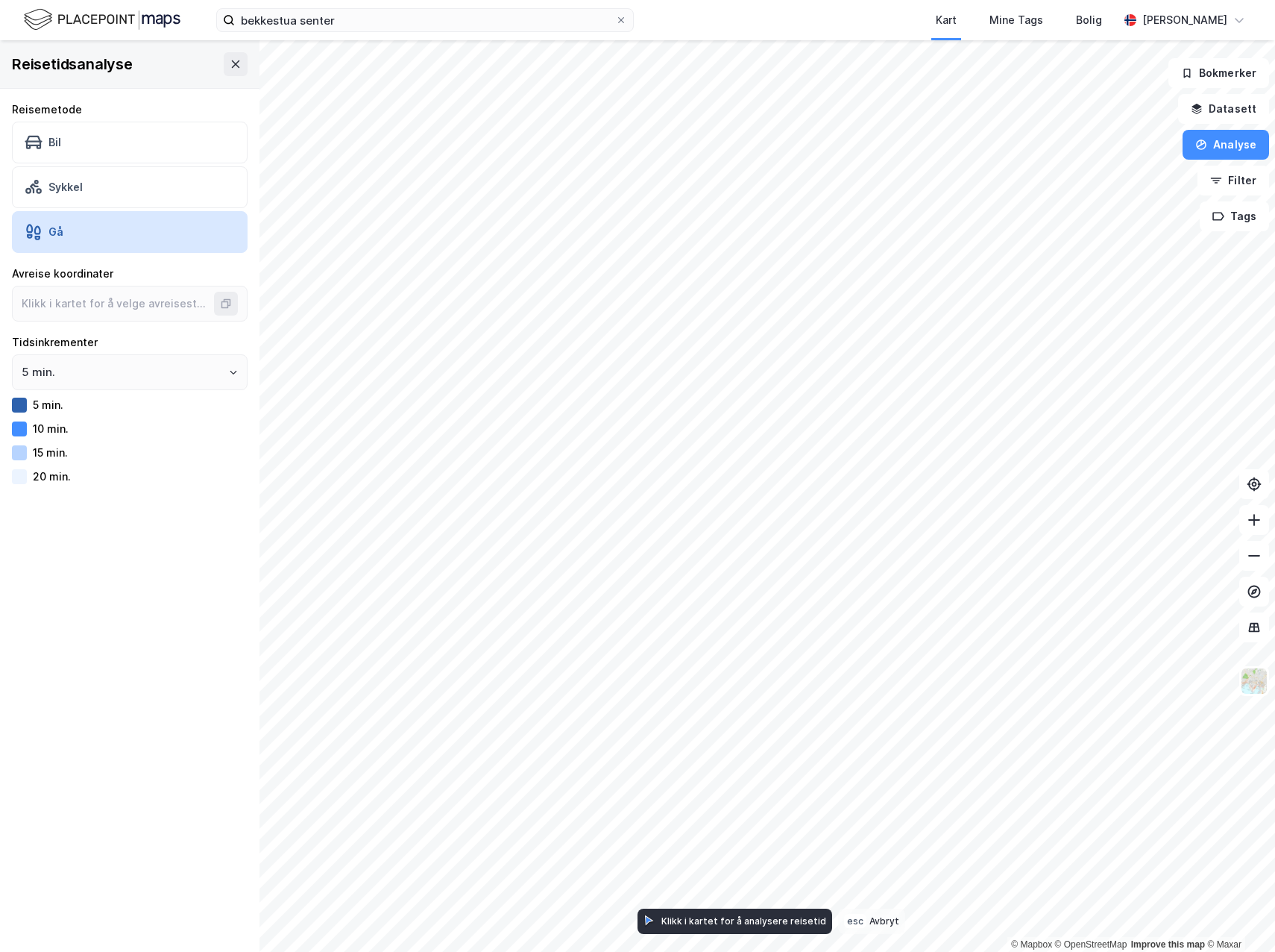
type input "59.916624179925236, 10.586964675597102"
click at [1083, 149] on button "Analyse" at bounding box center [1225, 145] width 86 height 30
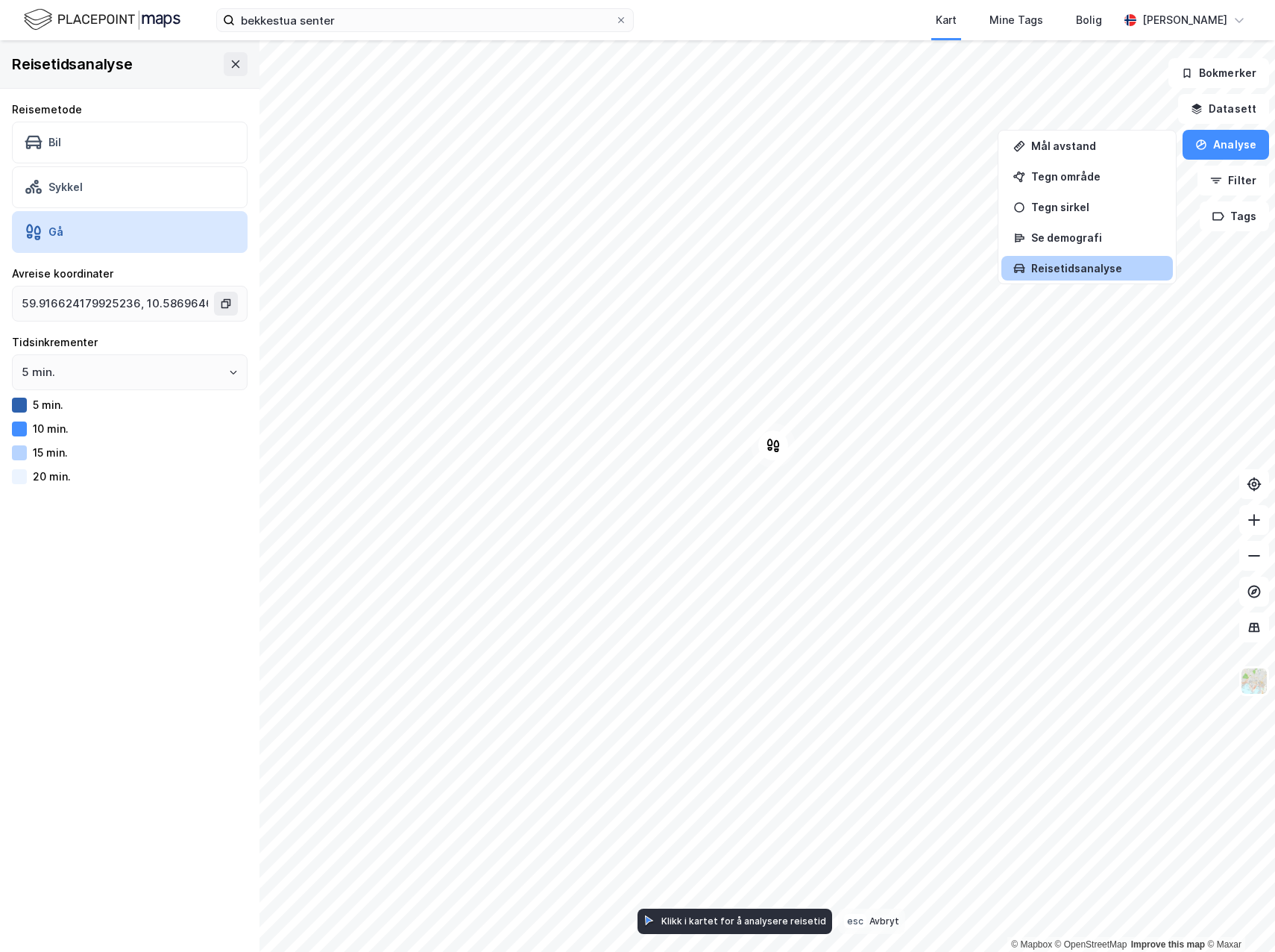
click at [1083, 270] on div "Reisetidsanalyse" at bounding box center [1096, 267] width 130 height 13
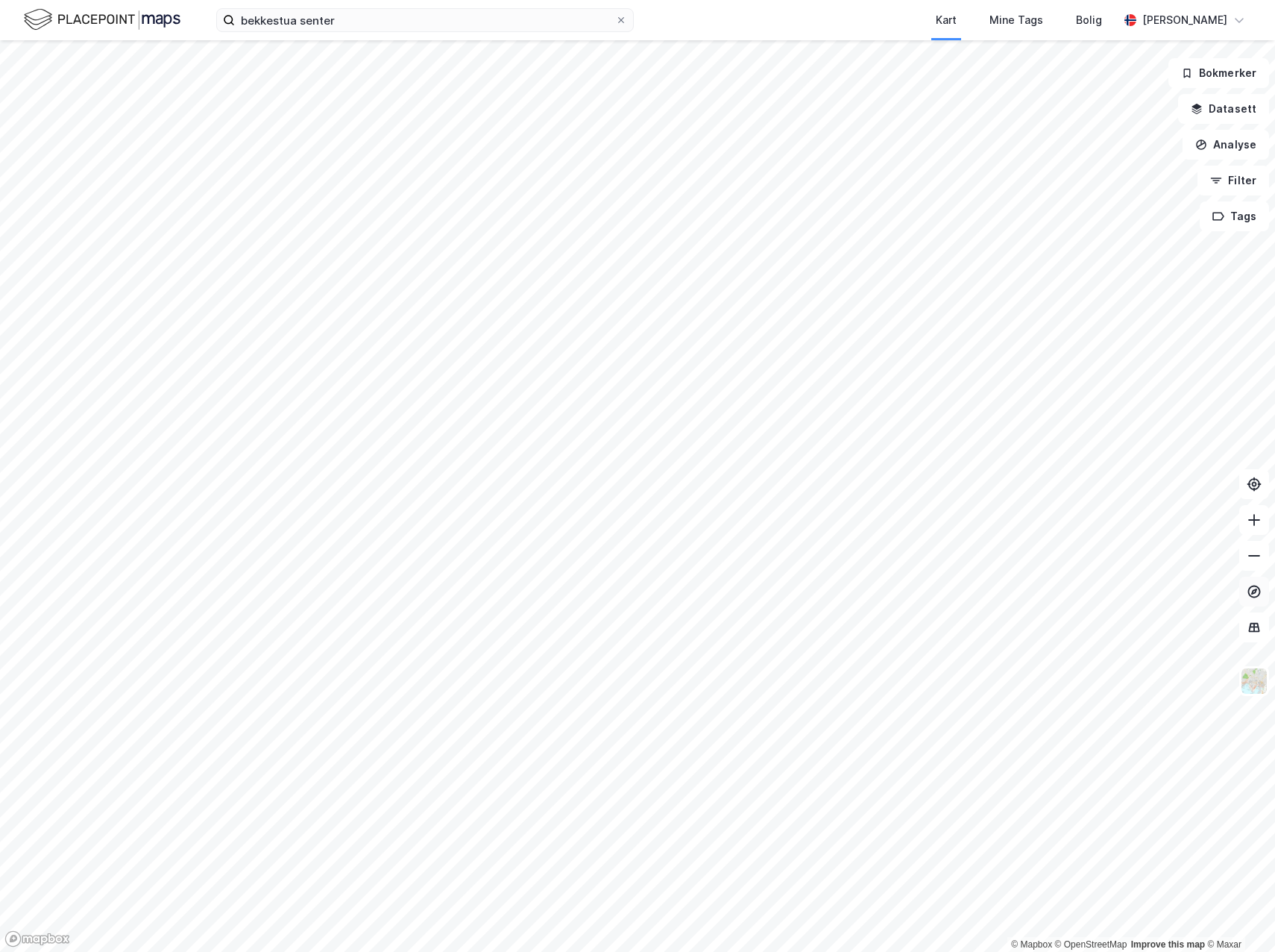
click at [1083, 599] on button at bounding box center [1254, 591] width 30 height 30
click at [1083, 589] on icon at bounding box center [1254, 591] width 13 height 13
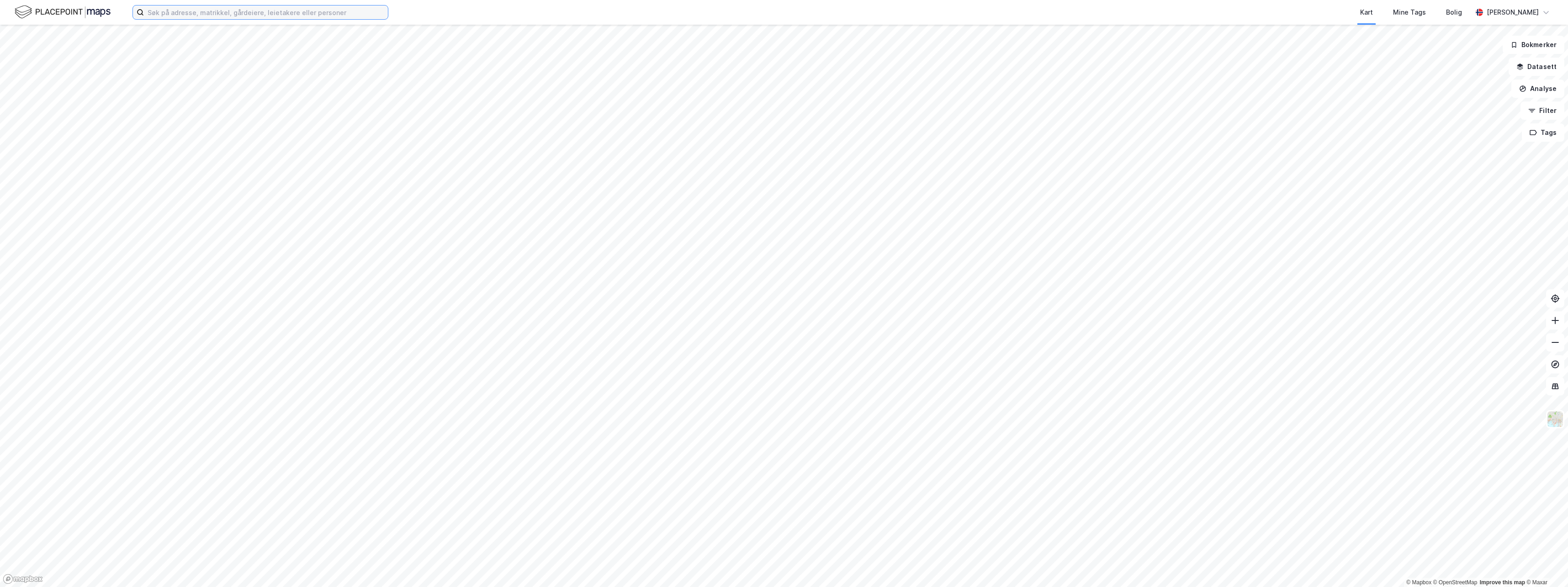
click at [248, 16] on input at bounding box center [265, 12] width 244 height 14
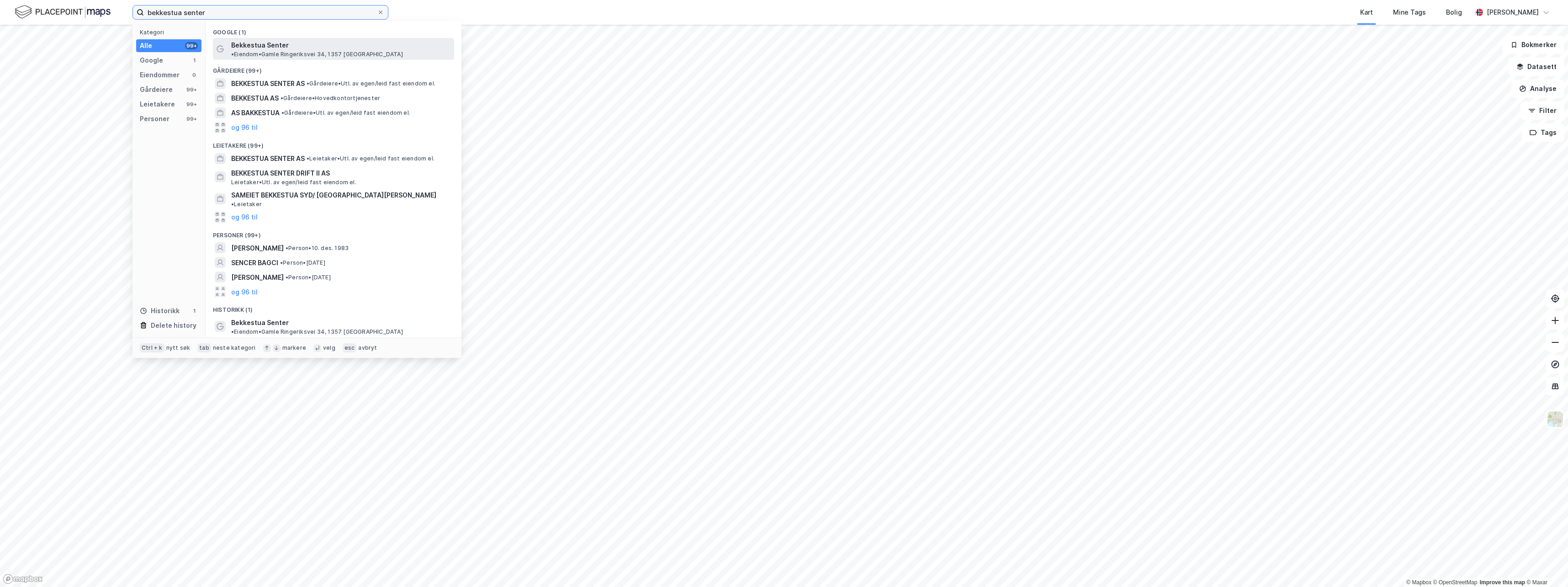
type input "bekkestua senter"
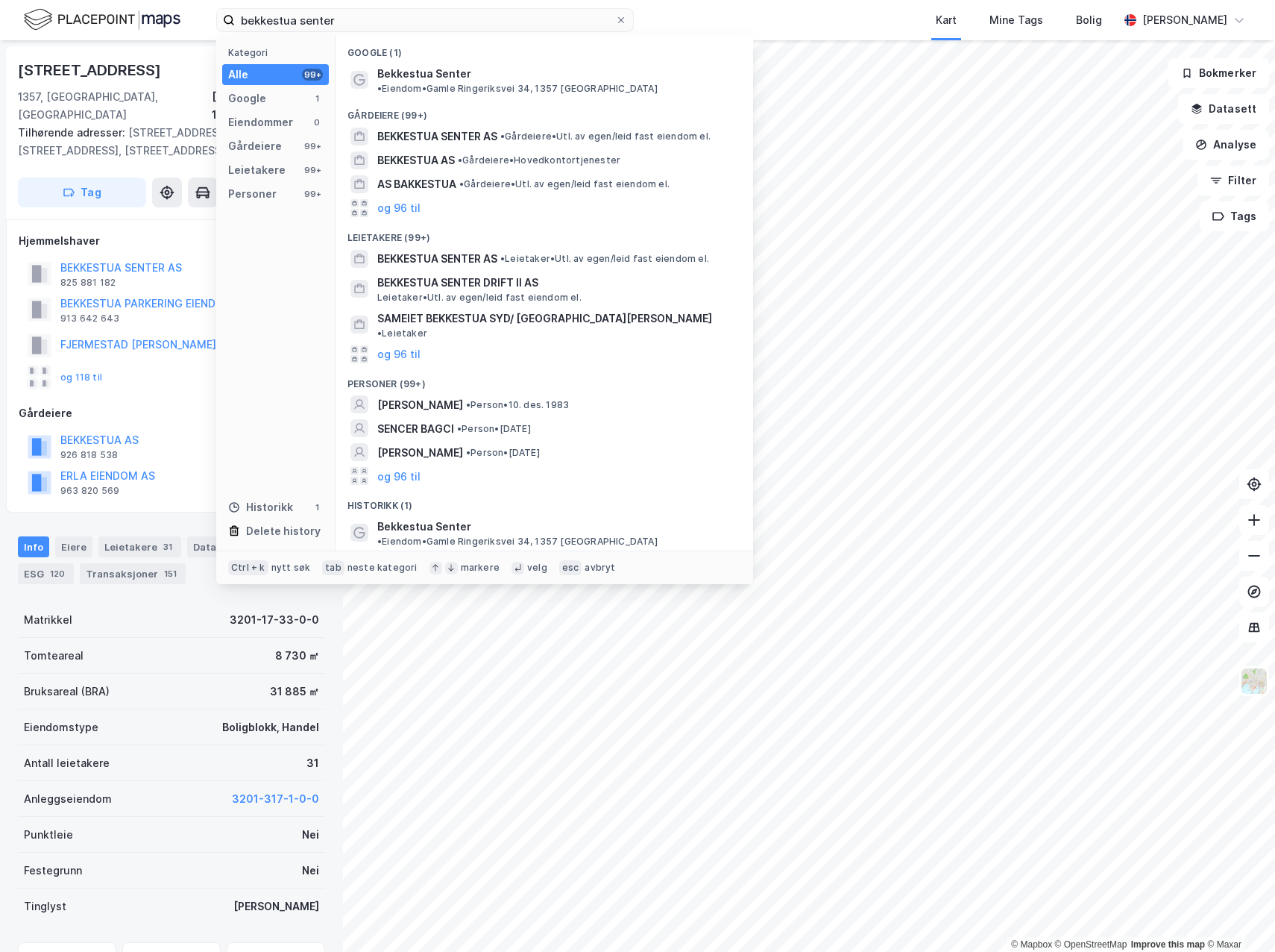
click at [815, 20] on div "Kart Mine Tags Bolig" at bounding box center [912, 20] width 413 height 41
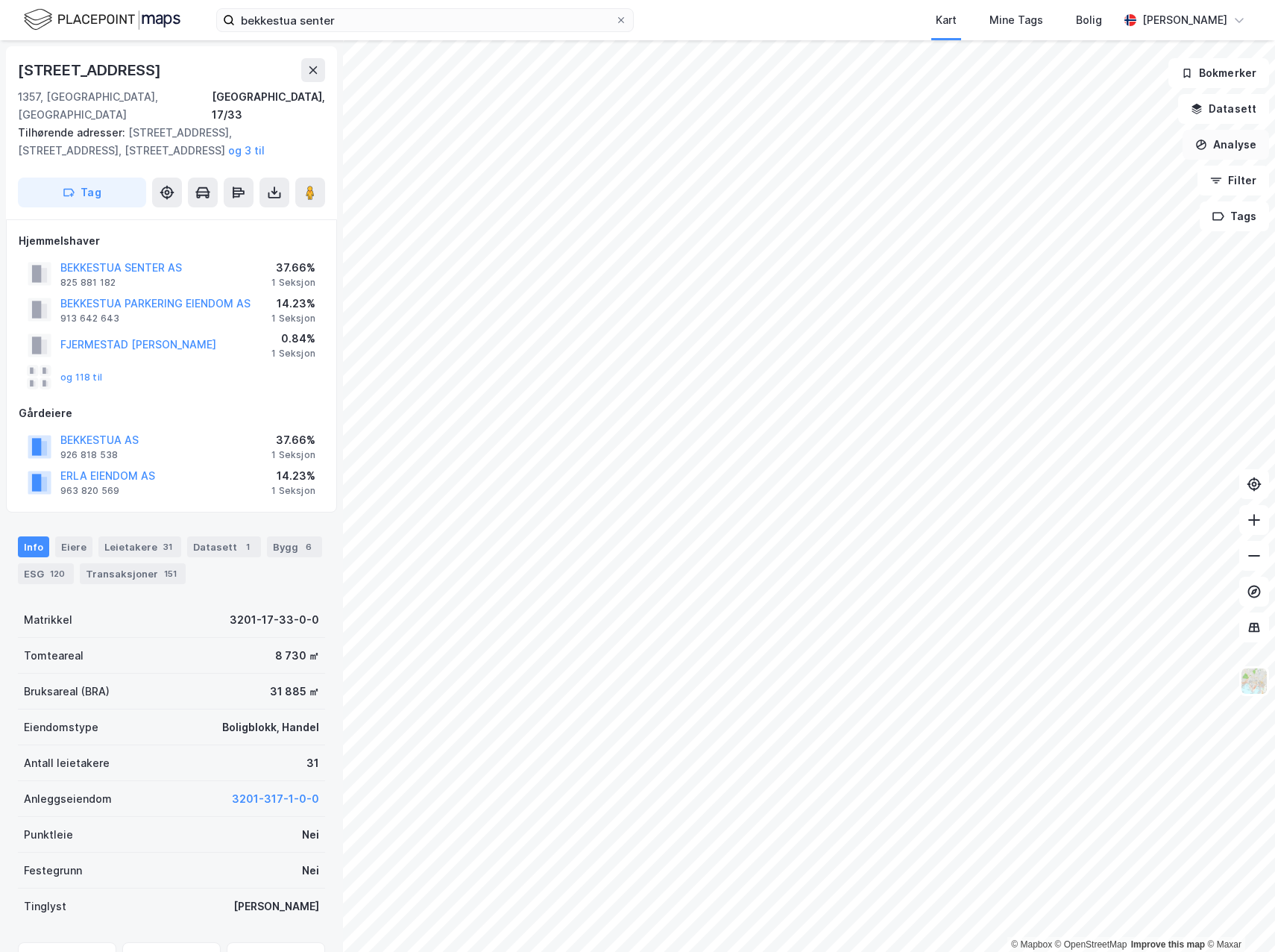
click at [1213, 145] on button "Analyse" at bounding box center [1225, 145] width 86 height 30
click at [1073, 210] on div "Tegn sirkel" at bounding box center [1096, 207] width 130 height 13
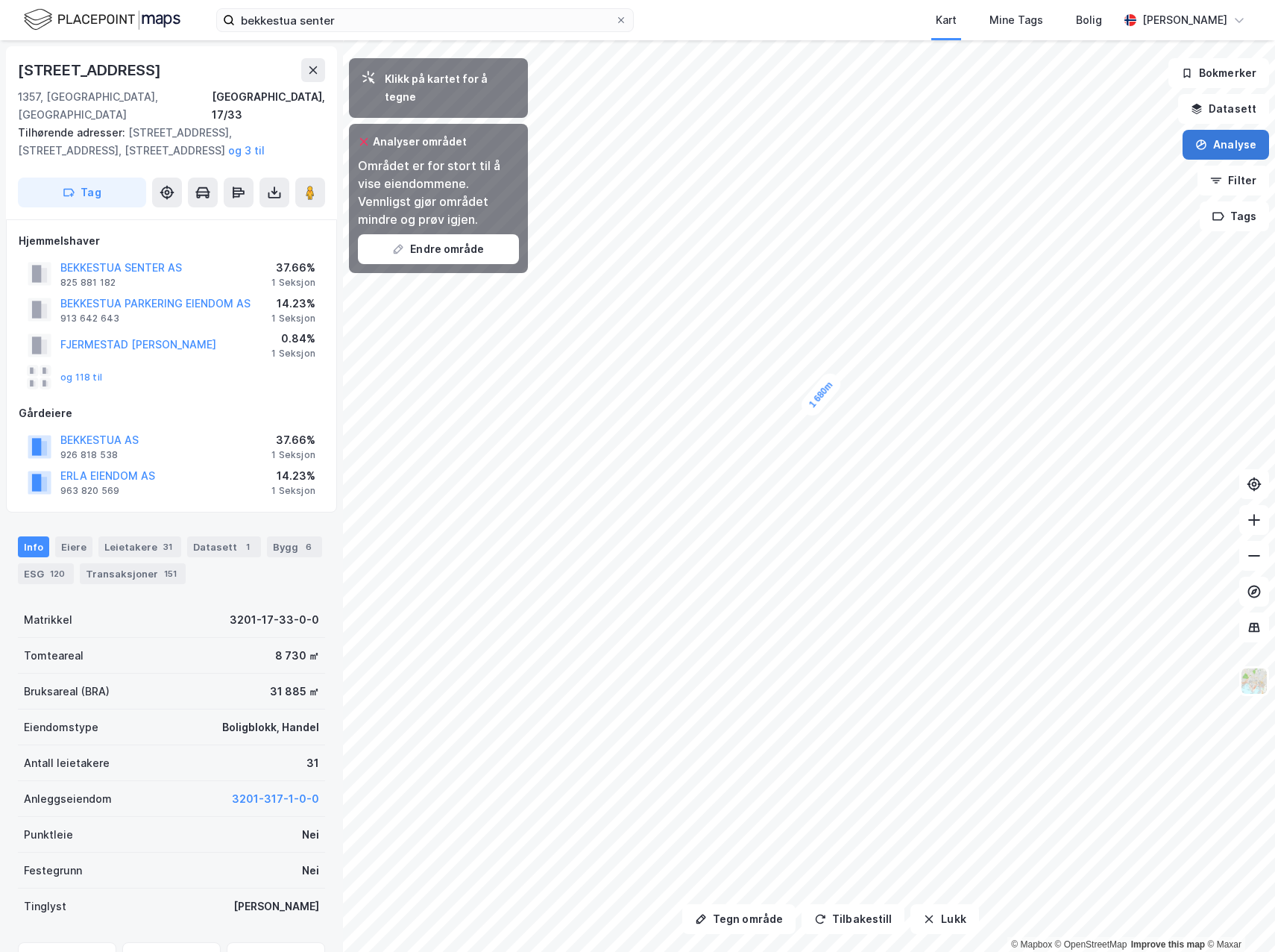
click at [1219, 156] on button "Analyse" at bounding box center [1225, 145] width 86 height 30
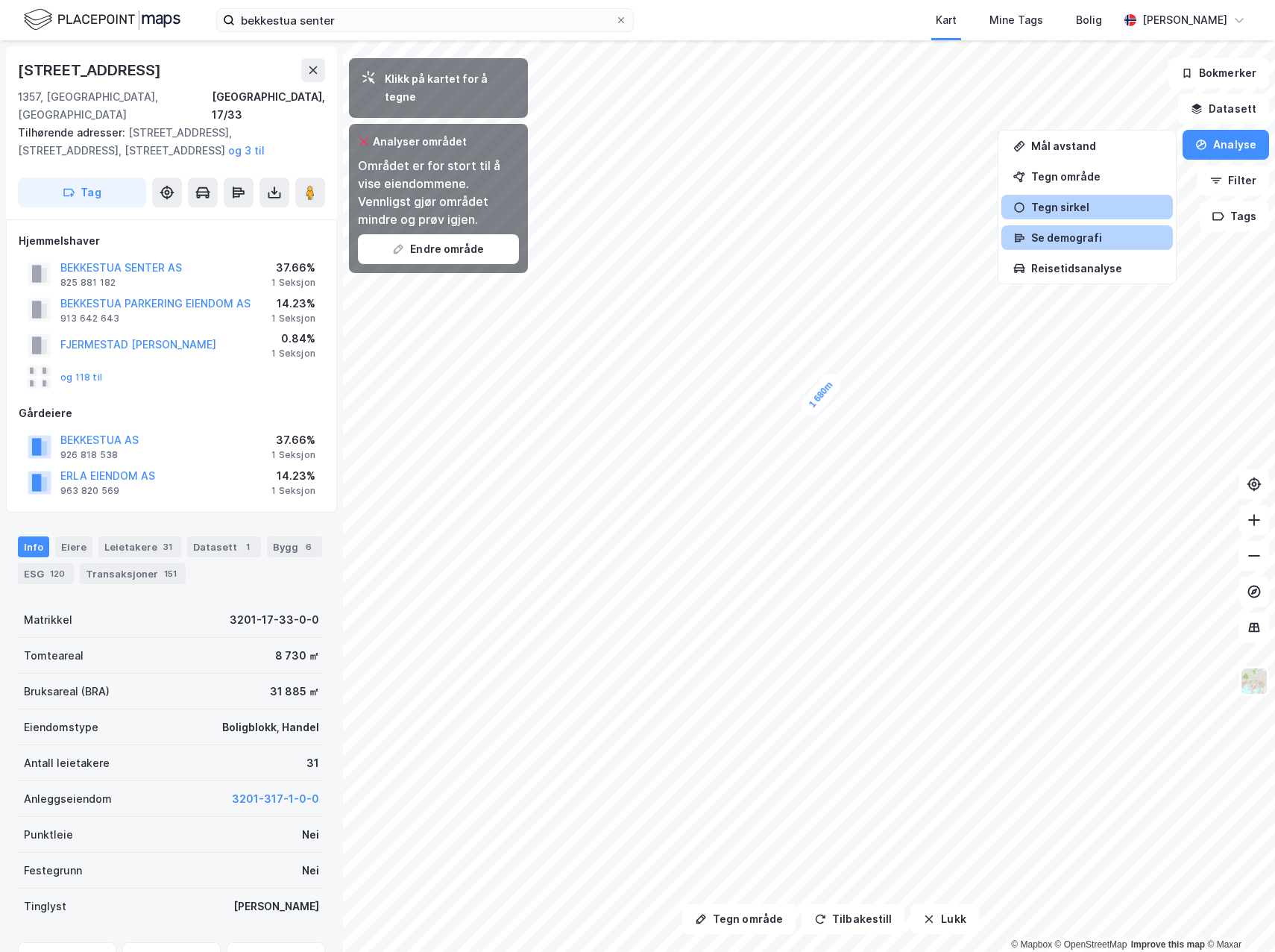
click at [1069, 232] on div "Se demografi" at bounding box center [1096, 238] width 130 height 13
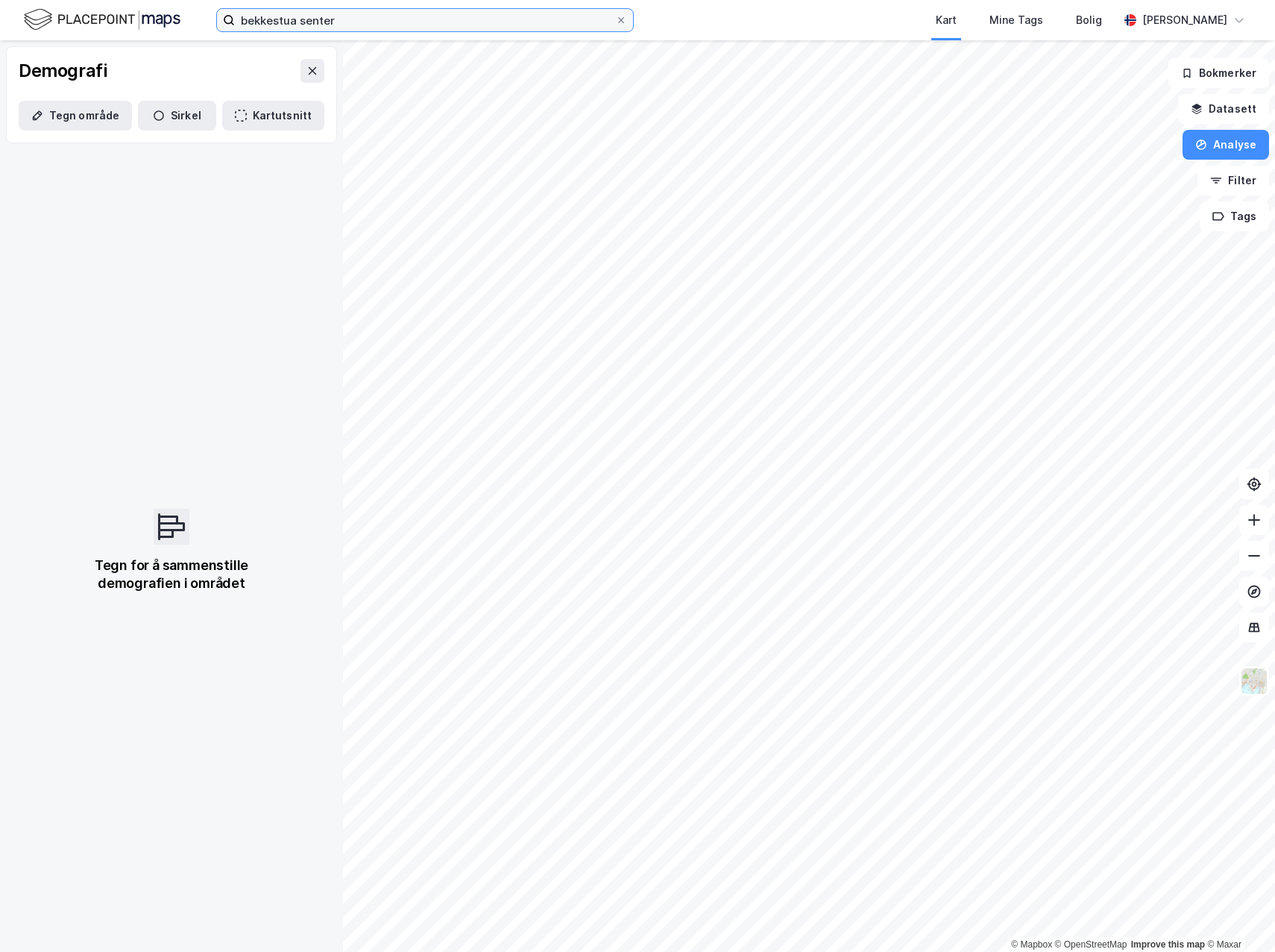
click at [370, 25] on input "bekkestua senter" at bounding box center [424, 20] width 381 height 23
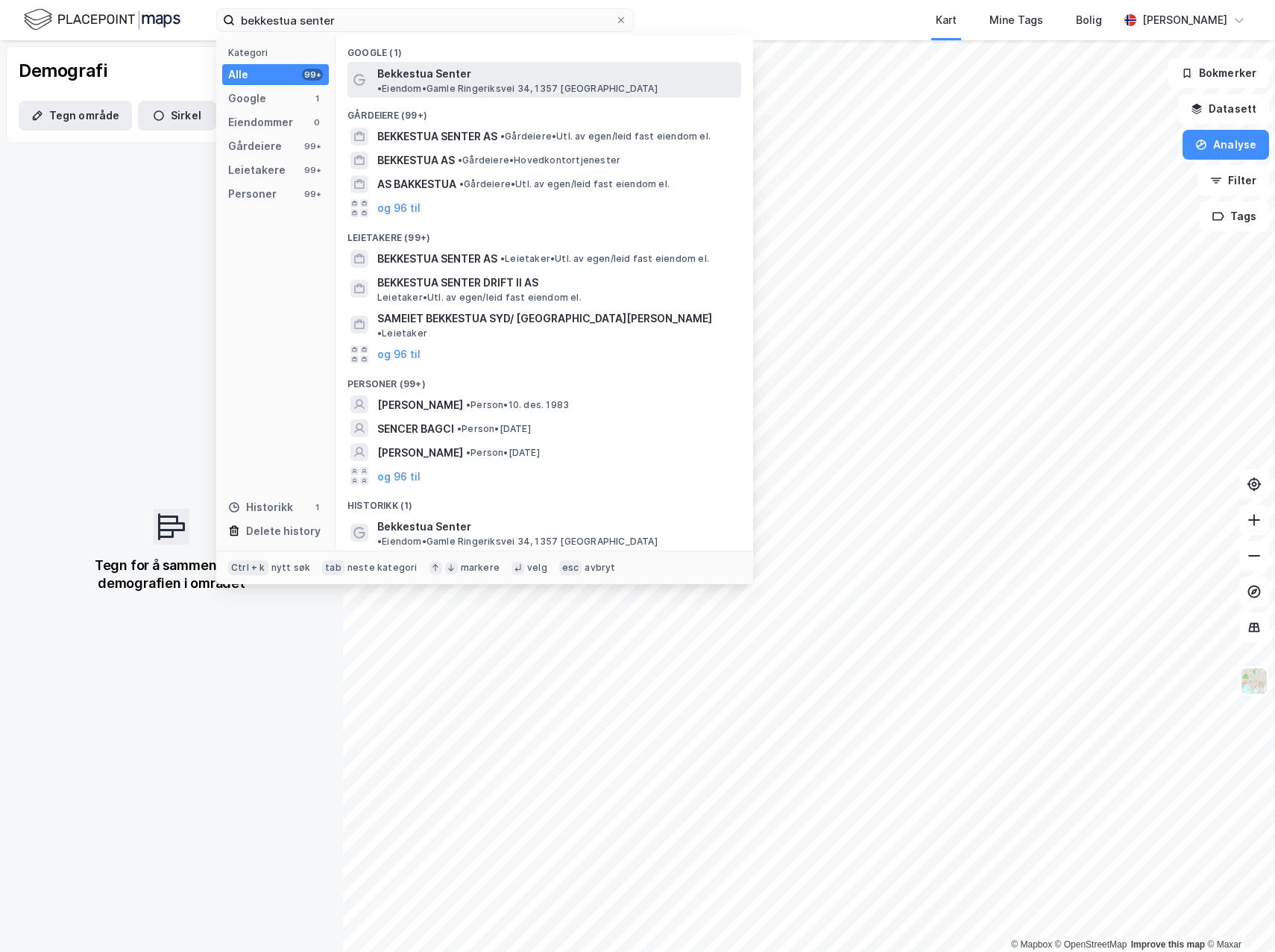
click at [422, 68] on span "Bekkestua Senter" at bounding box center [424, 74] width 94 height 18
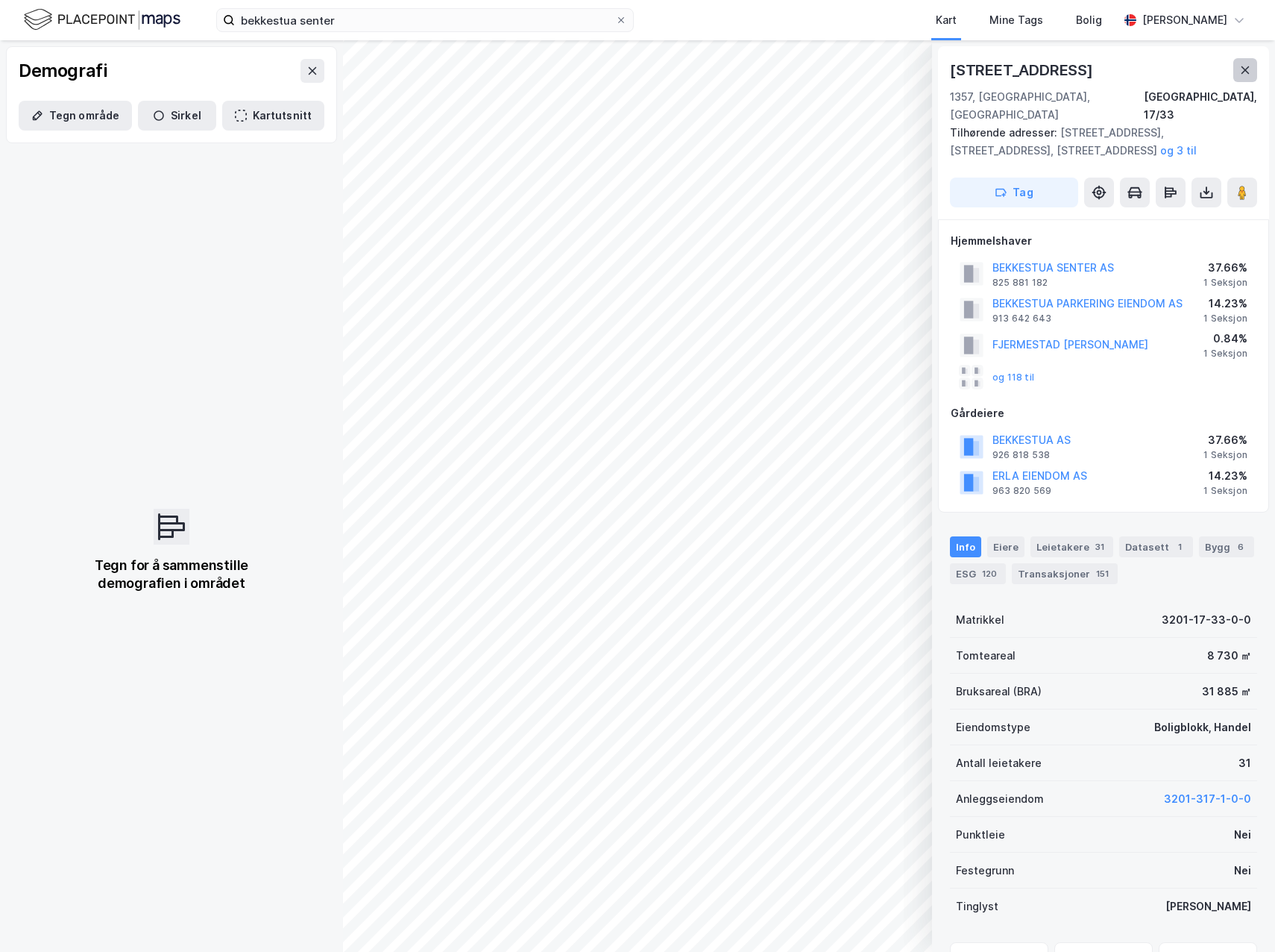
click at [1241, 68] on icon at bounding box center [1245, 71] width 12 height 12
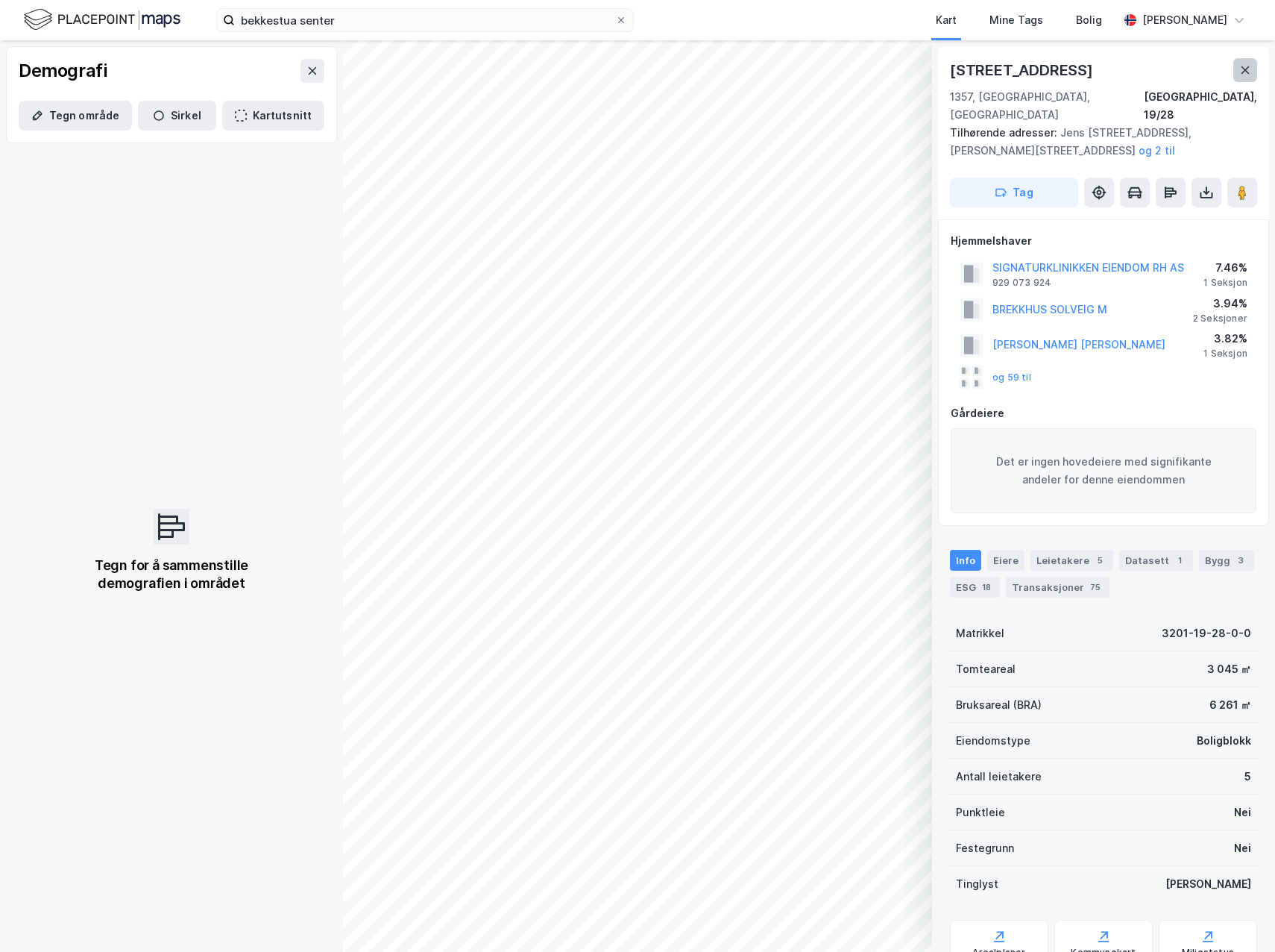
click at [1251, 59] on button at bounding box center [1245, 71] width 24 height 24
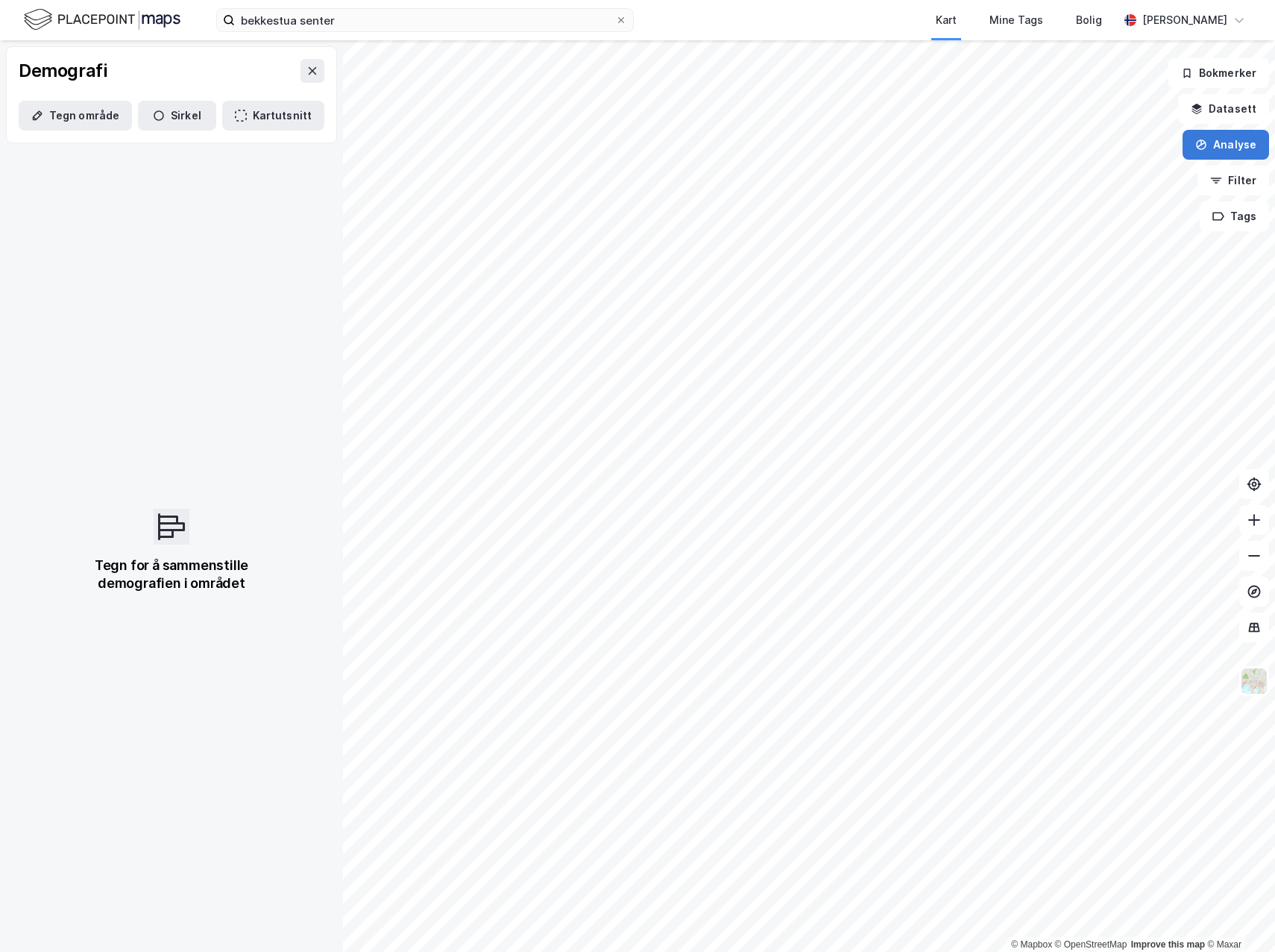
click at [1227, 148] on button "Analyse" at bounding box center [1225, 145] width 86 height 30
click at [1077, 239] on div "Se demografi" at bounding box center [1096, 238] width 130 height 13
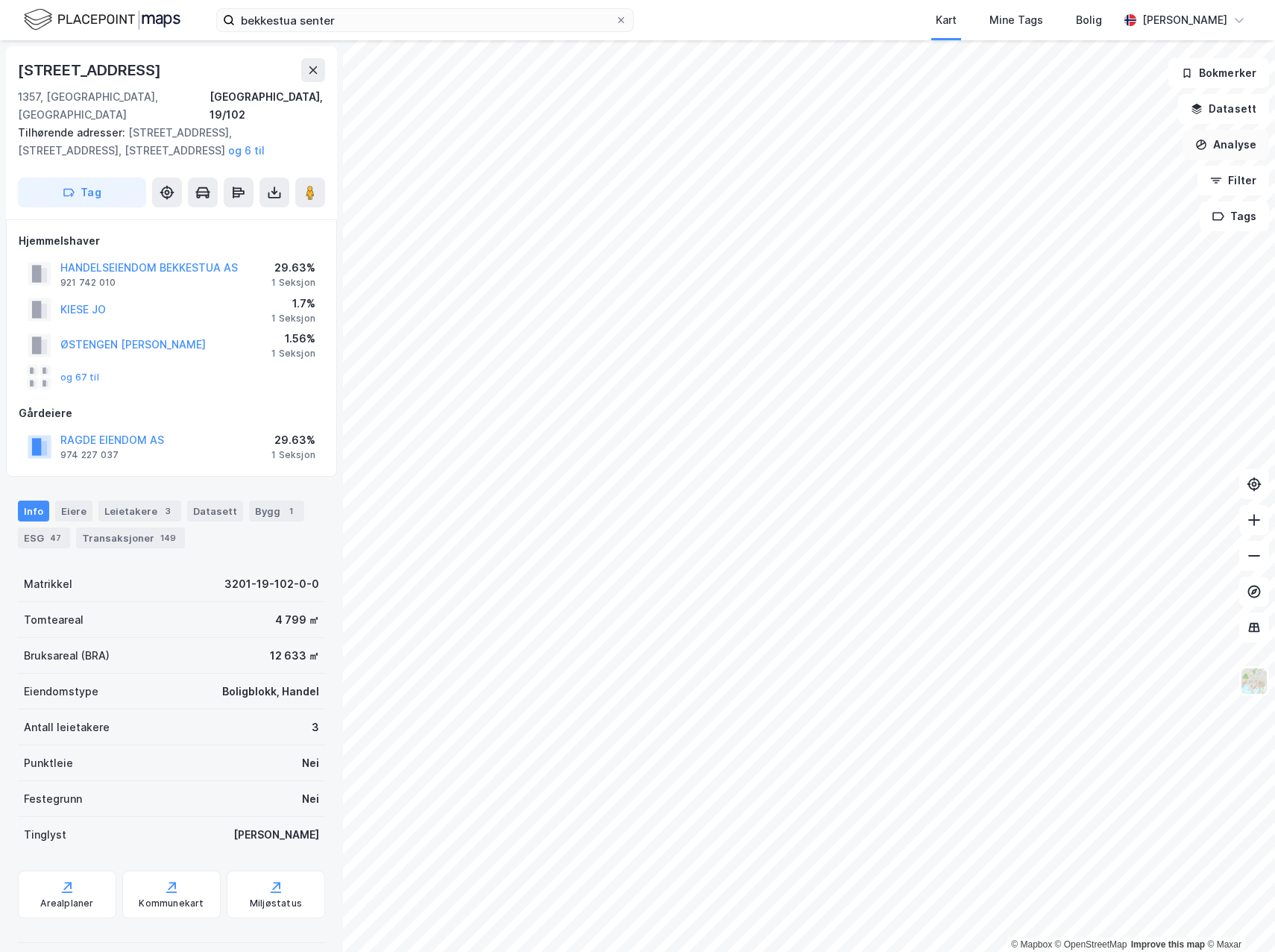
click at [1225, 151] on button "Analyse" at bounding box center [1225, 145] width 86 height 30
click at [1090, 240] on div "Se demografi" at bounding box center [1096, 238] width 130 height 13
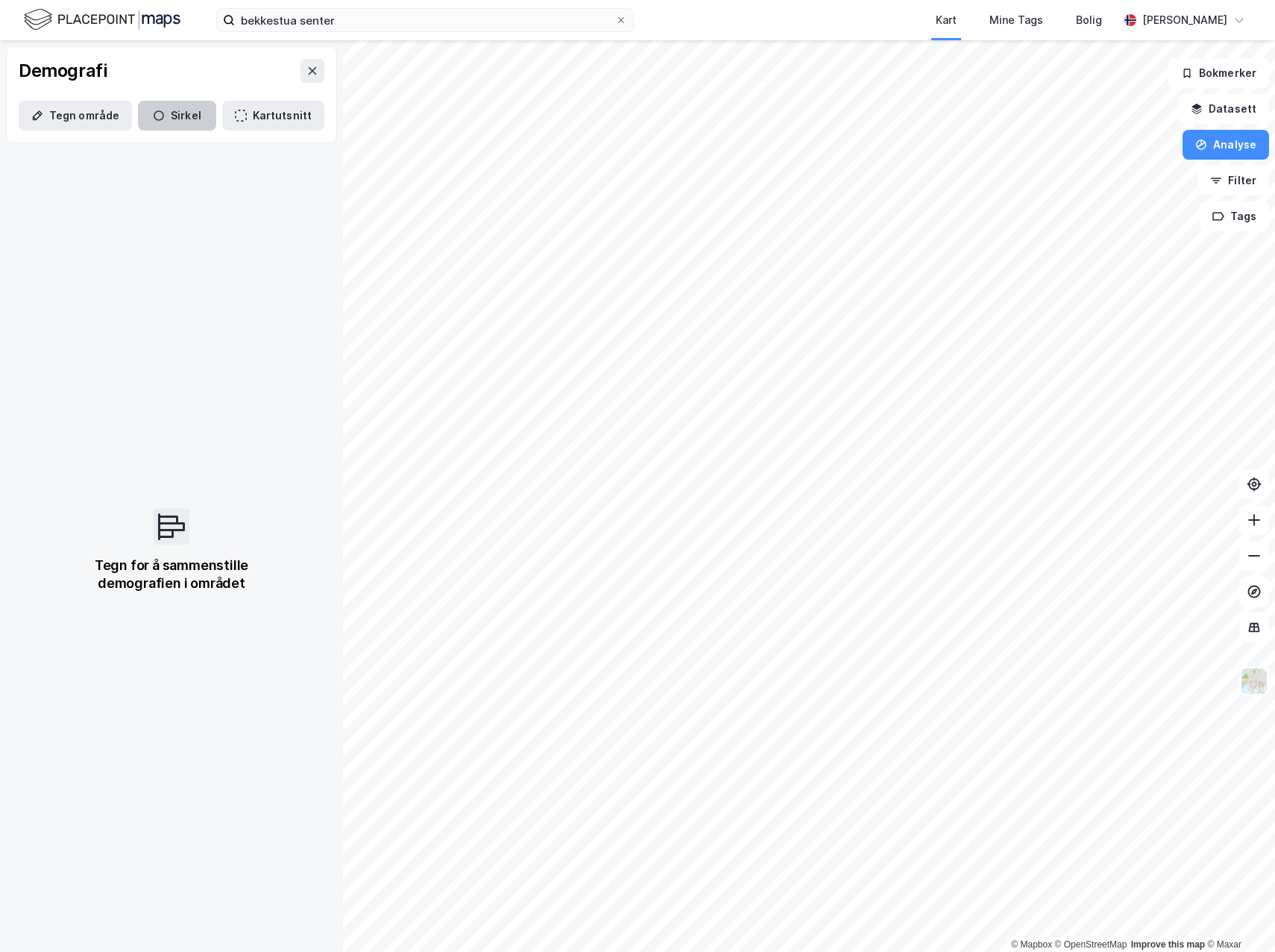
click at [167, 115] on button "Sirkel" at bounding box center [177, 115] width 79 height 30
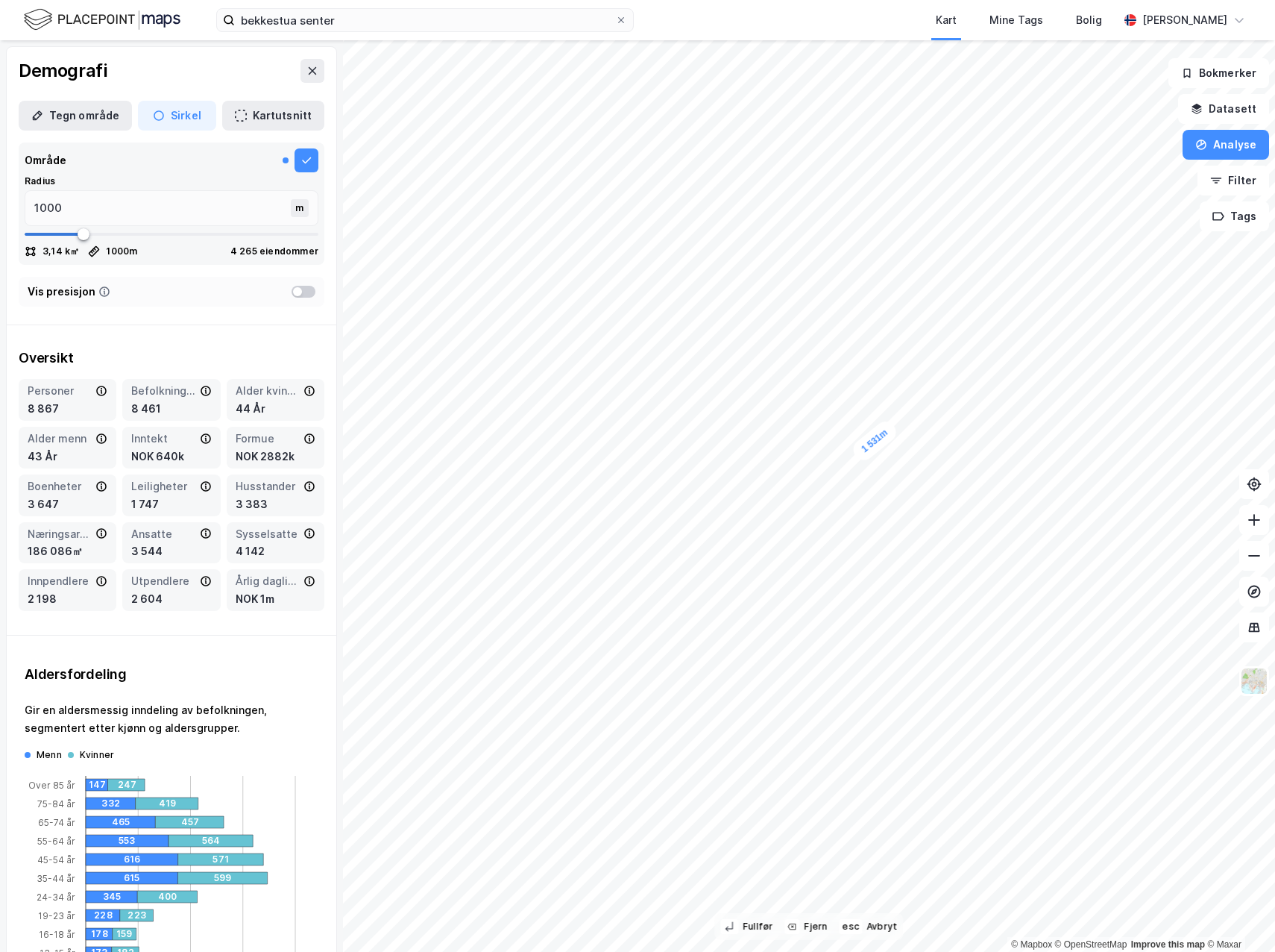
type input "1531"
type input "2757"
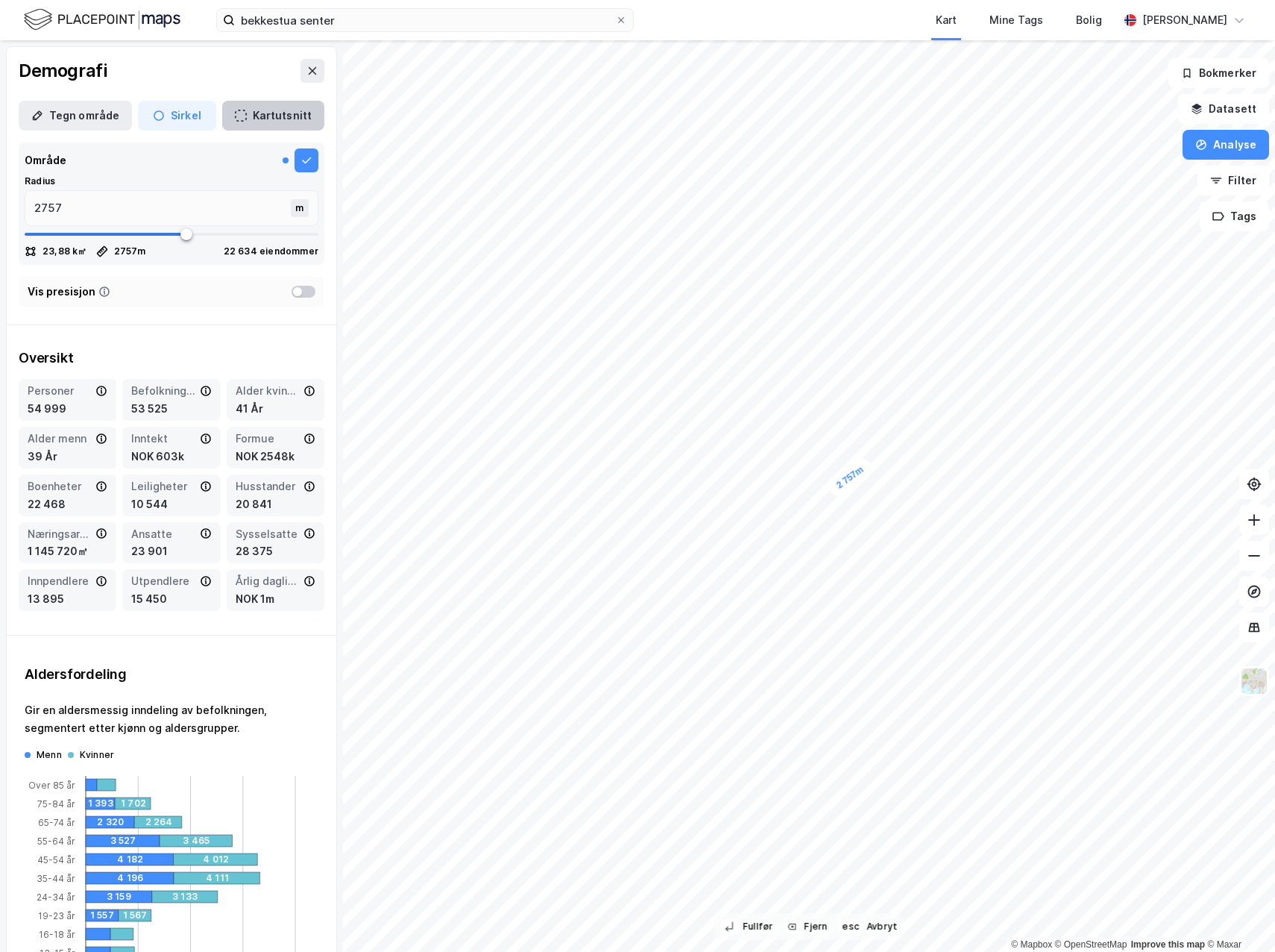
click at [270, 124] on button "Kartutsnitt" at bounding box center [273, 115] width 102 height 30
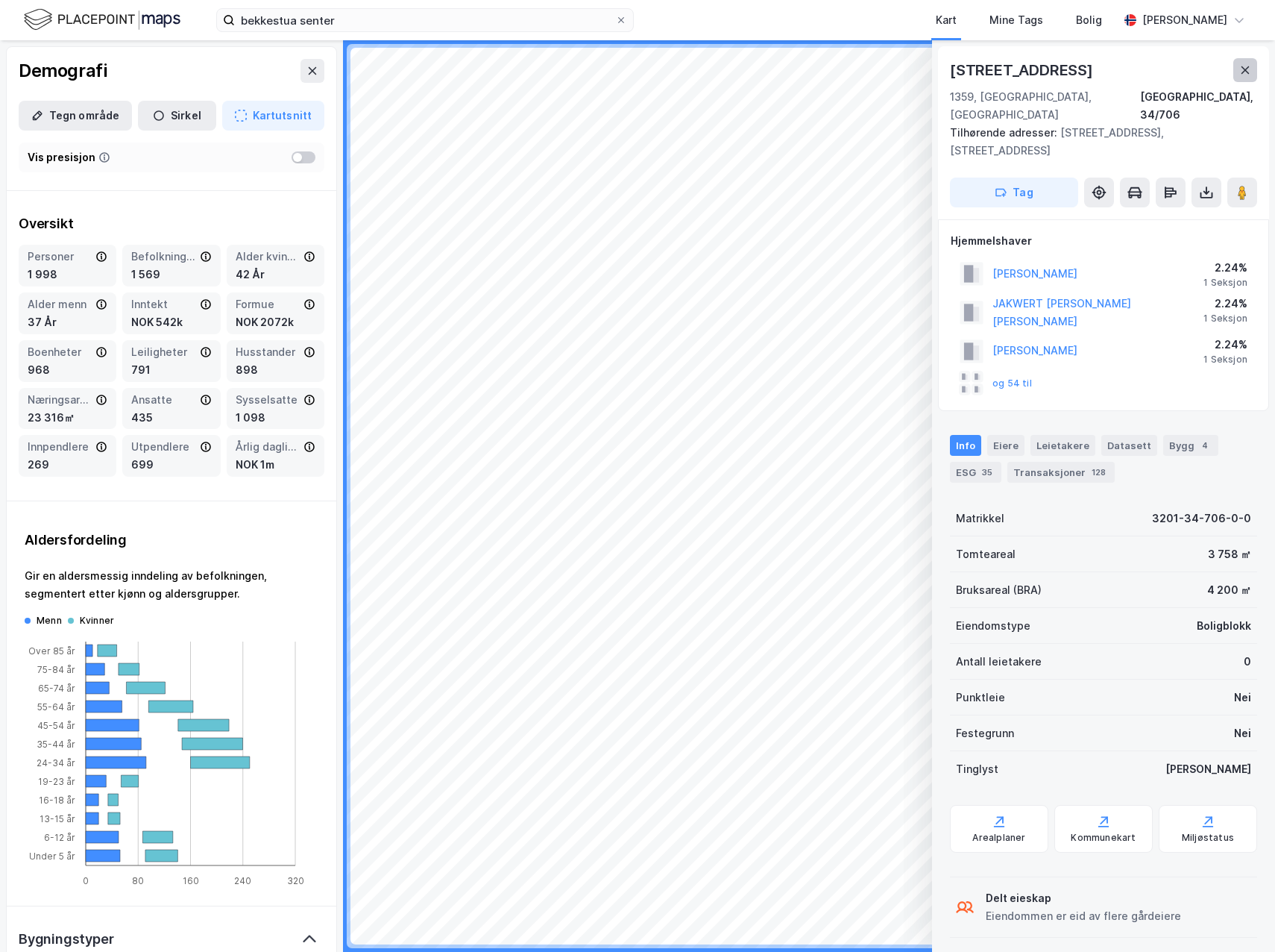
click at [1245, 71] on icon at bounding box center [1246, 71] width 8 height 8
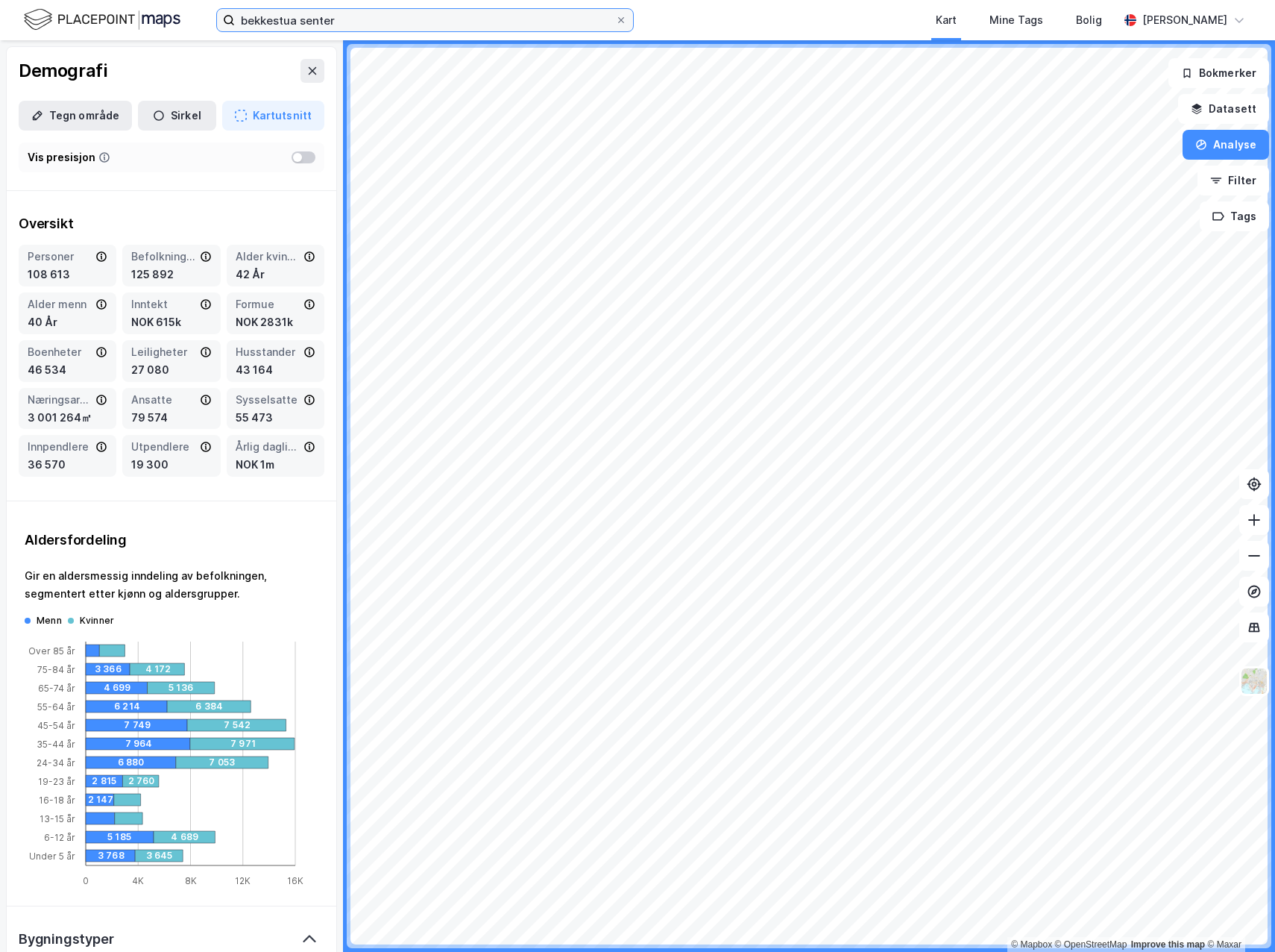
click at [332, 20] on input "bekkestua senter" at bounding box center [424, 20] width 381 height 23
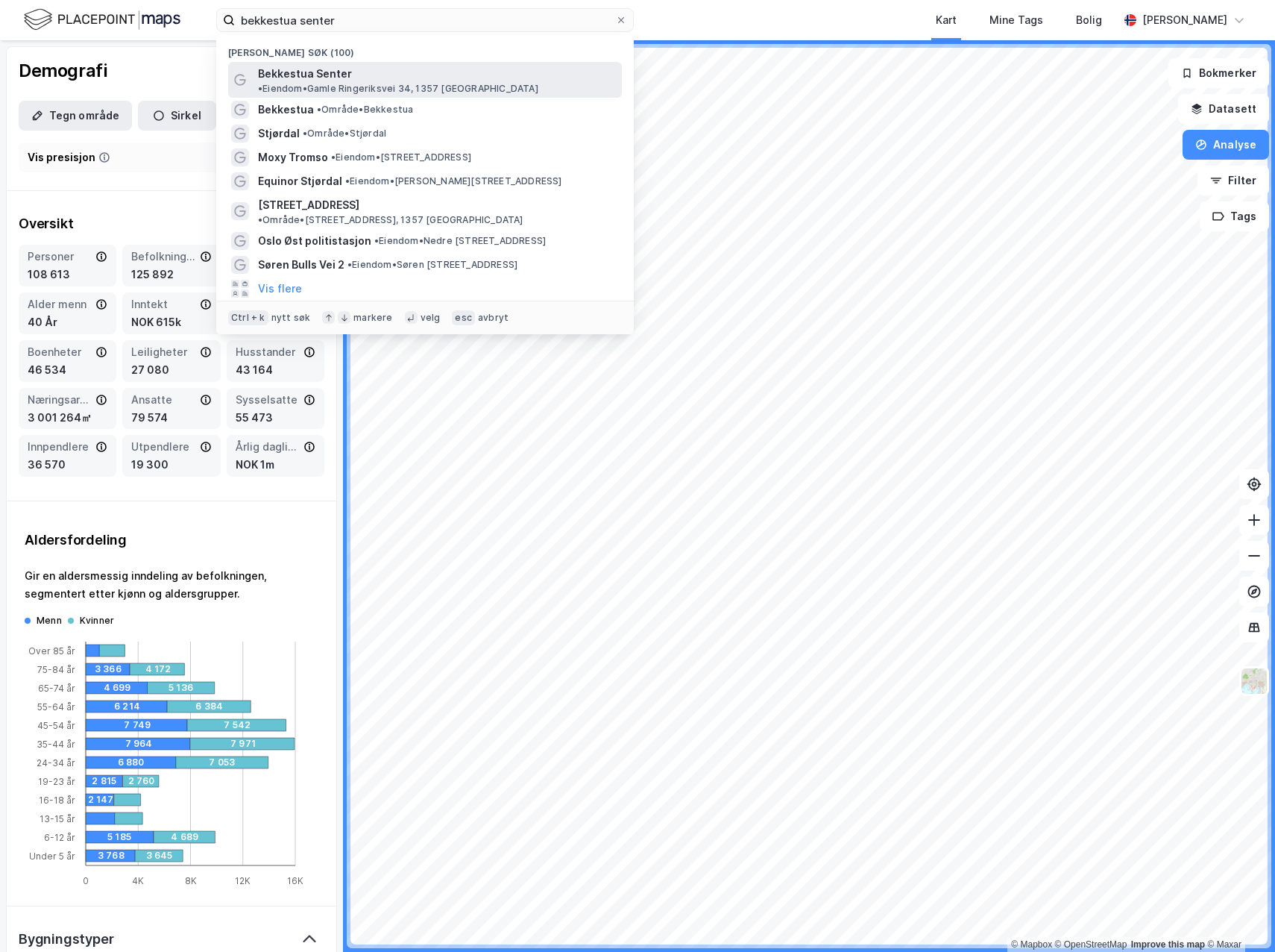
click at [443, 63] on div "Bekkestua Senter • Eiendom • Gamle Ringeriksvei 34, 1357 Stabekk" at bounding box center [425, 79] width 394 height 36
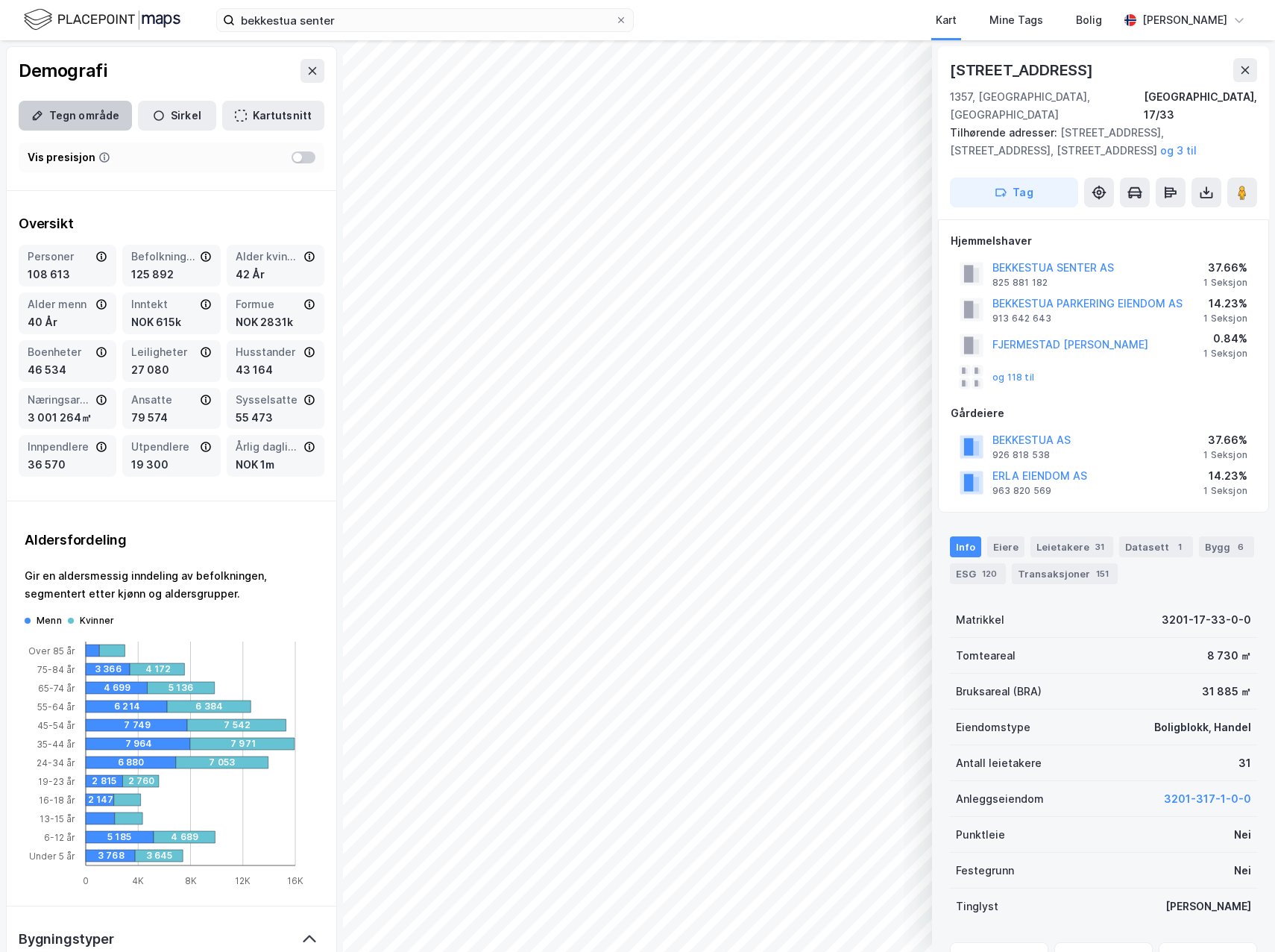
click at [101, 110] on button "Tegn område" at bounding box center [76, 115] width 113 height 30
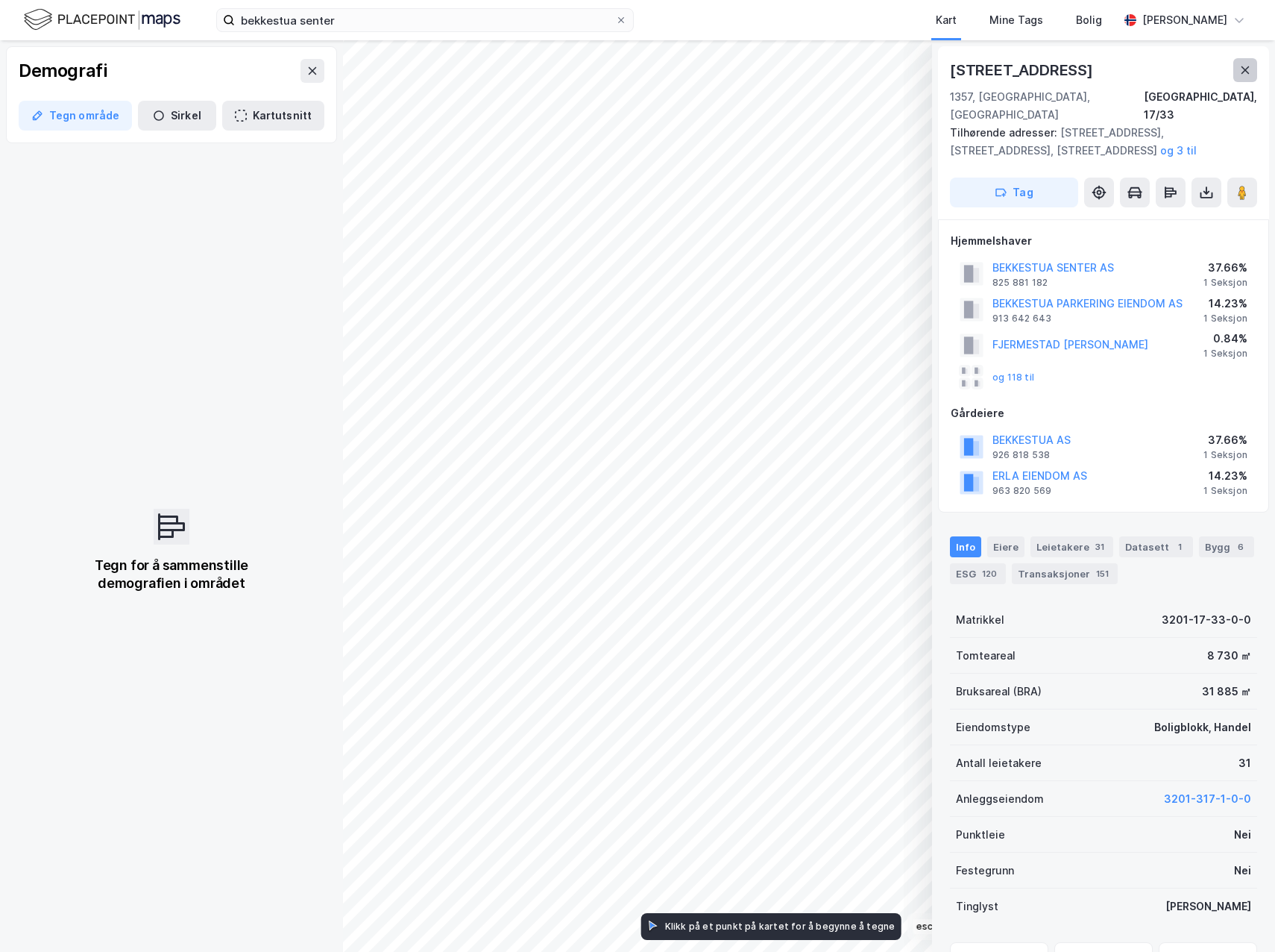
click at [1249, 70] on icon at bounding box center [1245, 71] width 12 height 12
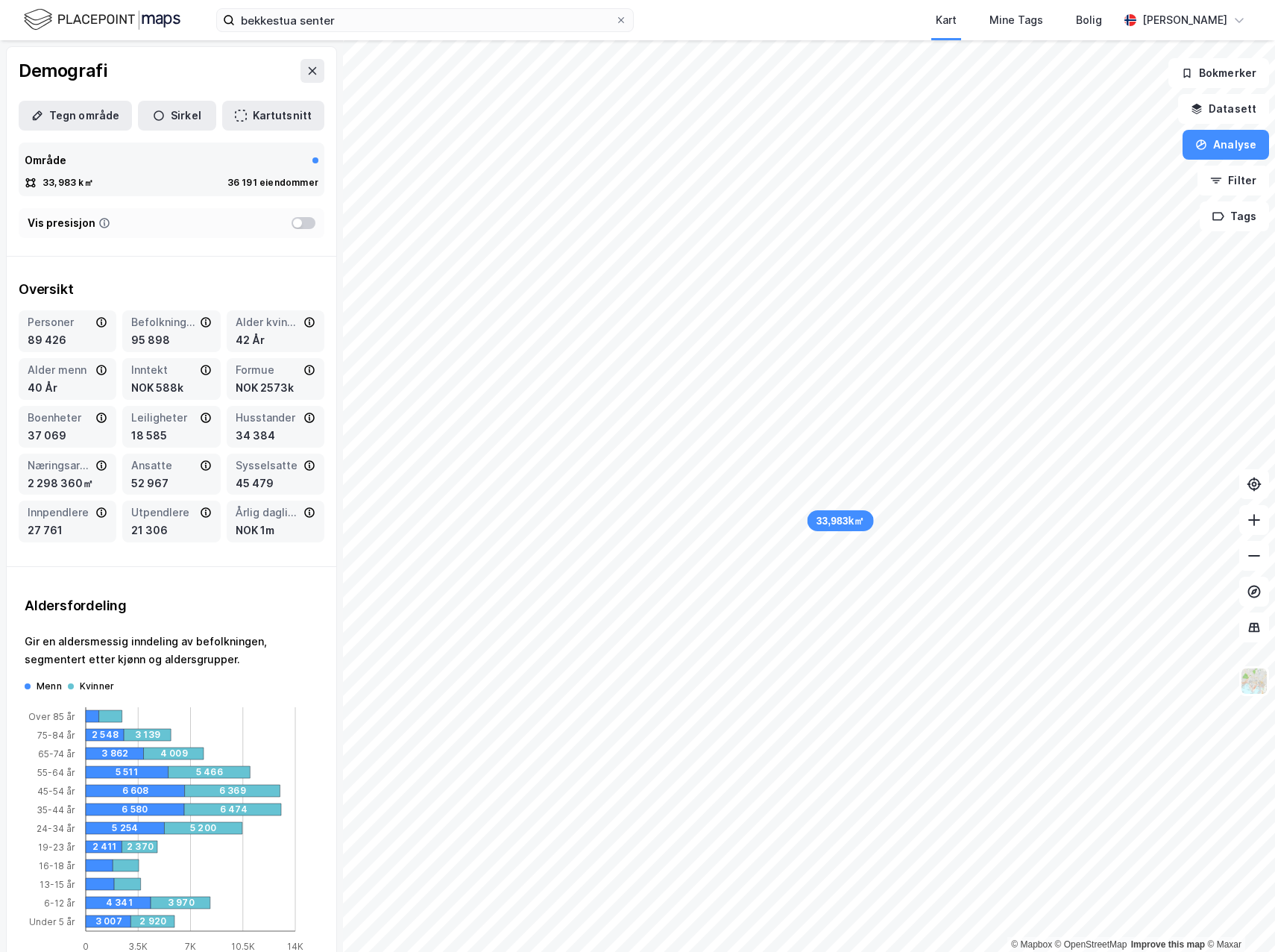
click at [291, 226] on div at bounding box center [303, 223] width 24 height 12
